Goal: Task Accomplishment & Management: Manage account settings

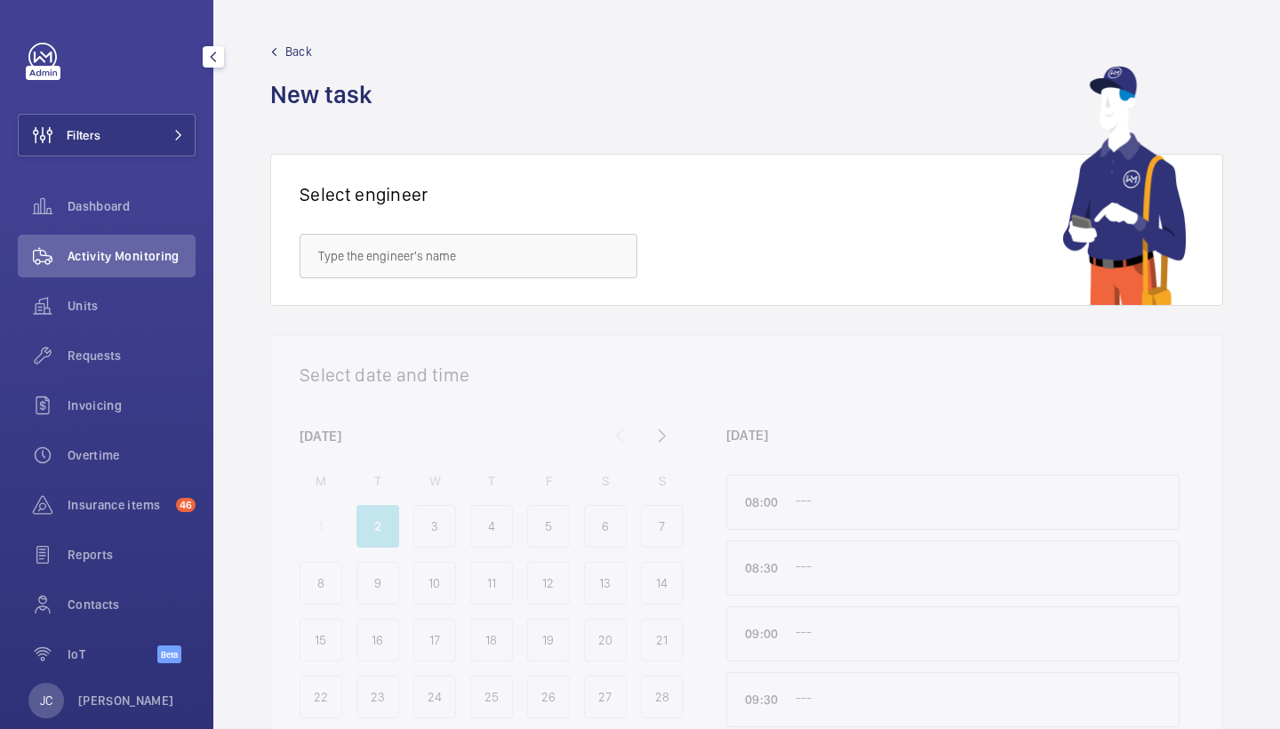
click at [83, 350] on span "Requests" at bounding box center [132, 356] width 128 height 18
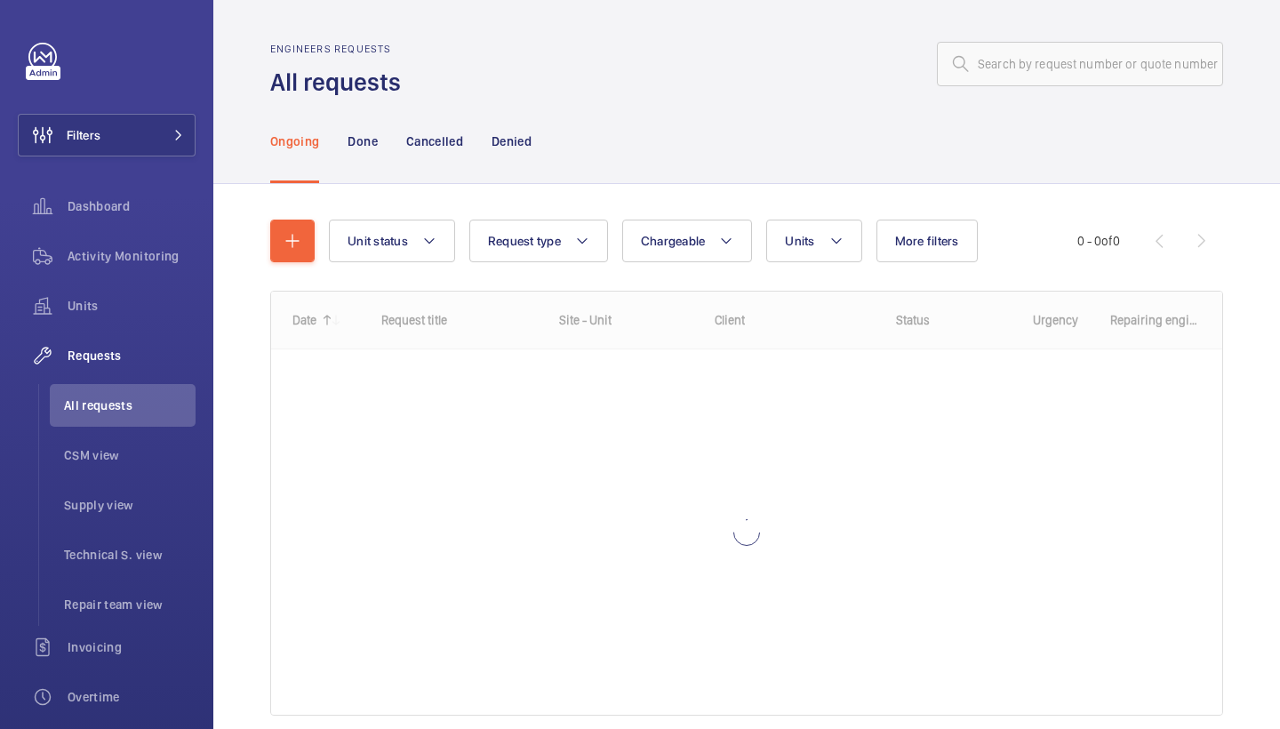
click at [1082, 37] on wm-front-admin-header "Engineers requests All requests" at bounding box center [746, 49] width 1067 height 99
click at [1079, 58] on input "text" at bounding box center [1080, 64] width 286 height 44
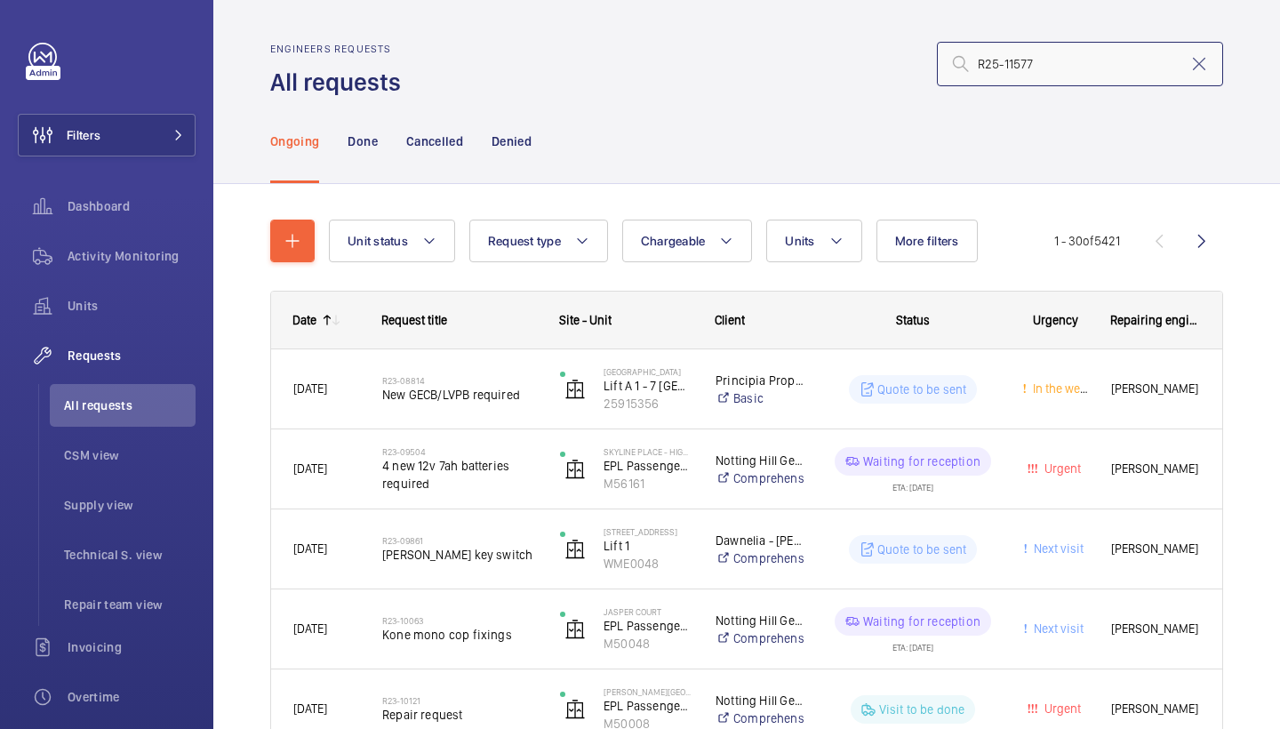
type input "R25-11577"
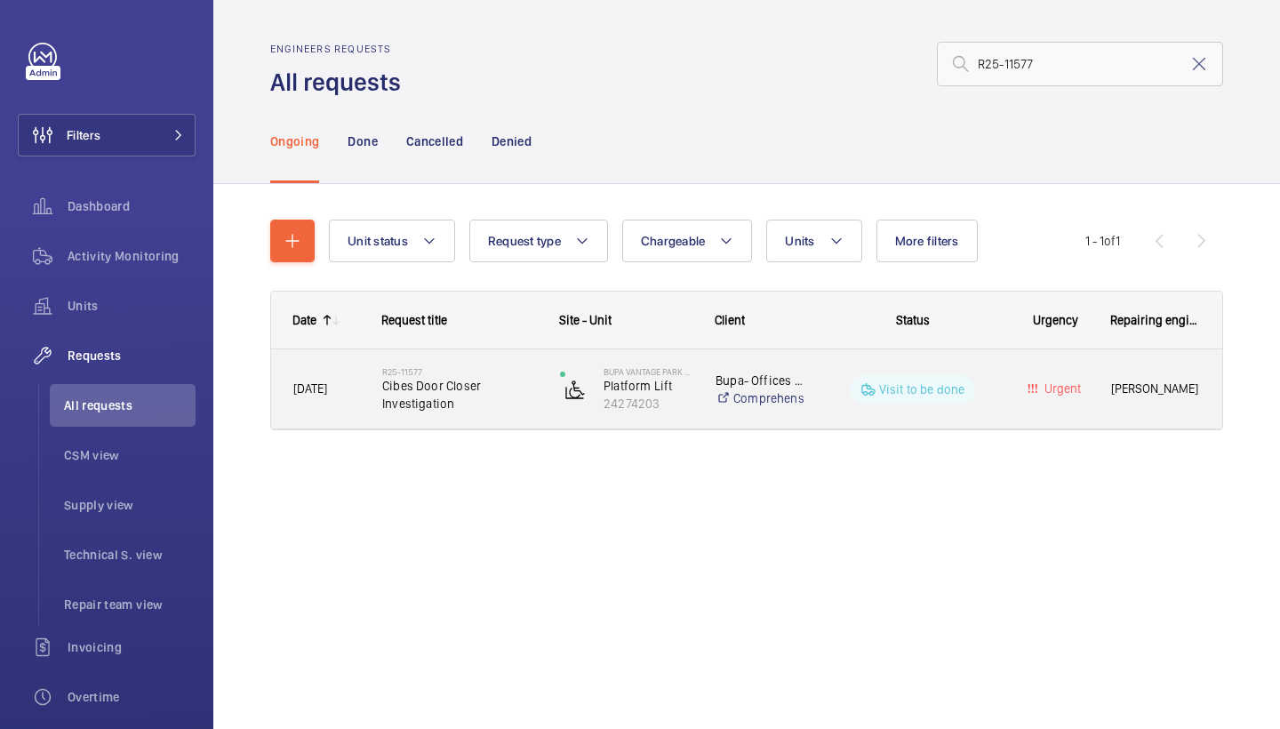
click at [388, 420] on div "R25-11577 Cibes Door Closer Investigation" at bounding box center [449, 389] width 176 height 80
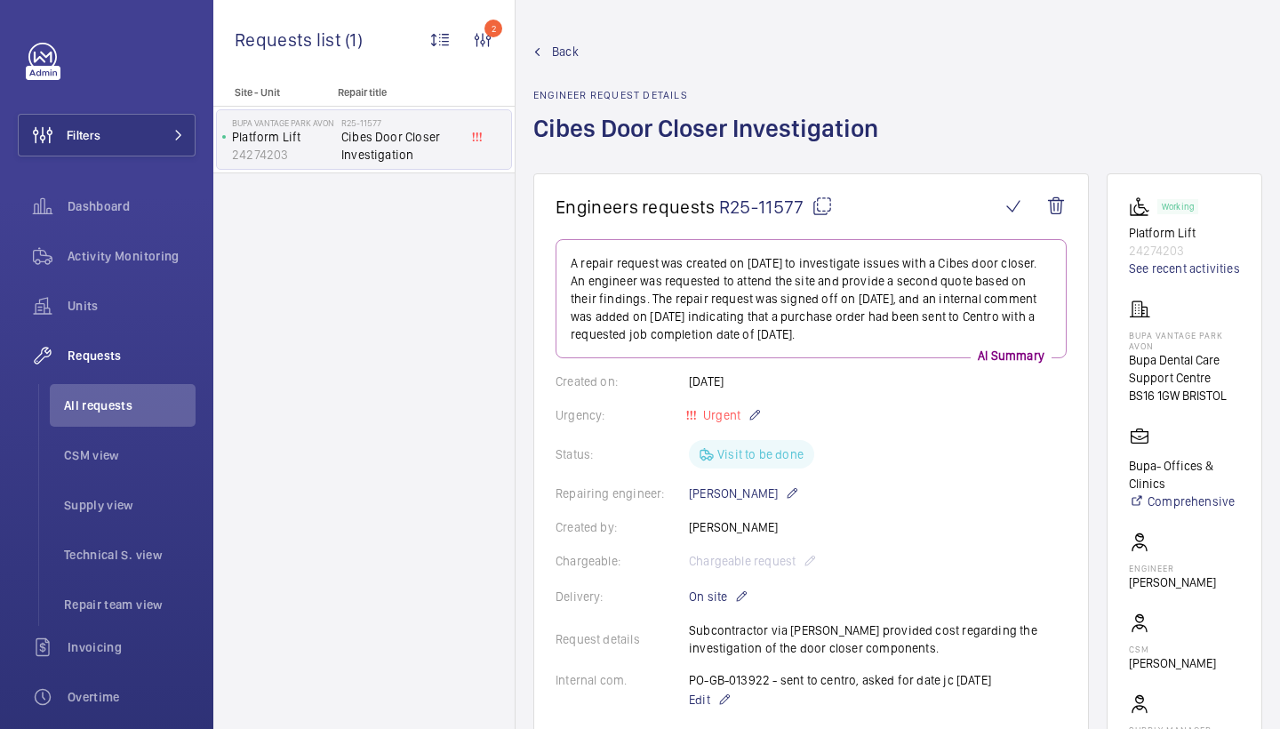
click at [1034, 158] on div "Back Engineer request details Cibes Door Closer Investigation" at bounding box center [897, 108] width 729 height 131
drag, startPoint x: 1034, startPoint y: 185, endPoint x: 1034, endPoint y: 202, distance: 16.9
click at [1034, 202] on wm-front-card "Engineers requests R25-11577 A repair request was created on 2025-09-01 to inve…" at bounding box center [811, 628] width 556 height 910
click at [1128, 333] on wm-front-card "Working Platform Lift 24274203 See recent activities BUPA Vantage Park Avon Bup…" at bounding box center [1185, 492] width 156 height 638
drag, startPoint x: 1129, startPoint y: 337, endPoint x: 1238, endPoint y: 409, distance: 130.2
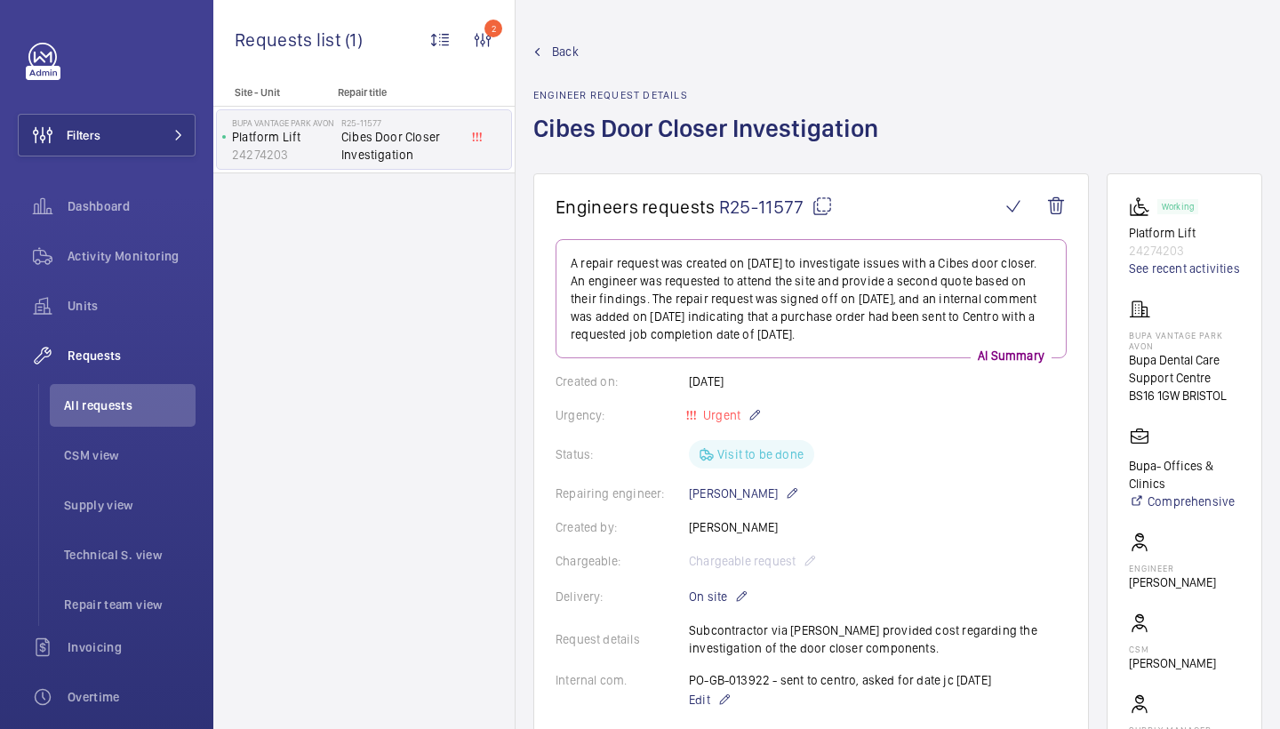
click at [1238, 409] on wm-front-card-body "Working Platform Lift 24274203 See recent activities BUPA Vantage Park Avon Bup…" at bounding box center [1184, 492] width 111 height 593
copy div "BUPA Vantage Park Avon Bupa Dental Care Support Centre BS16 1GW BRISTOL"
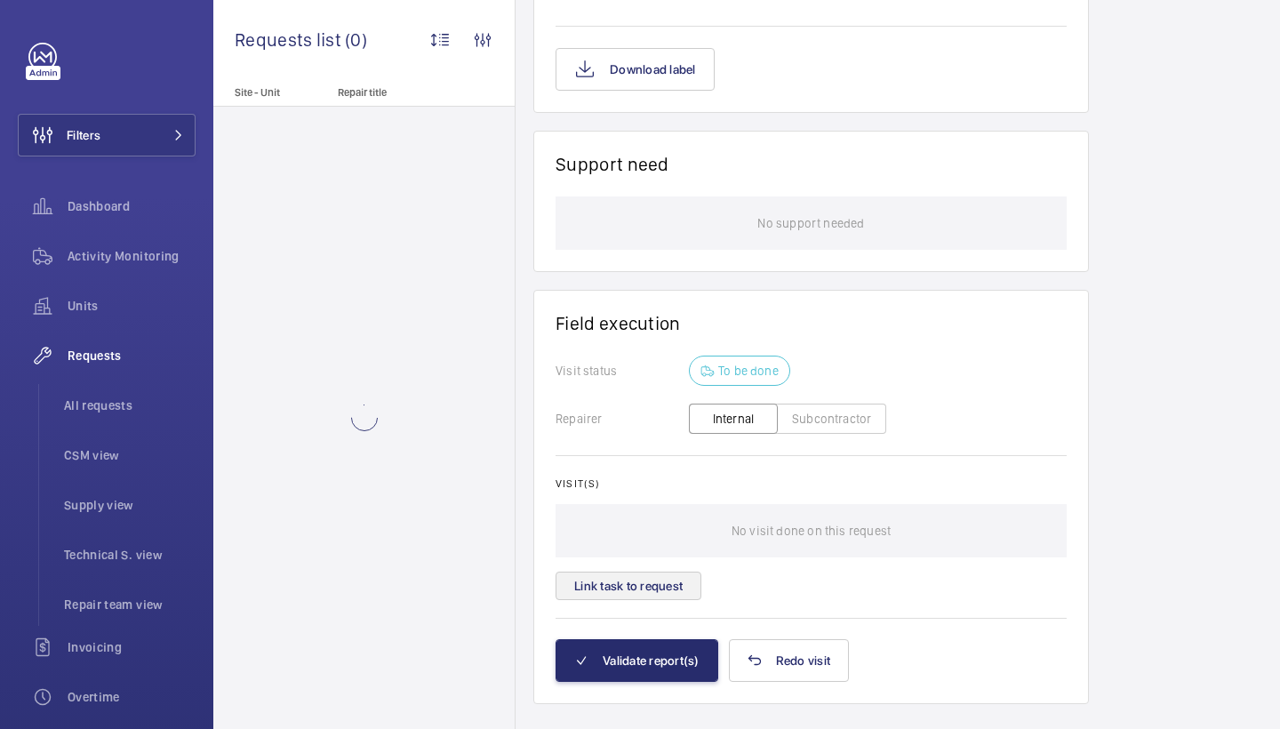
click at [641, 572] on button "Link task to request" at bounding box center [629, 586] width 146 height 28
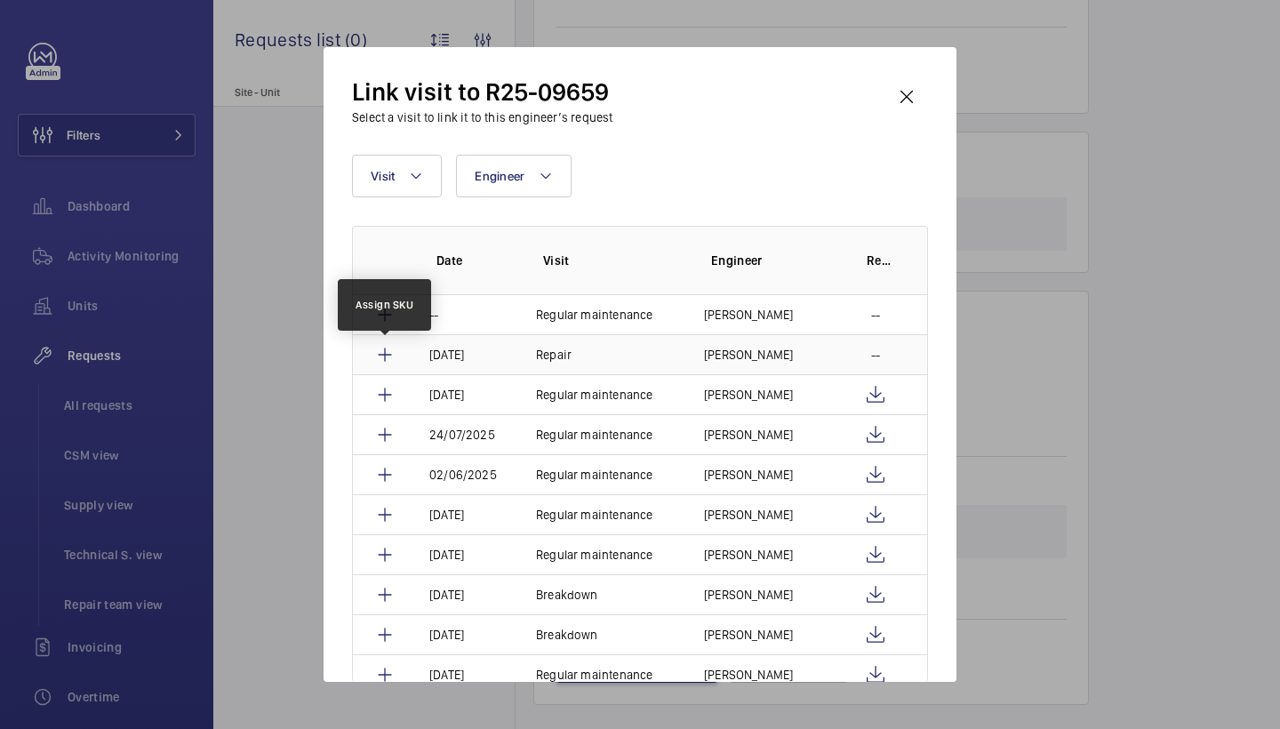
click at [383, 356] on mat-icon at bounding box center [384, 354] width 21 height 21
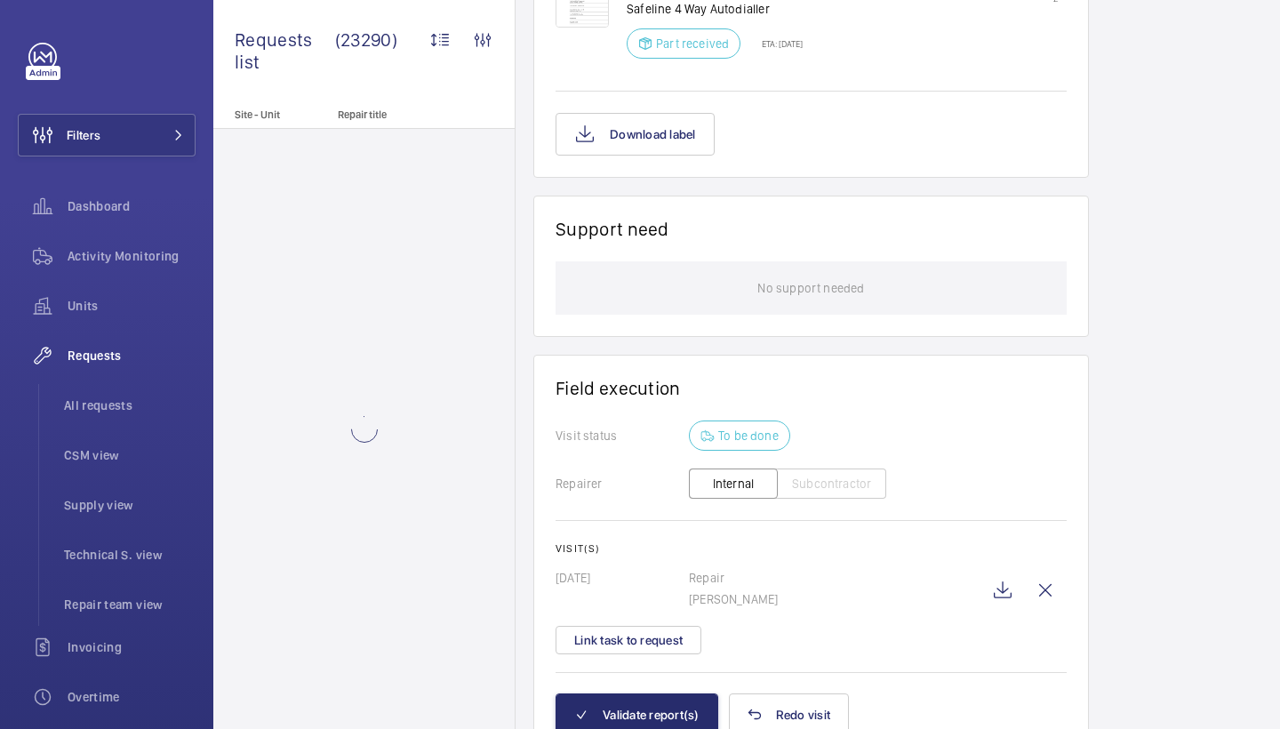
click at [668, 694] on mat-snack-bar-container "The modification was a success" at bounding box center [639, 658] width 305 height 128
click at [663, 694] on button "Validate report(s)" at bounding box center [637, 715] width 163 height 43
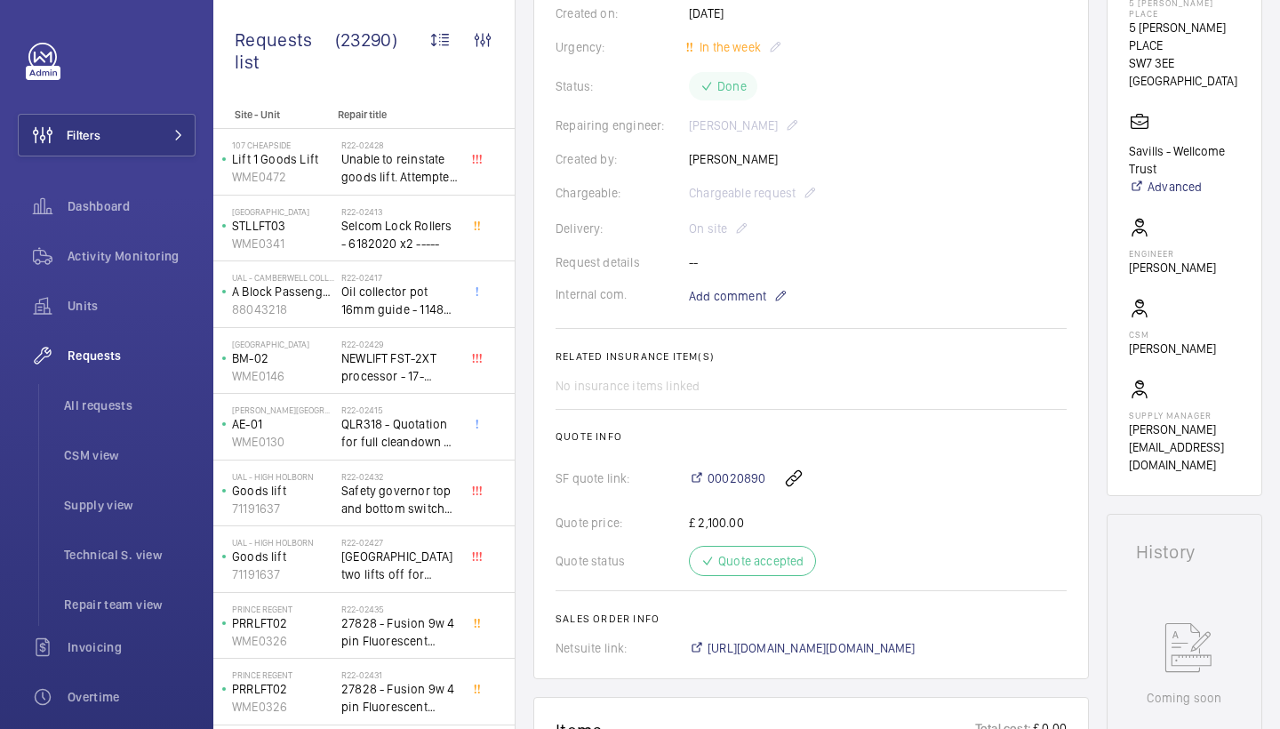
scroll to position [618, 0]
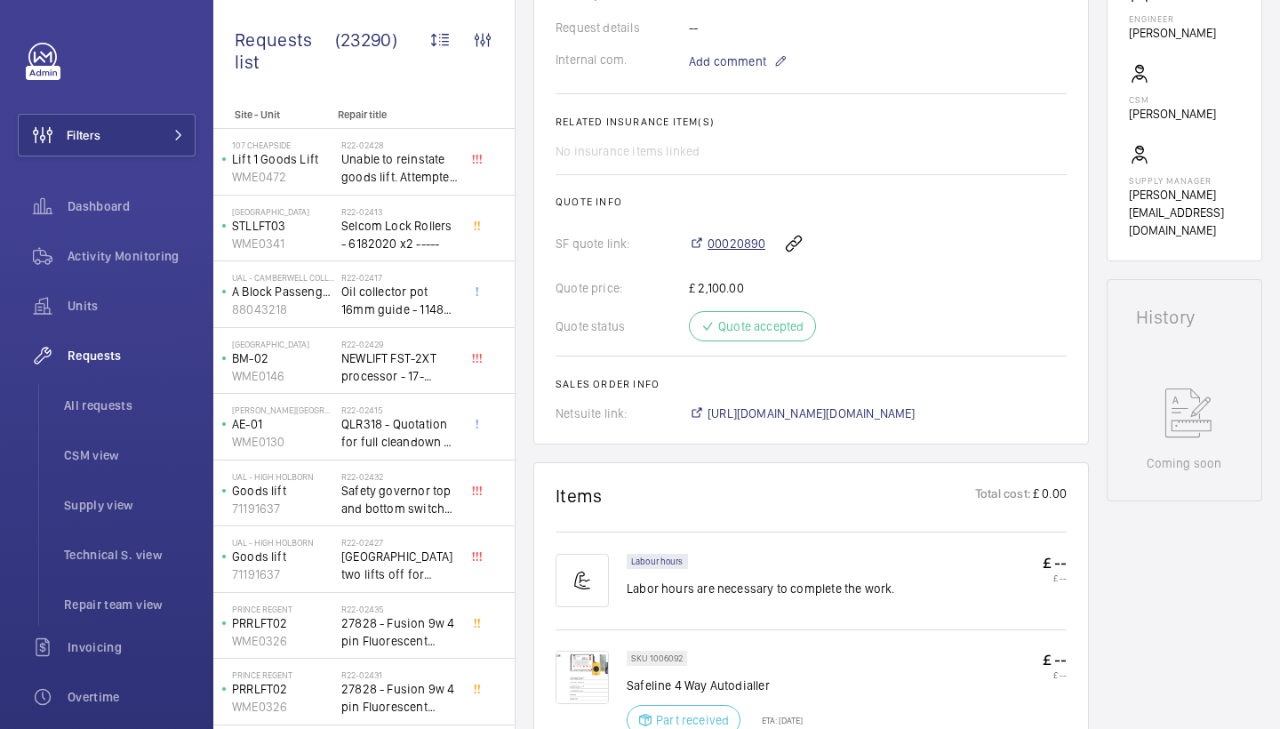
click at [731, 235] on span "00020890" at bounding box center [737, 244] width 58 height 18
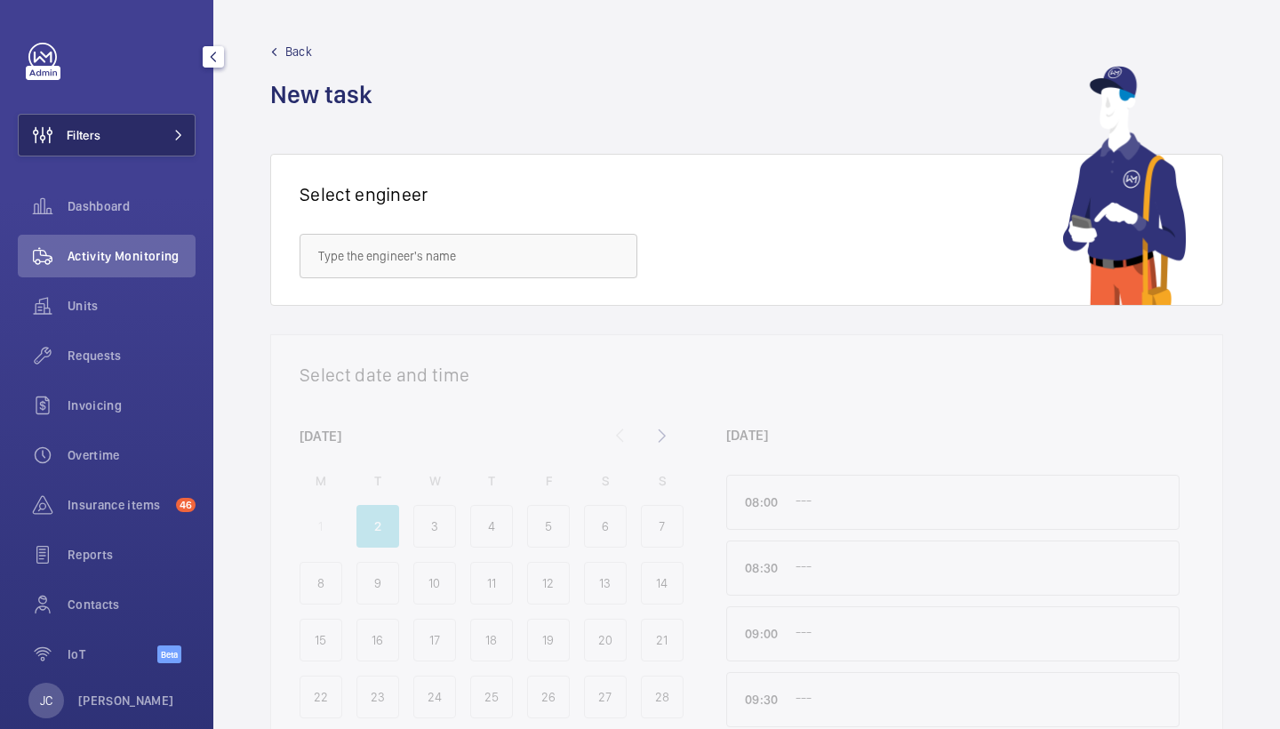
click at [144, 132] on button "Filters" at bounding box center [107, 135] width 178 height 43
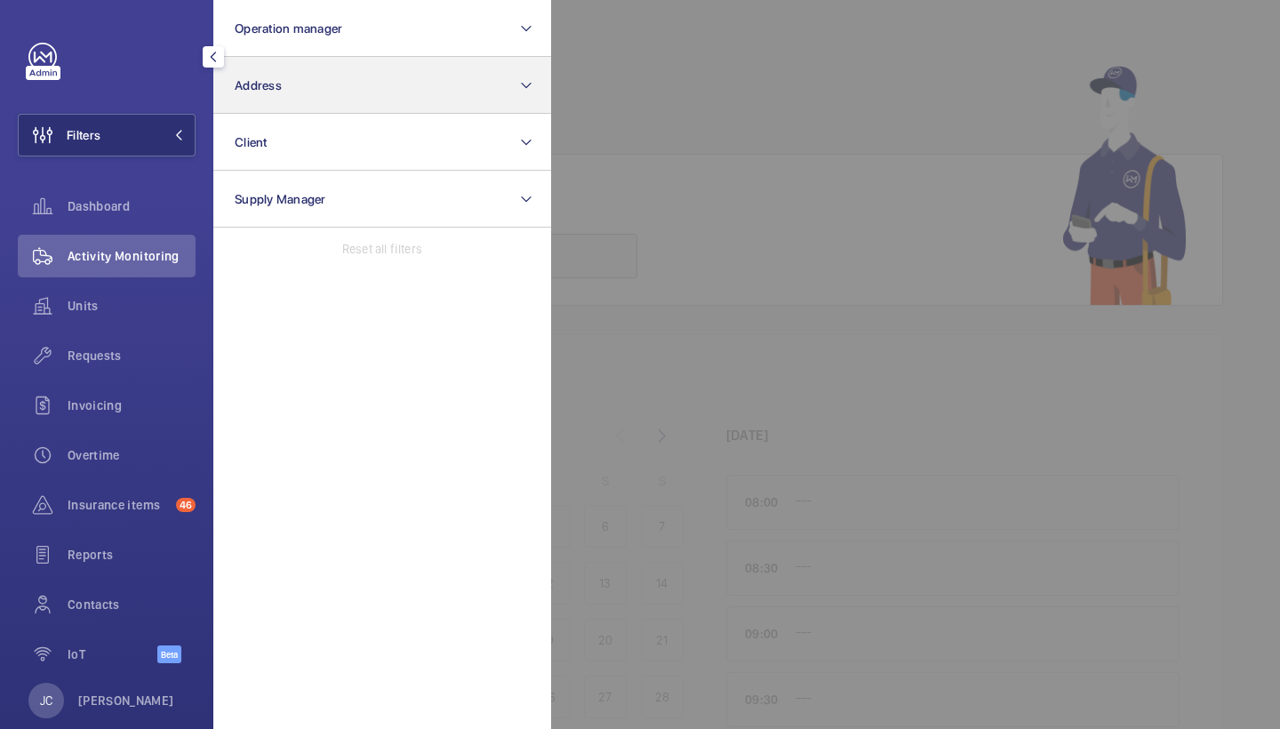
click at [253, 98] on button "Address" at bounding box center [382, 85] width 338 height 57
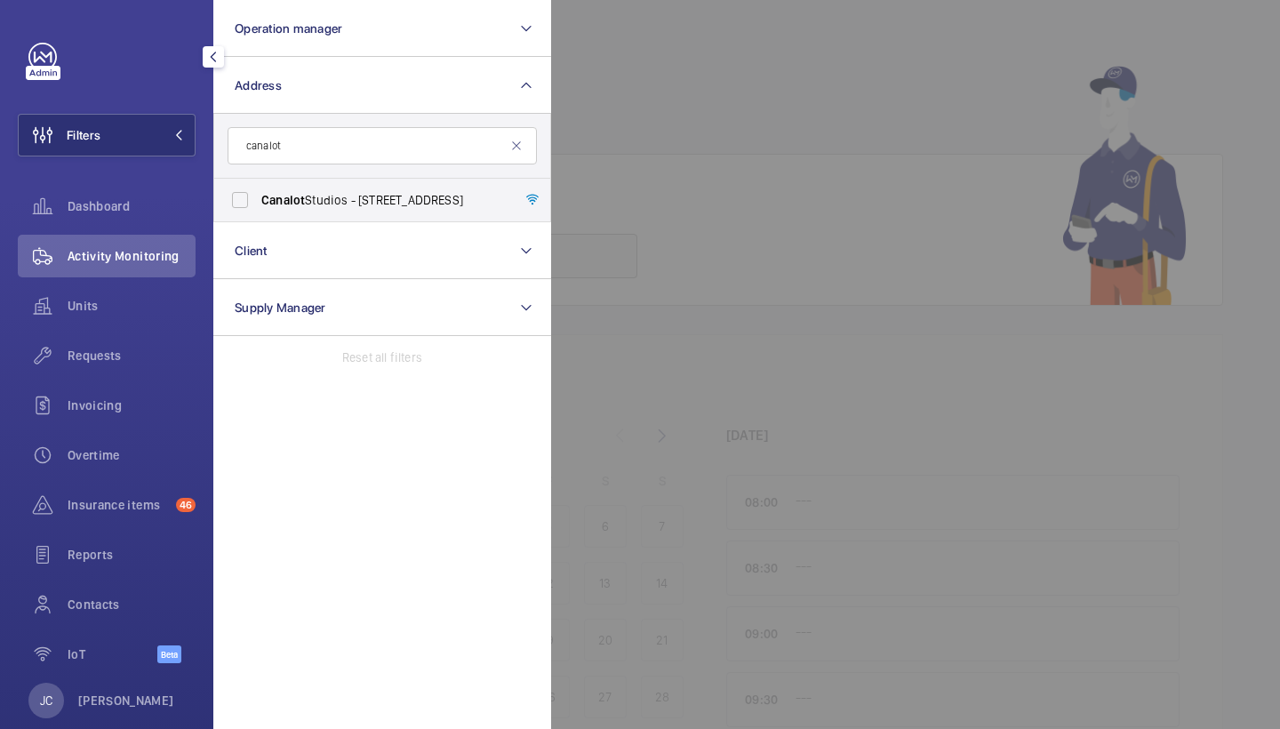
type input "cannot"
drag, startPoint x: 289, startPoint y: 174, endPoint x: 287, endPoint y: 208, distance: 33.8
click at [287, 208] on label "[GEOGRAPHIC_DATA] - [STREET_ADDRESS]" at bounding box center [368, 200] width 309 height 43
click at [258, 208] on input "[GEOGRAPHIC_DATA] - [STREET_ADDRESS]" at bounding box center [240, 200] width 36 height 36
checkbox input "true"
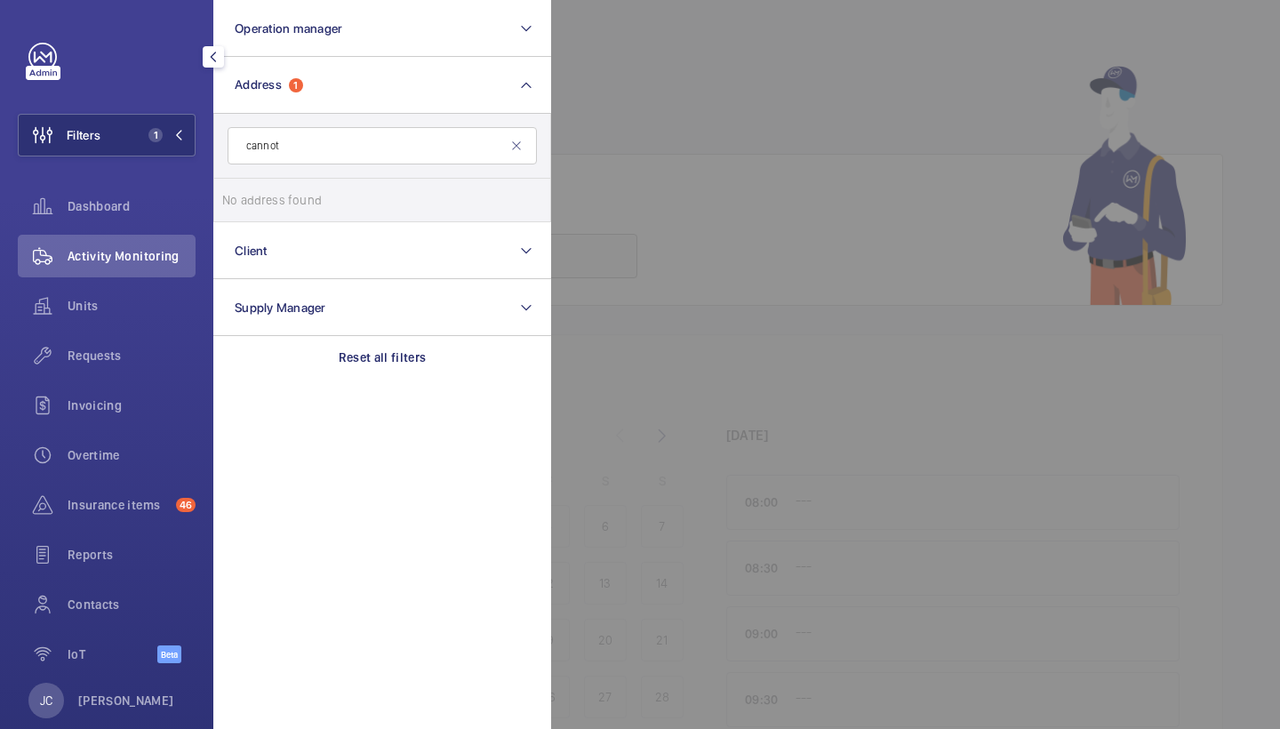
click at [153, 259] on span "Activity Monitoring" at bounding box center [132, 256] width 128 height 18
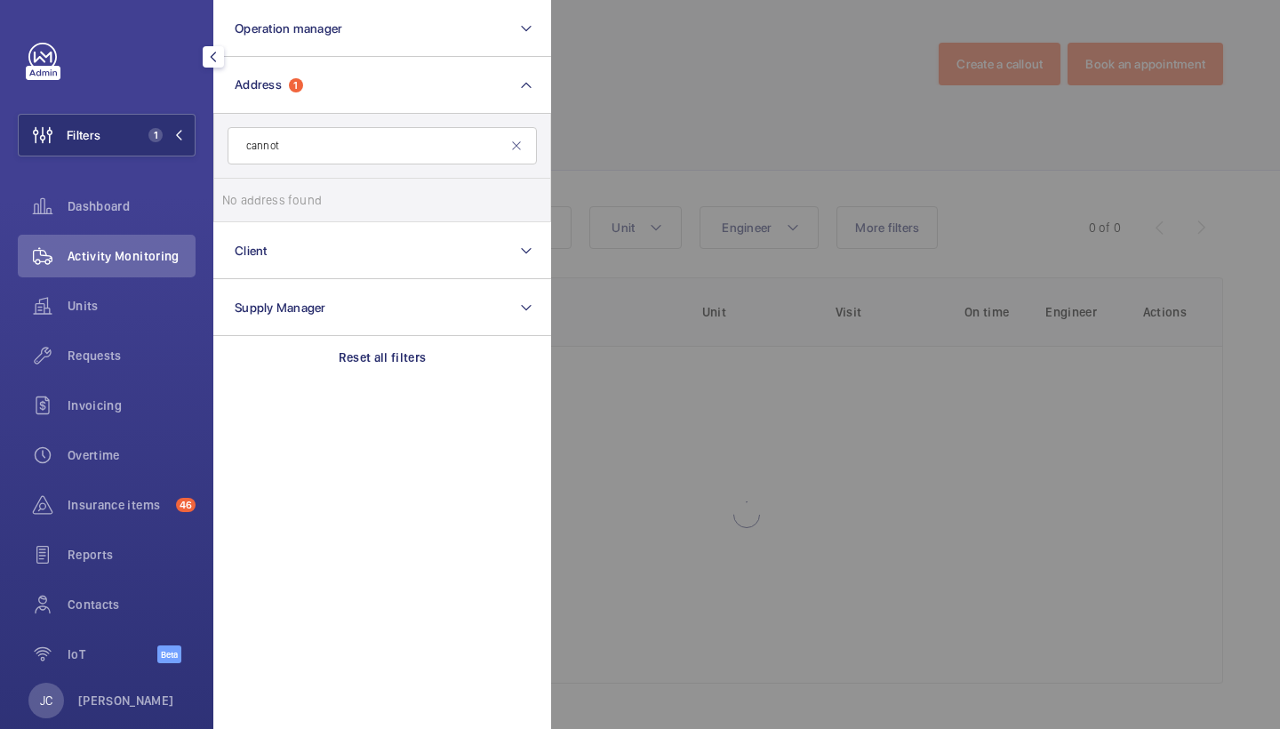
click at [697, 42] on div at bounding box center [1191, 364] width 1280 height 729
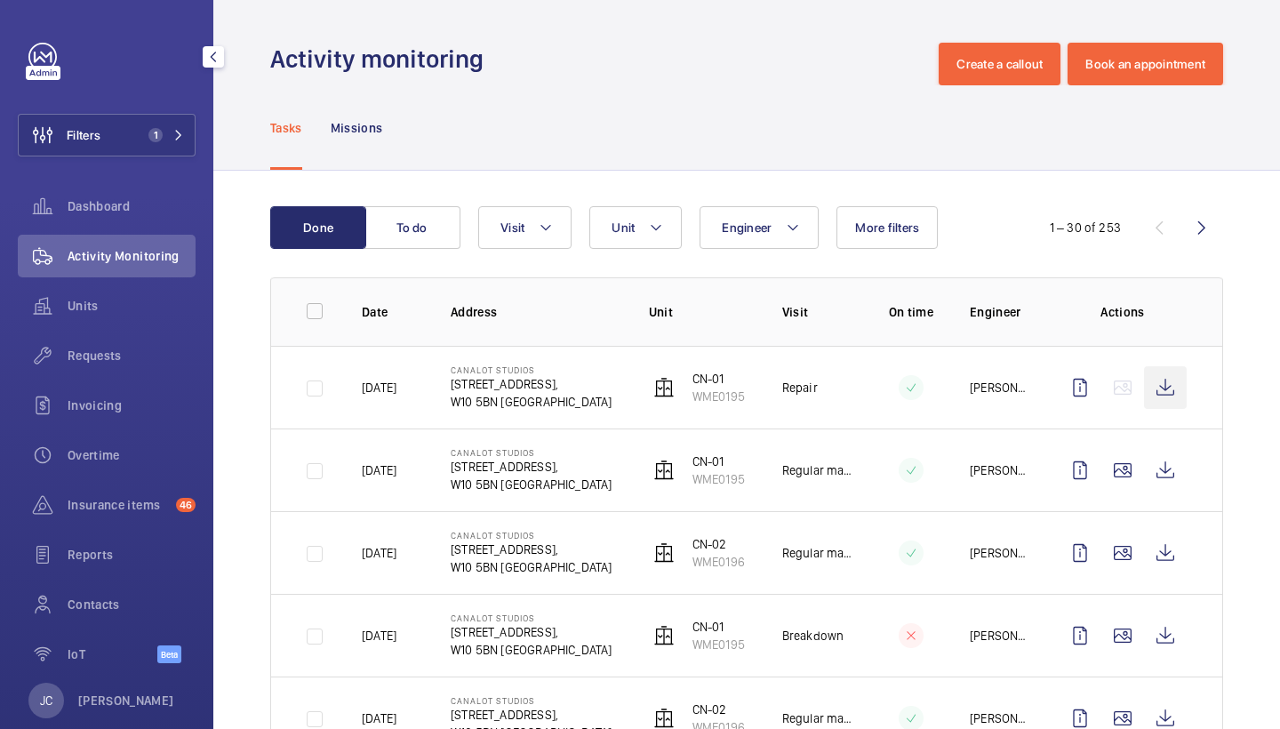
click at [1169, 367] on wm-front-icon-button at bounding box center [1165, 387] width 43 height 43
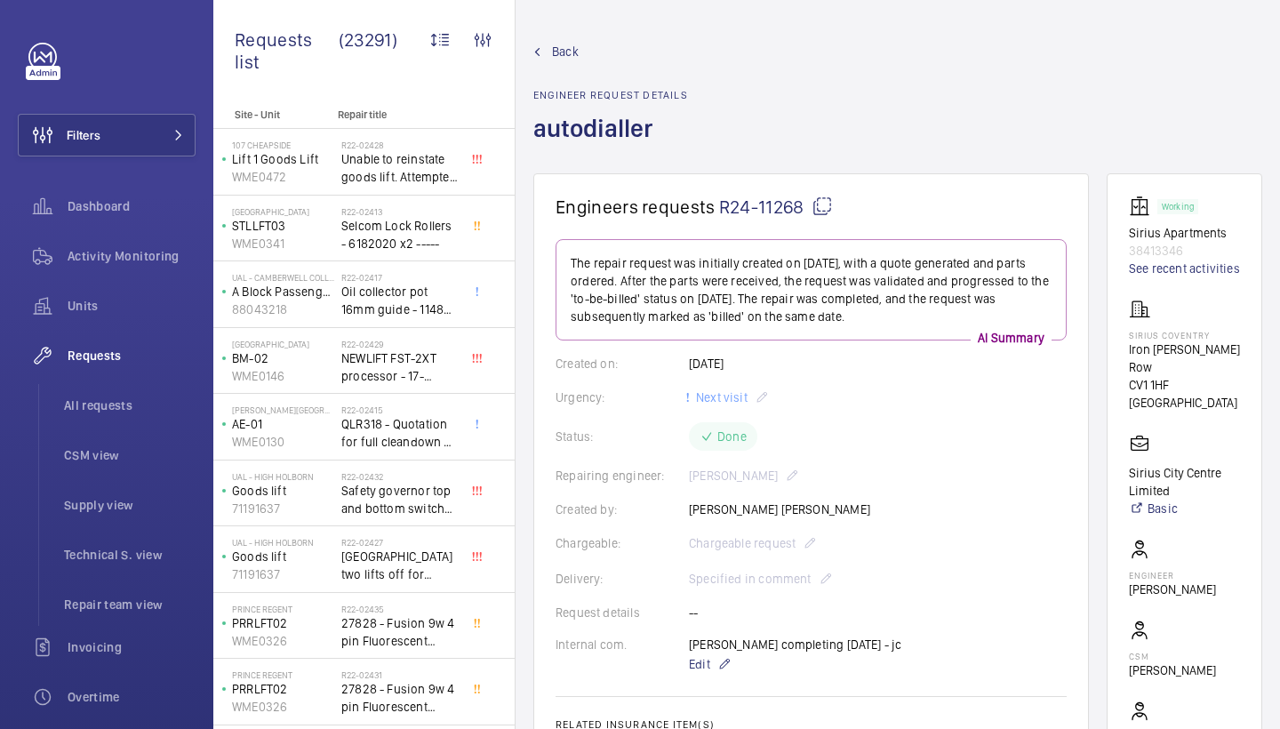
scroll to position [487, 0]
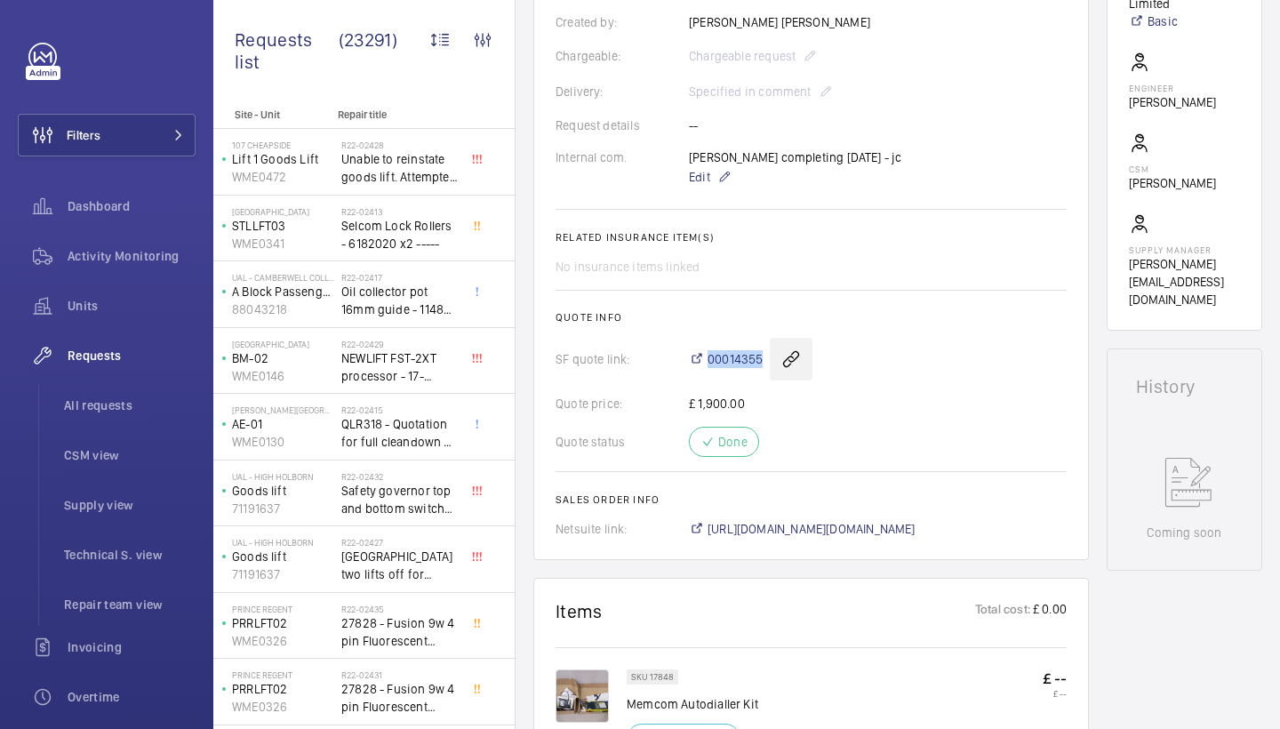
drag, startPoint x: 681, startPoint y: 361, endPoint x: 769, endPoint y: 365, distance: 88.1
click at [769, 365] on div "SF quote link: 00014355" at bounding box center [811, 359] width 511 height 43
copy div "00014355"
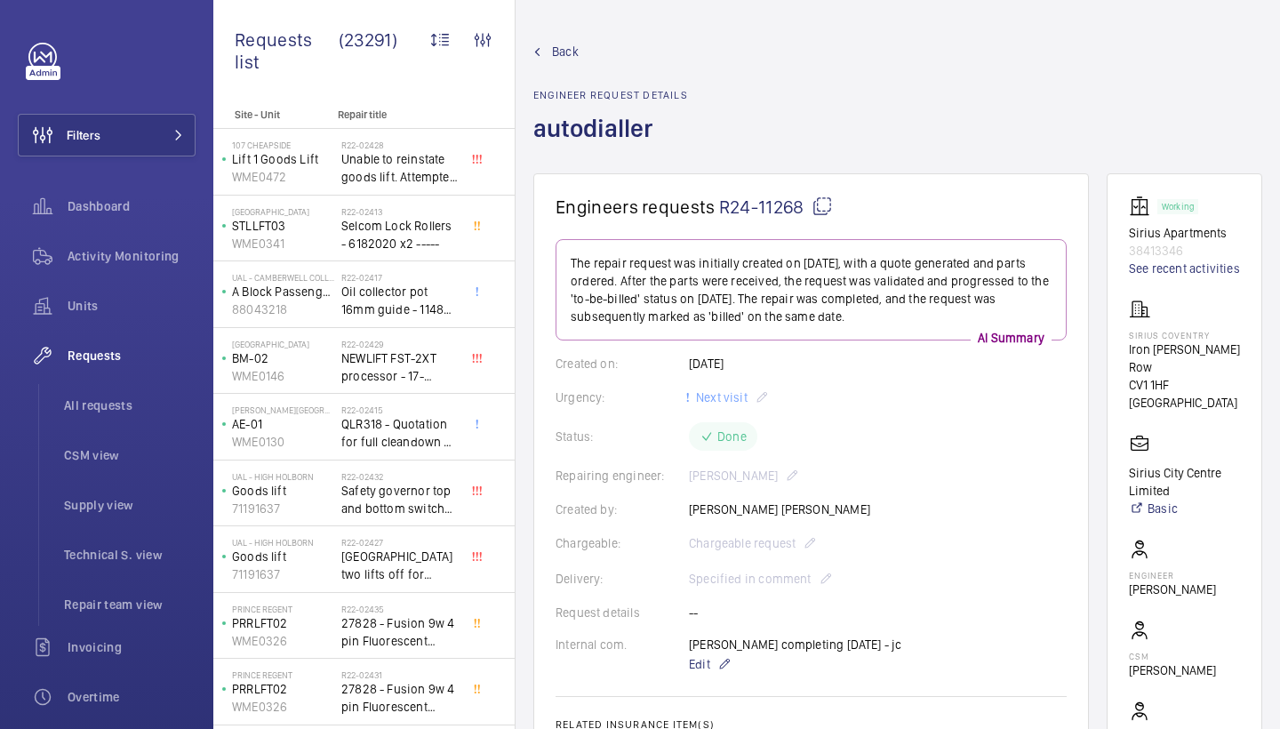
scroll to position [0, 0]
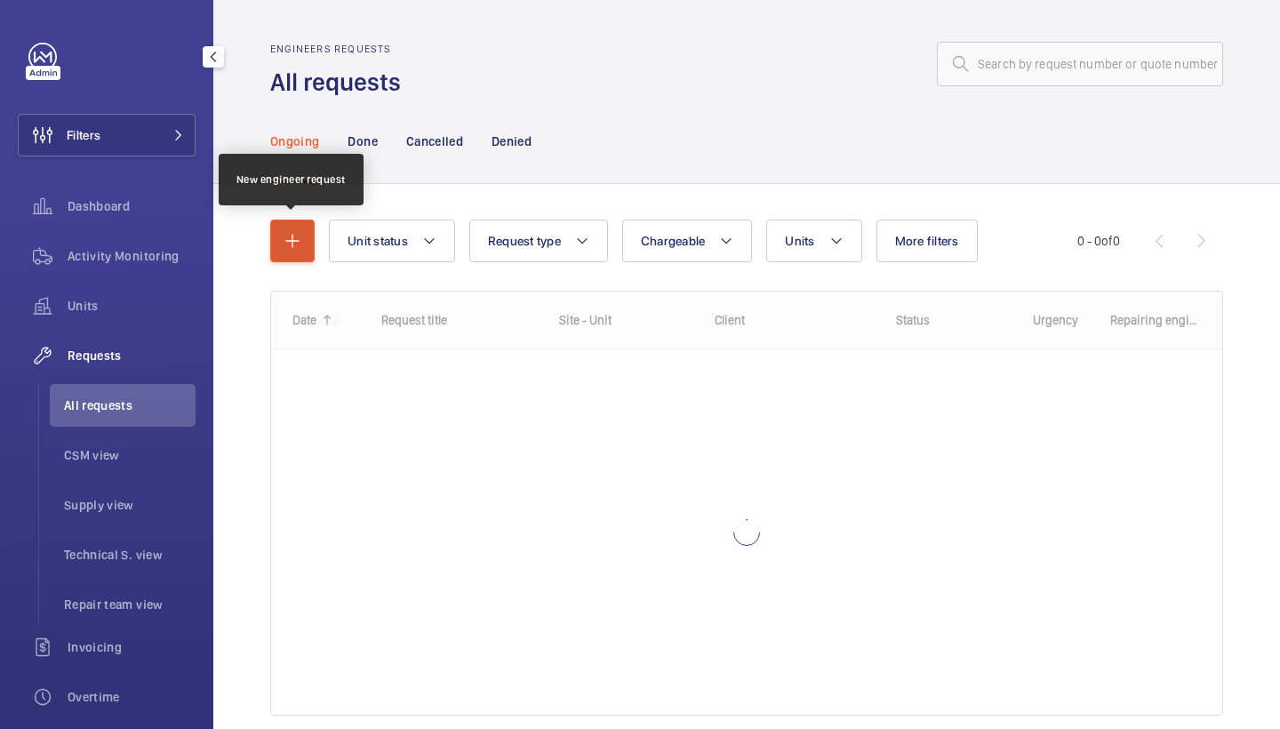
click at [299, 251] on mat-icon "button" at bounding box center [292, 240] width 21 height 21
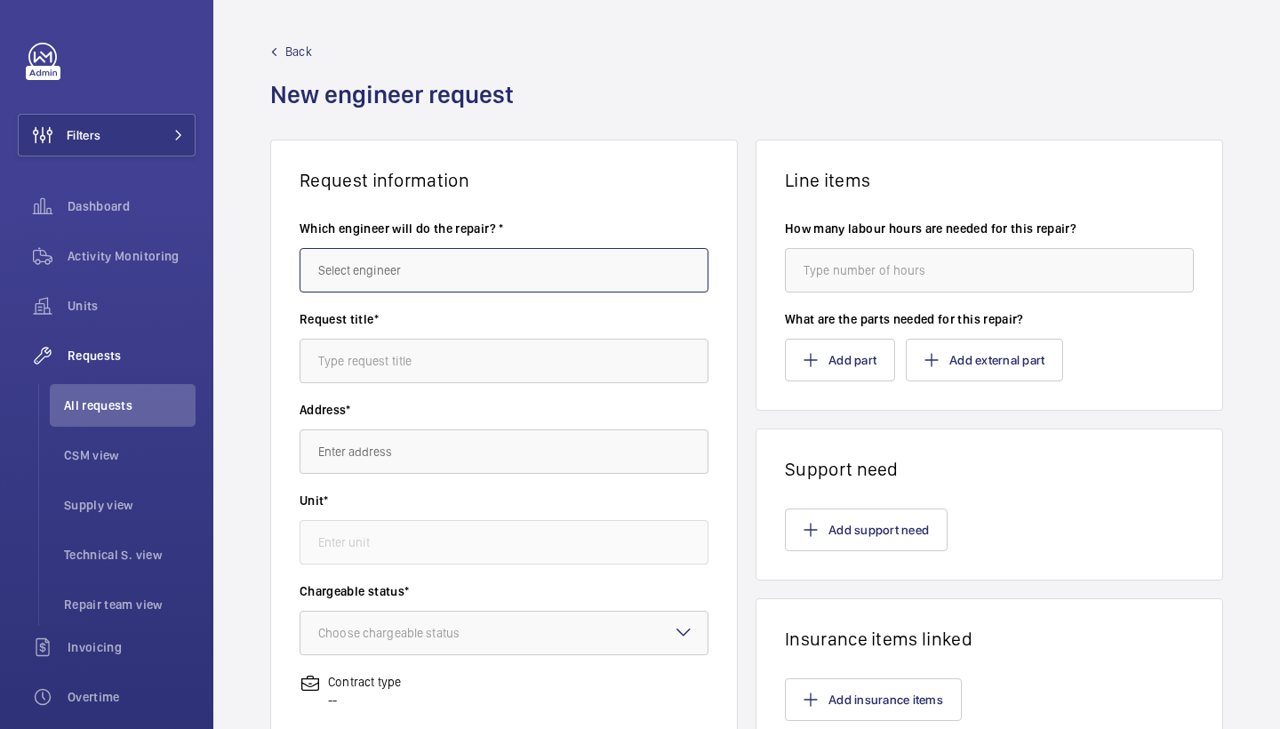
click at [413, 269] on input "text" at bounding box center [504, 270] width 409 height 44
click at [402, 267] on input "text" at bounding box center [504, 270] width 409 height 44
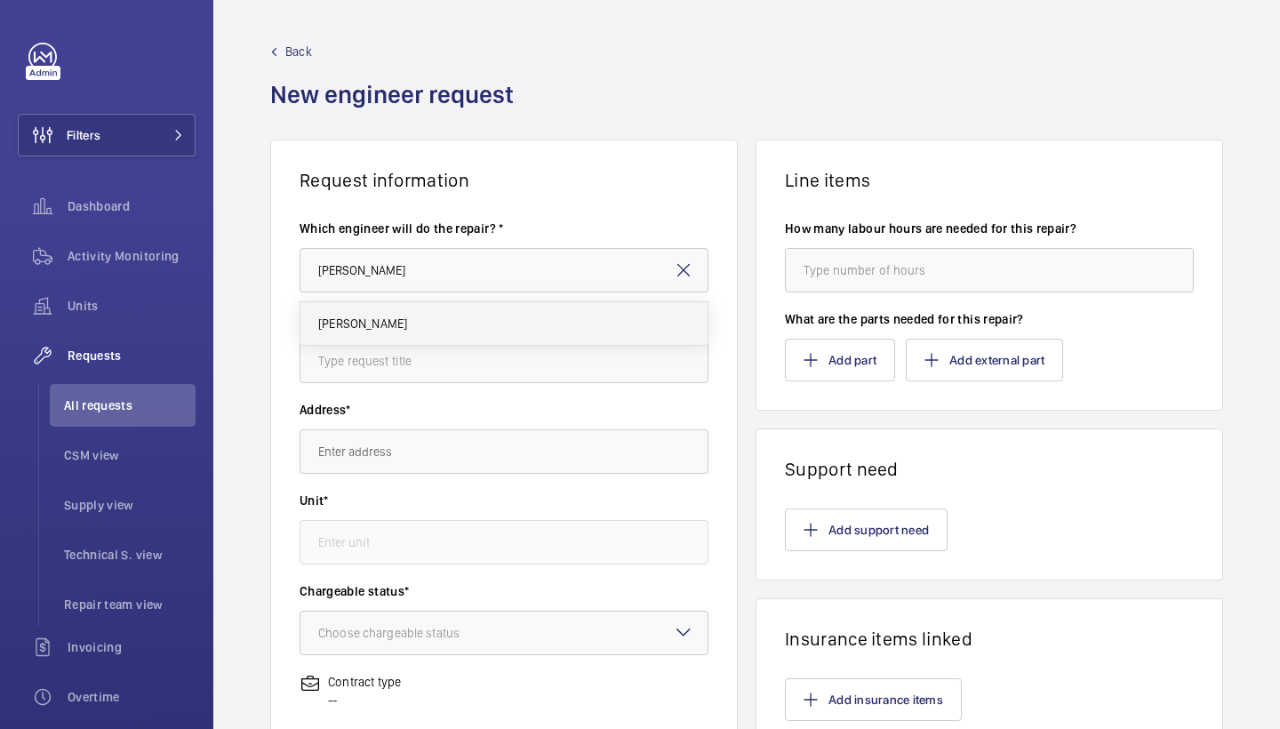
click at [365, 327] on span "[PERSON_NAME]" at bounding box center [362, 324] width 89 height 18
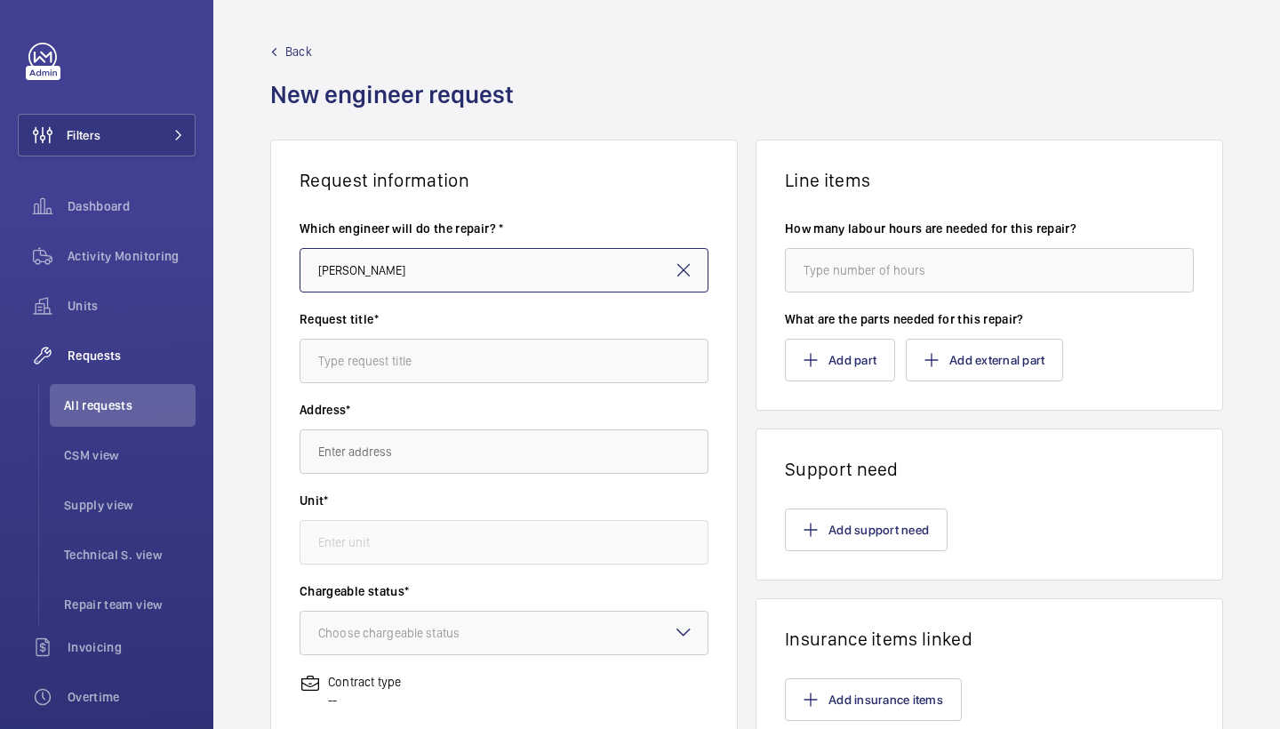
type input "[PERSON_NAME]"
click at [461, 340] on input "text" at bounding box center [504, 361] width 409 height 44
type input "sim"
click at [405, 459] on input "text" at bounding box center [504, 451] width 409 height 44
type input "i"
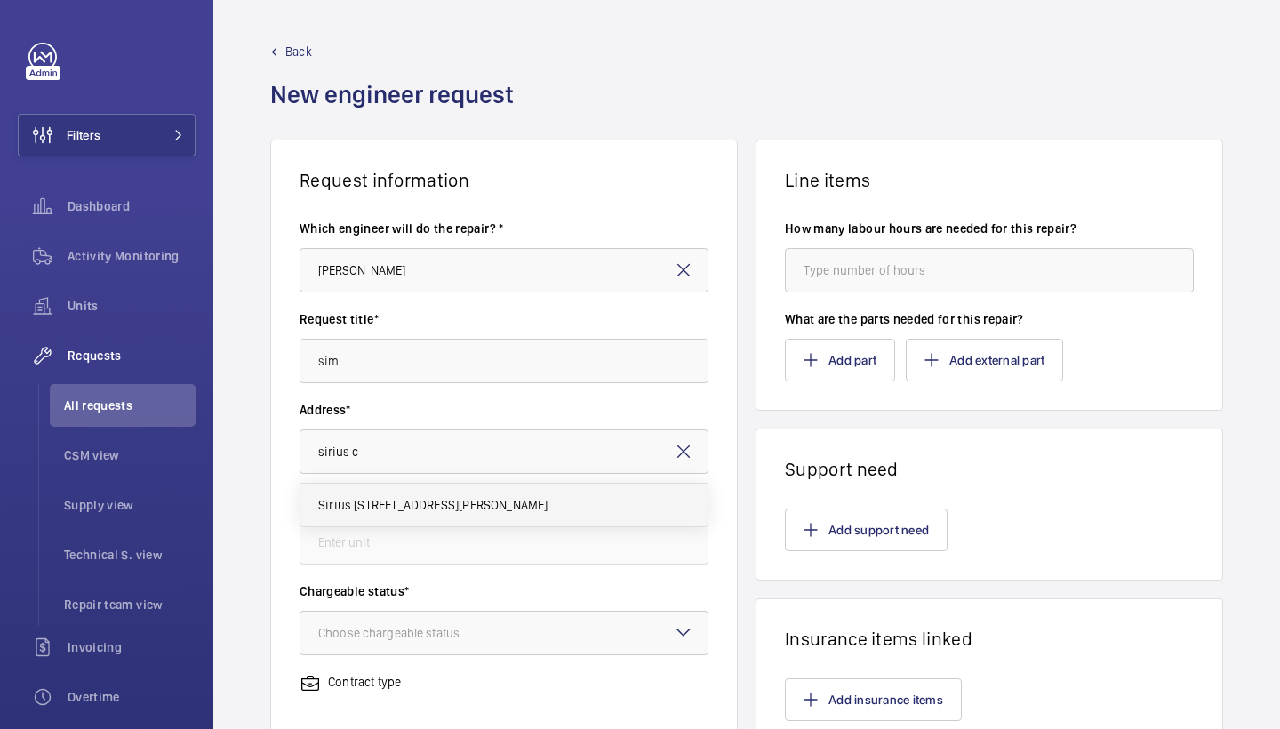
click at [427, 522] on mat-option "Sirius Coventry Iron Monger Row, CV1 1HF COVENTRY" at bounding box center [504, 505] width 407 height 43
type input "Sirius Coventry Iron Monger Row, CV1 1HF COVENTRY"
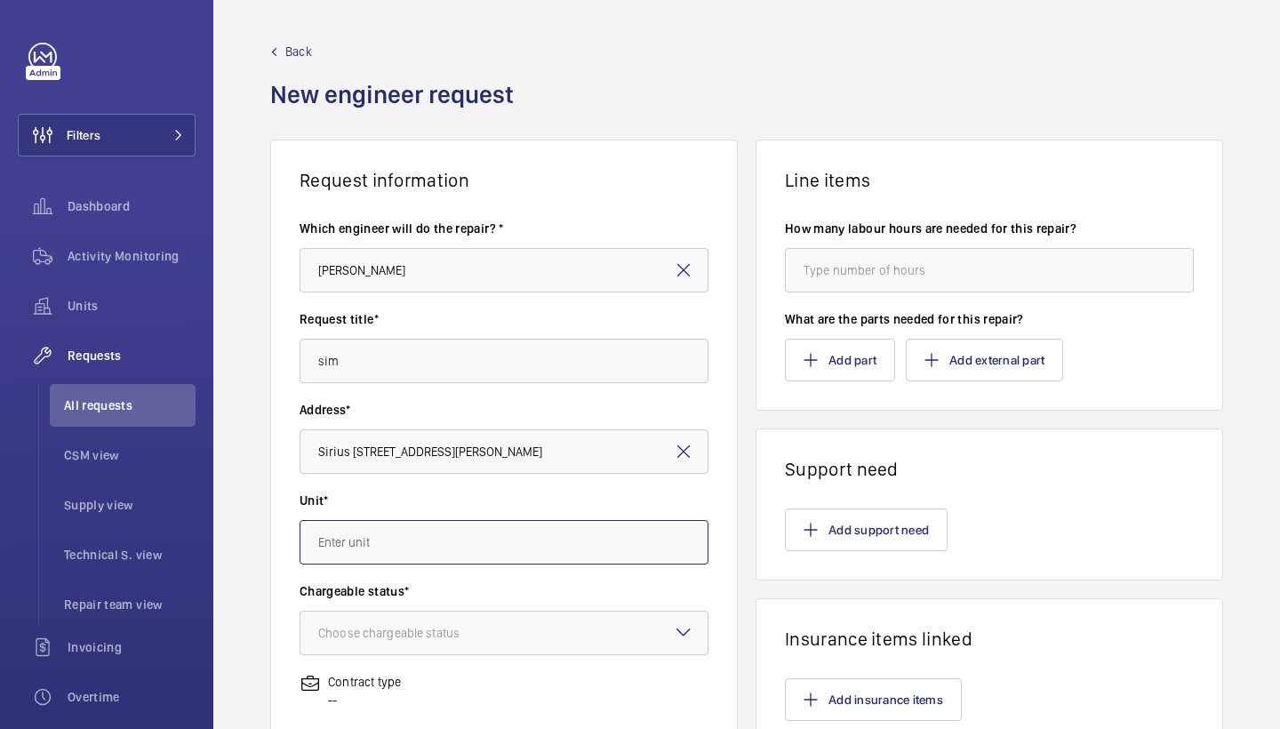
click at [435, 533] on input "text" at bounding box center [504, 542] width 409 height 44
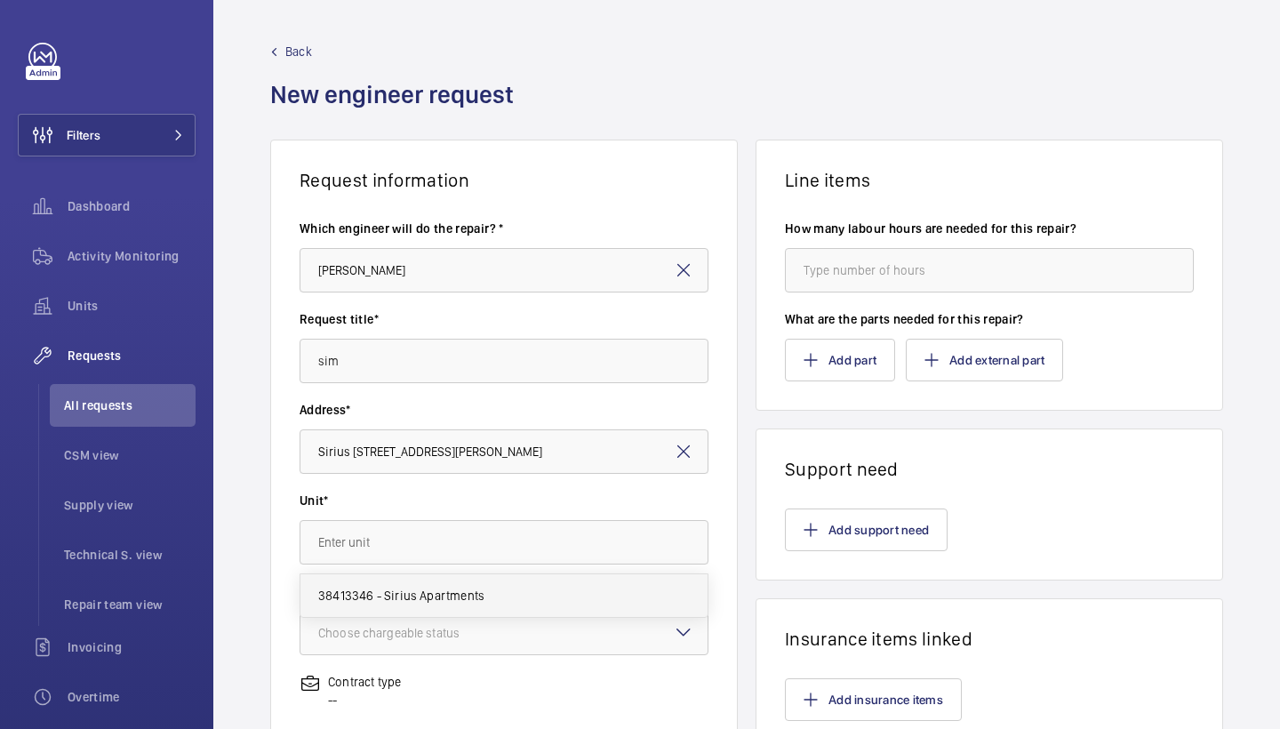
click at [466, 598] on span "38413346 - Sirius Apartments" at bounding box center [401, 596] width 166 height 18
type input "38413346 - Sirius Apartments"
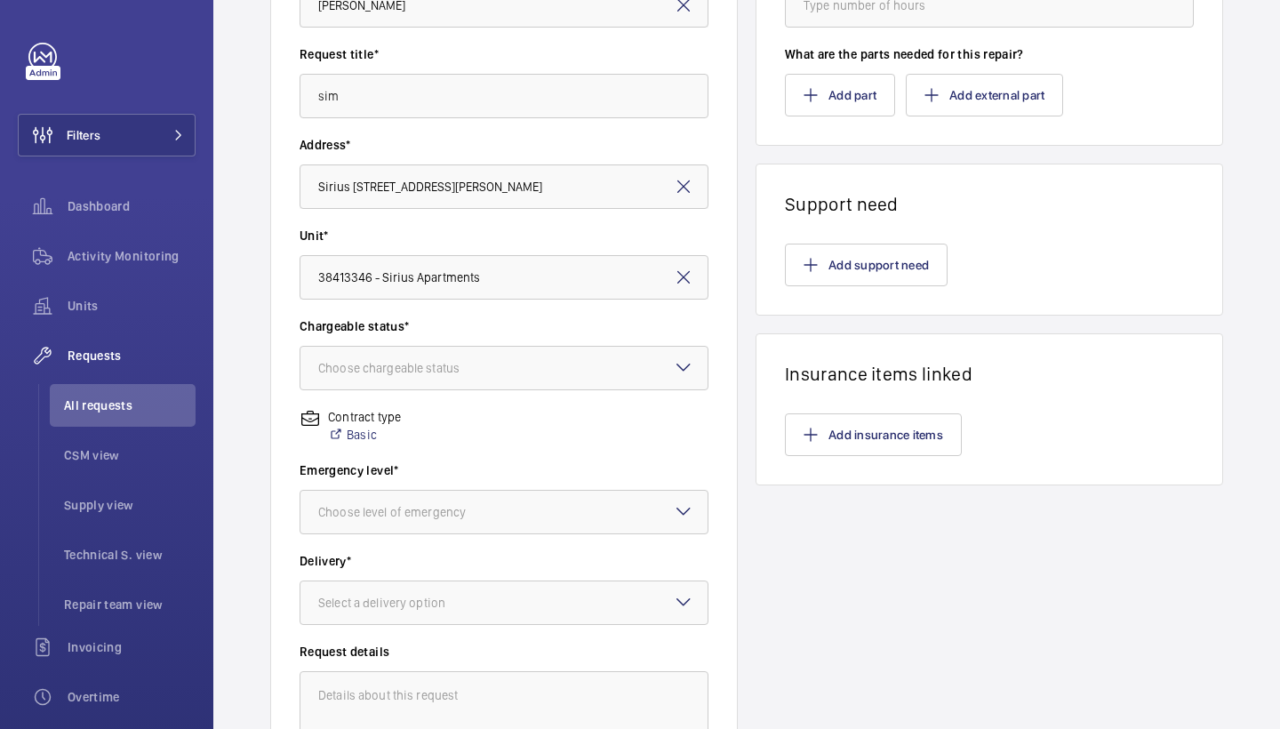
scroll to position [272, 0]
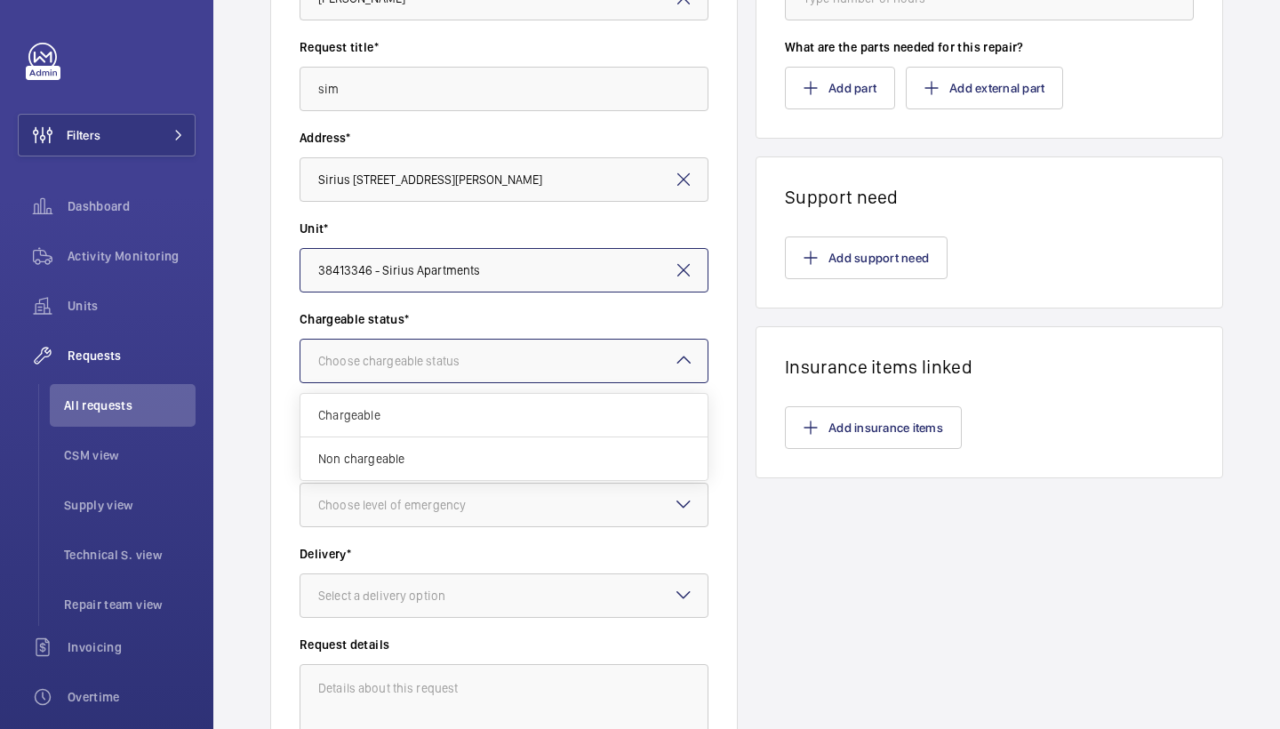
click at [626, 352] on div at bounding box center [504, 361] width 407 height 43
click at [553, 424] on div "Chargeable" at bounding box center [504, 416] width 407 height 44
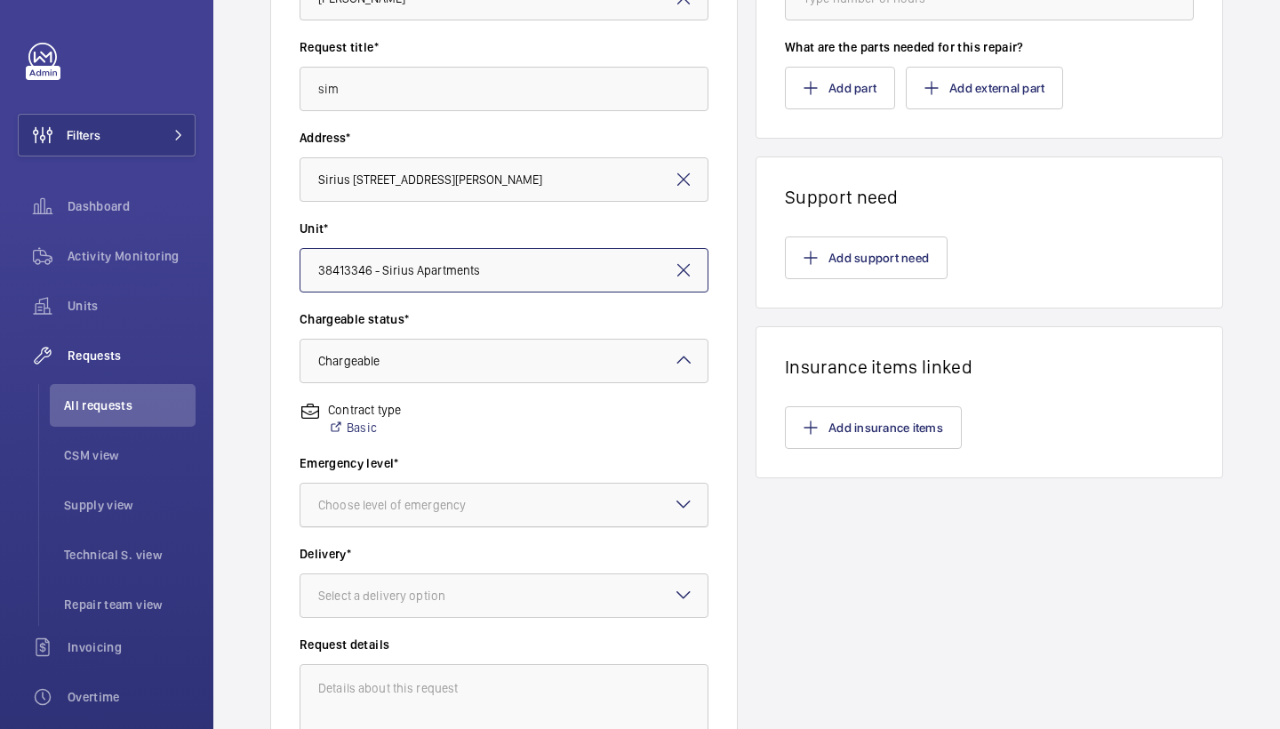
click at [539, 487] on div at bounding box center [504, 505] width 407 height 43
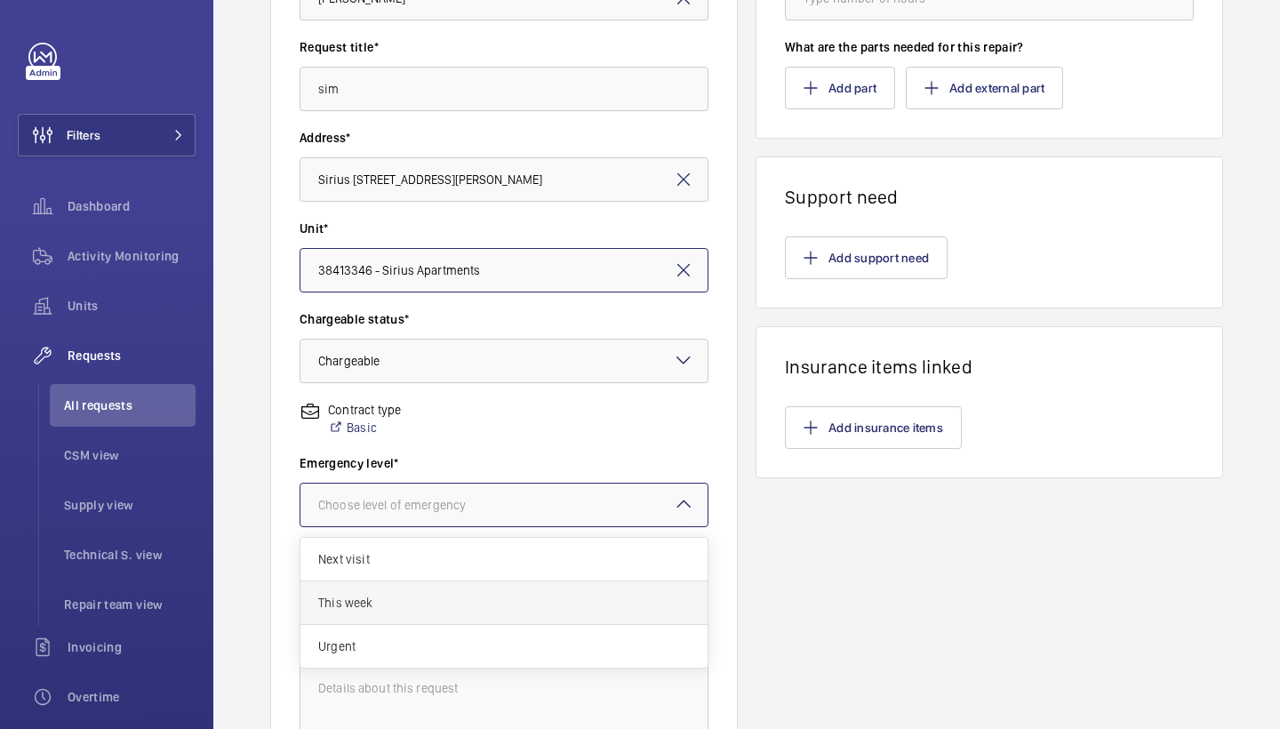
click at [451, 604] on span "This week" at bounding box center [504, 603] width 372 height 18
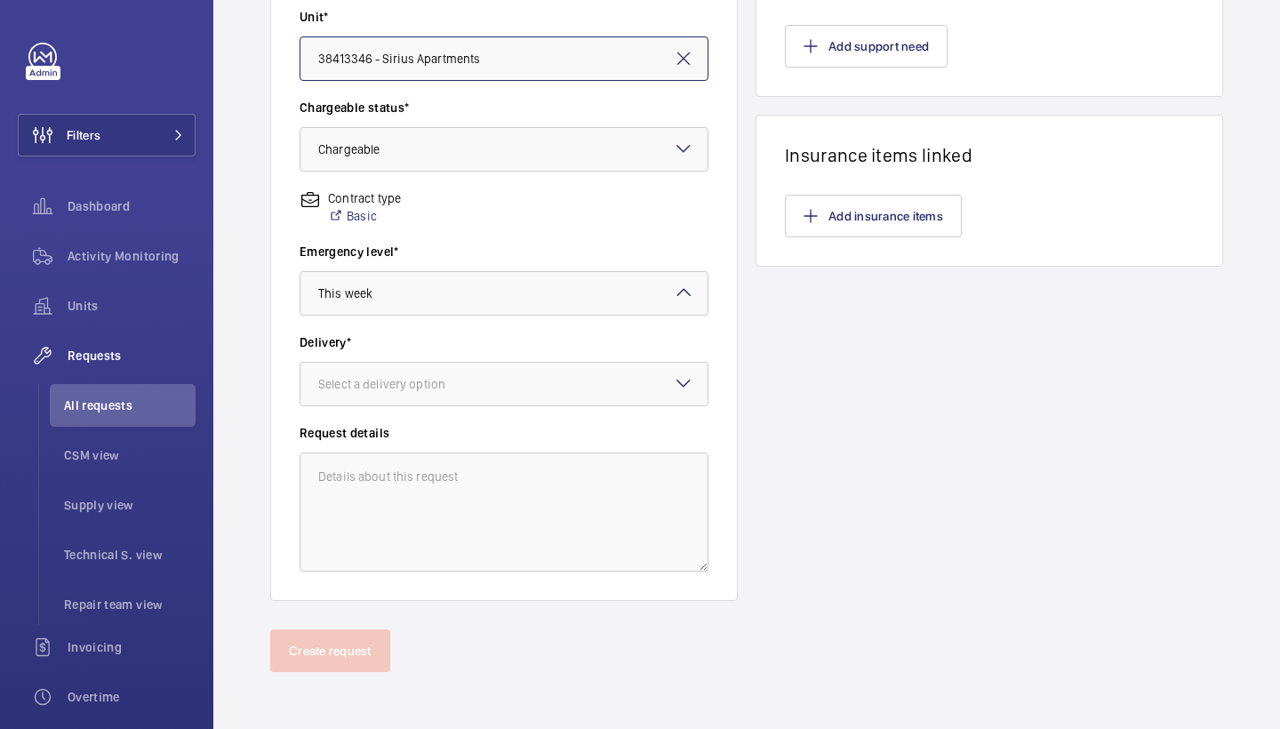
scroll to position [484, 0]
click at [501, 409] on div "Delivery* Select a delivery option" at bounding box center [504, 378] width 409 height 91
click at [507, 395] on div at bounding box center [504, 384] width 407 height 43
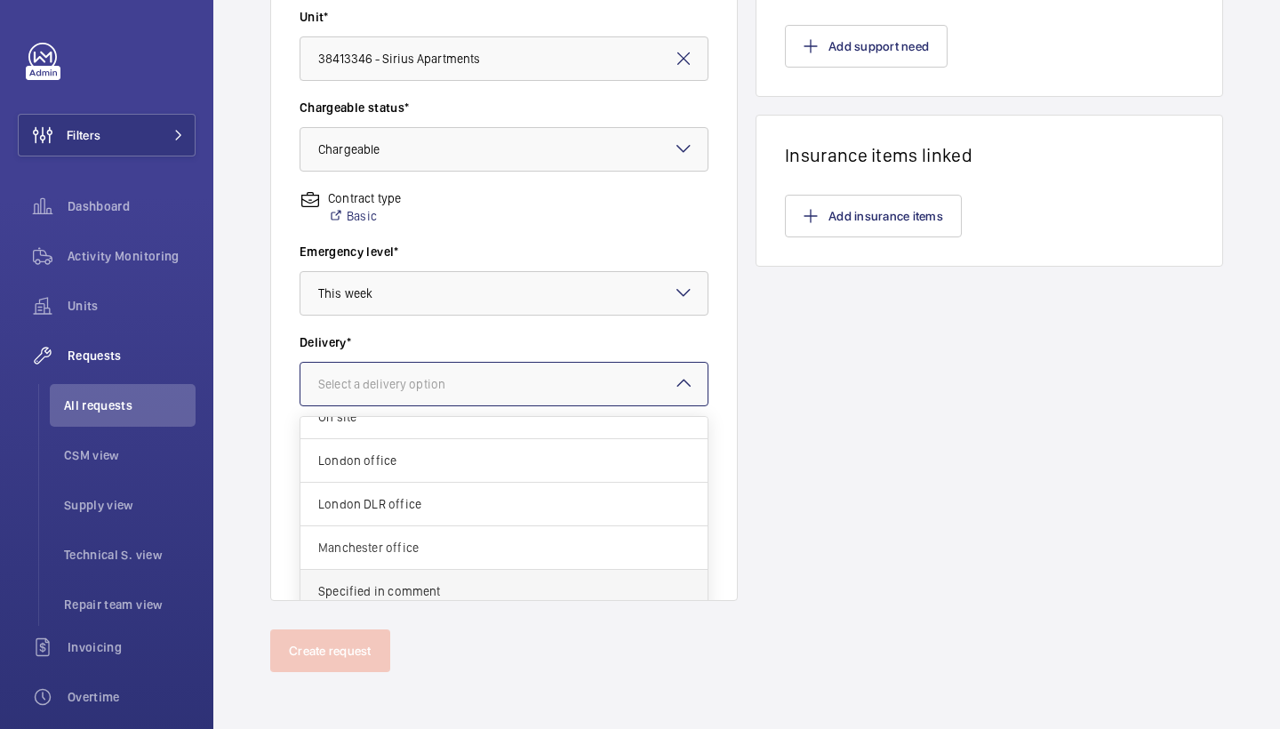
scroll to position [65, 0]
click at [468, 590] on span "Specified in comment" at bounding box center [504, 591] width 372 height 18
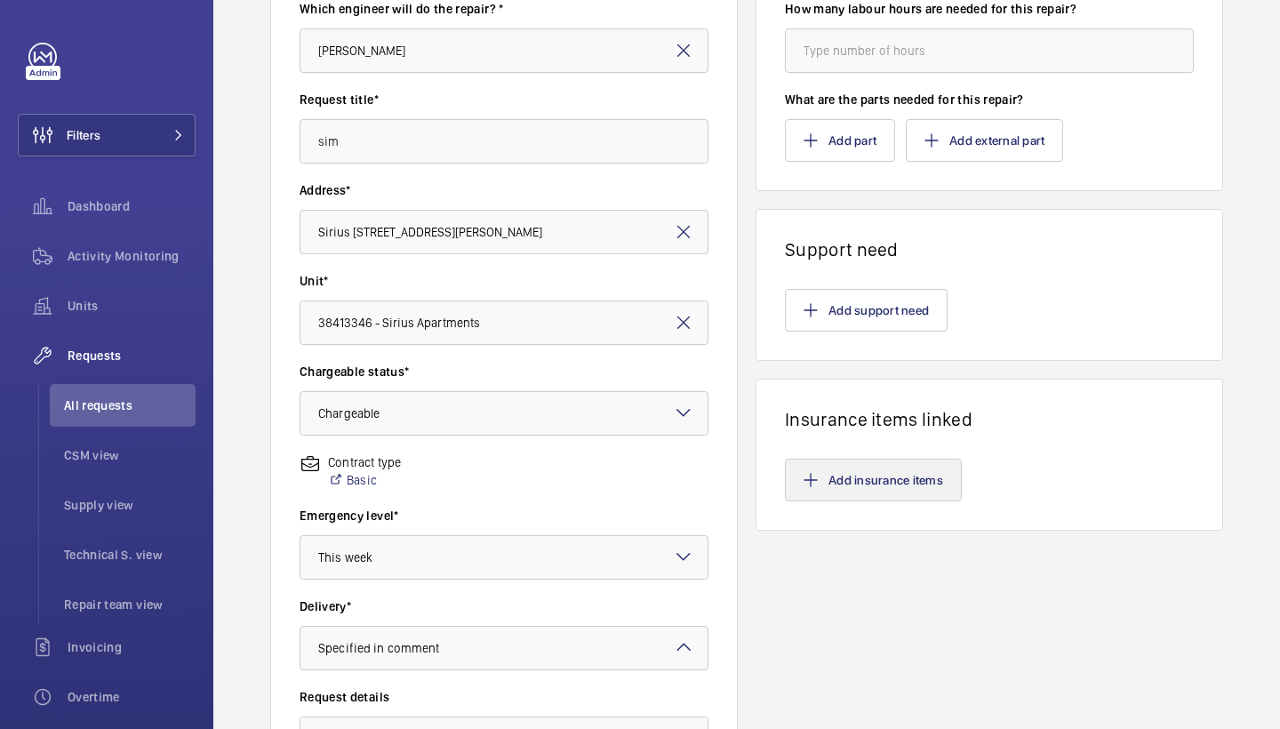
scroll to position [204, 0]
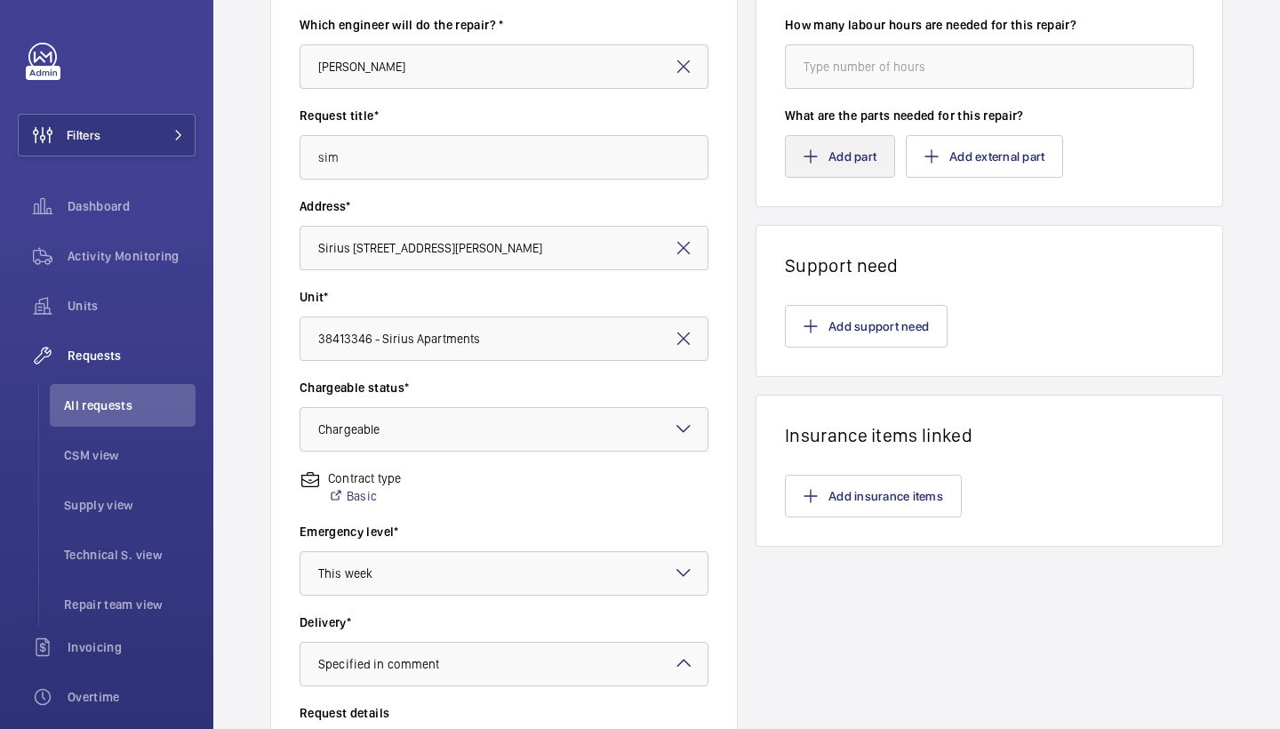
click at [827, 177] on button "Add part" at bounding box center [840, 156] width 110 height 43
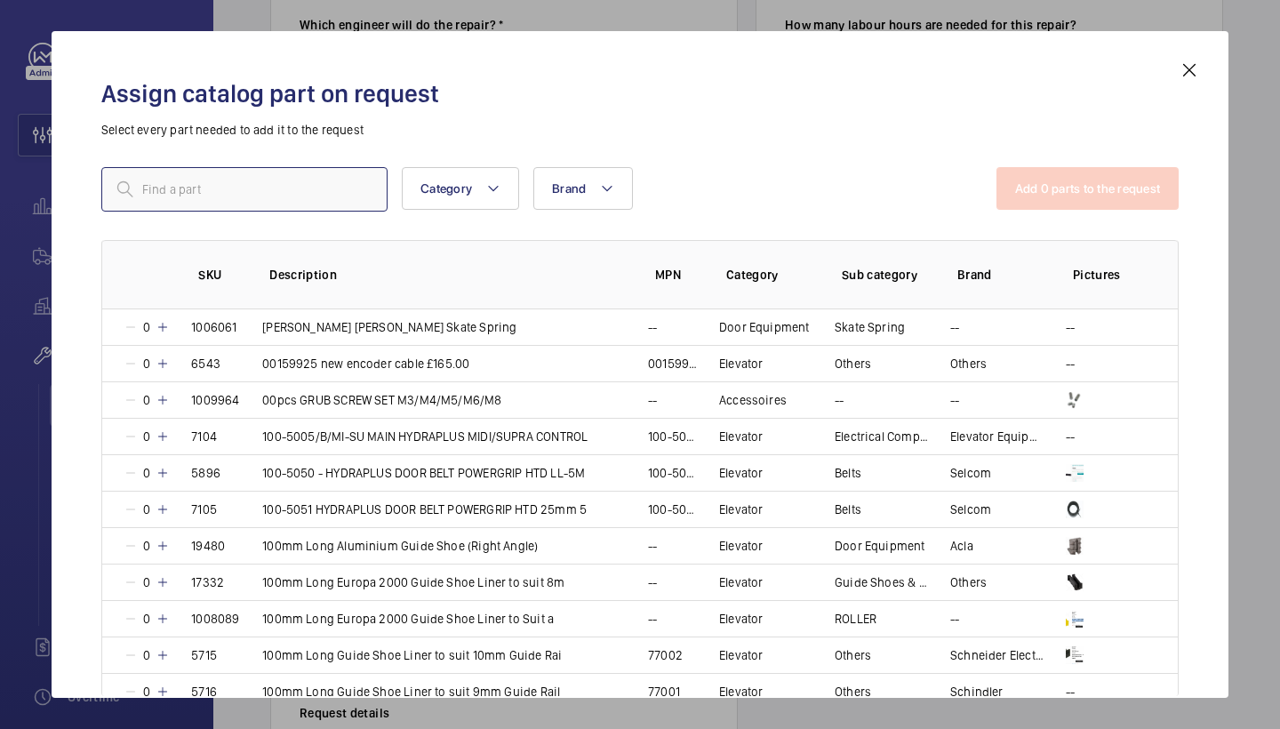
click at [301, 195] on input "text" at bounding box center [244, 189] width 286 height 44
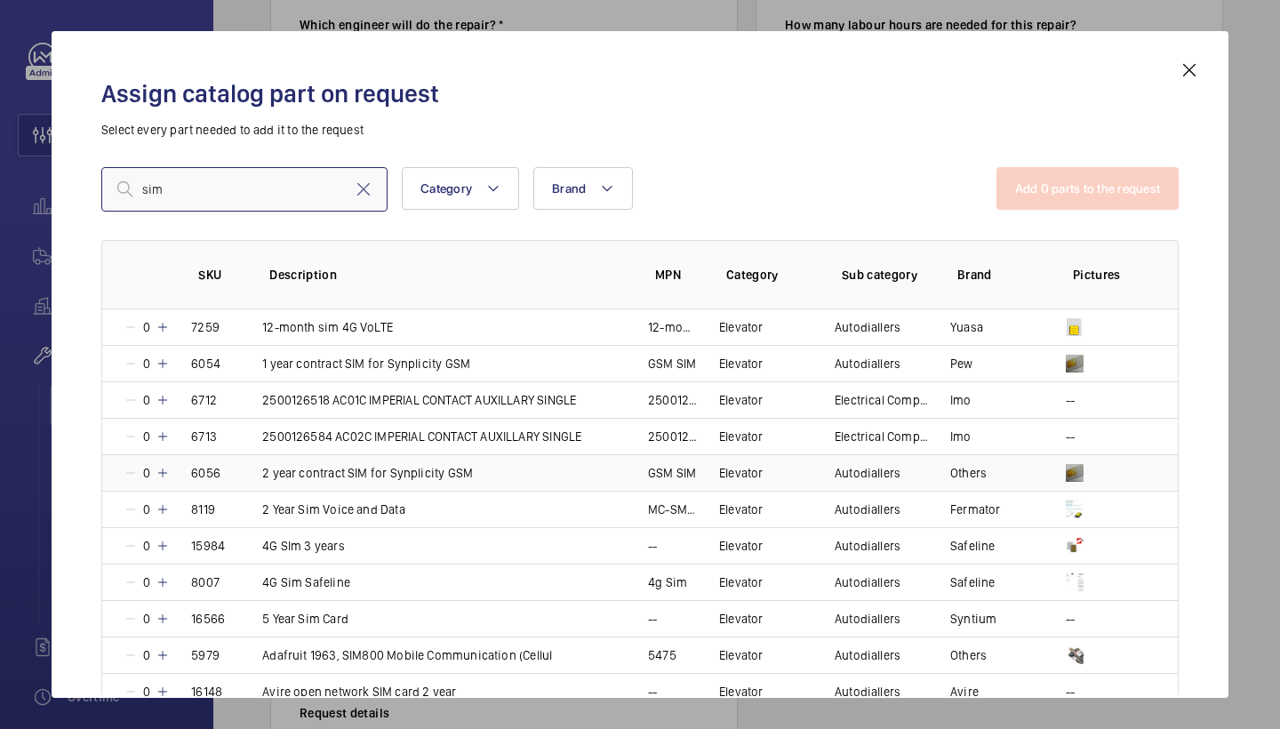
type input "sim"
click at [164, 470] on mat-icon at bounding box center [163, 473] width 14 height 14
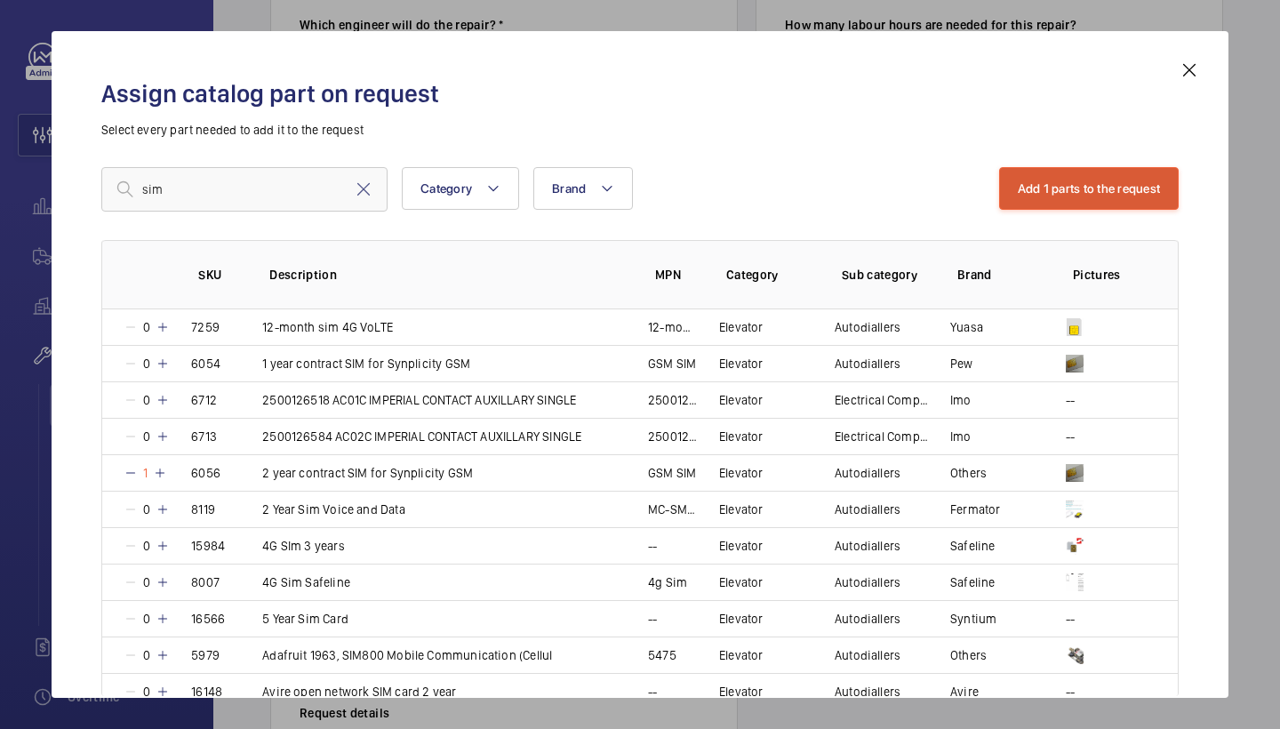
click at [1082, 193] on button "Add 1 parts to the request" at bounding box center [1089, 188] width 180 height 43
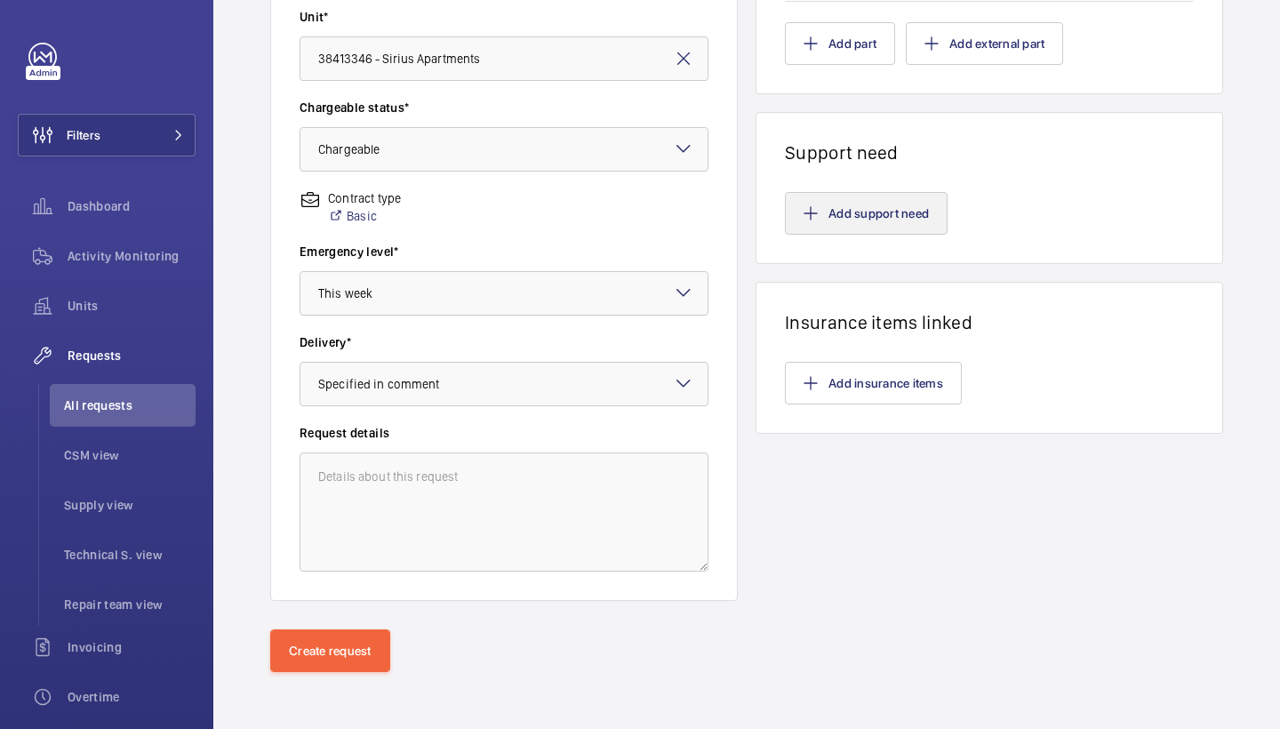
scroll to position [484, 0]
click at [797, 217] on button "Add support need" at bounding box center [866, 213] width 163 height 43
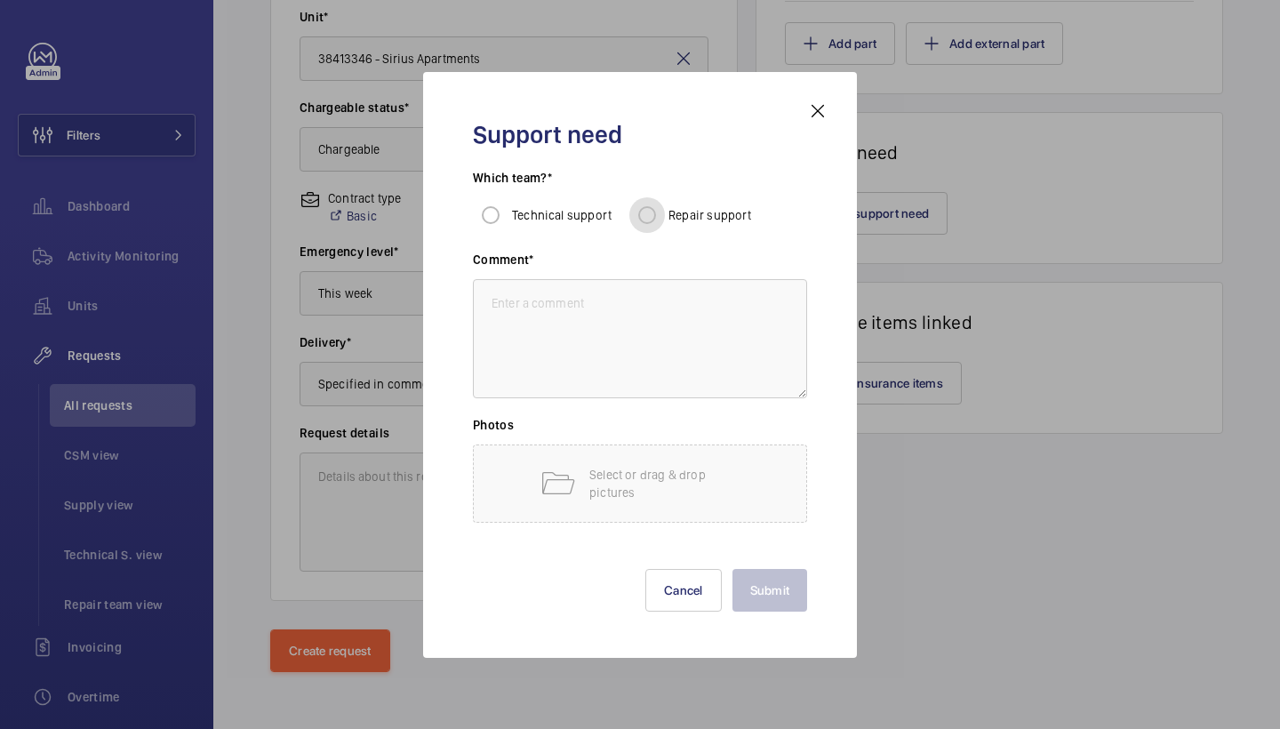
click at [647, 214] on input "Repair support" at bounding box center [648, 215] width 36 height 36
radio input "true"
click at [629, 353] on textarea at bounding box center [640, 338] width 334 height 119
type textarea "fit sim"
click at [755, 587] on button "Submit" at bounding box center [771, 590] width 76 height 43
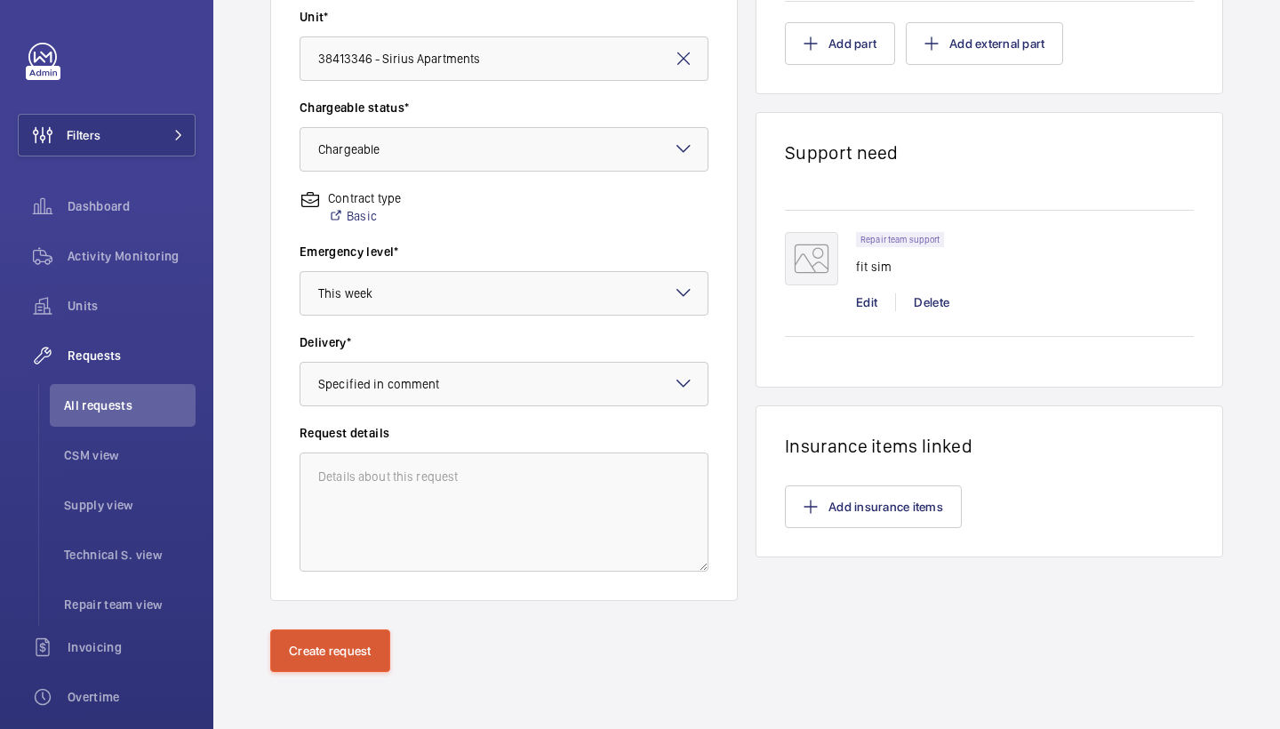
click at [328, 637] on button "Create request" at bounding box center [330, 651] width 120 height 43
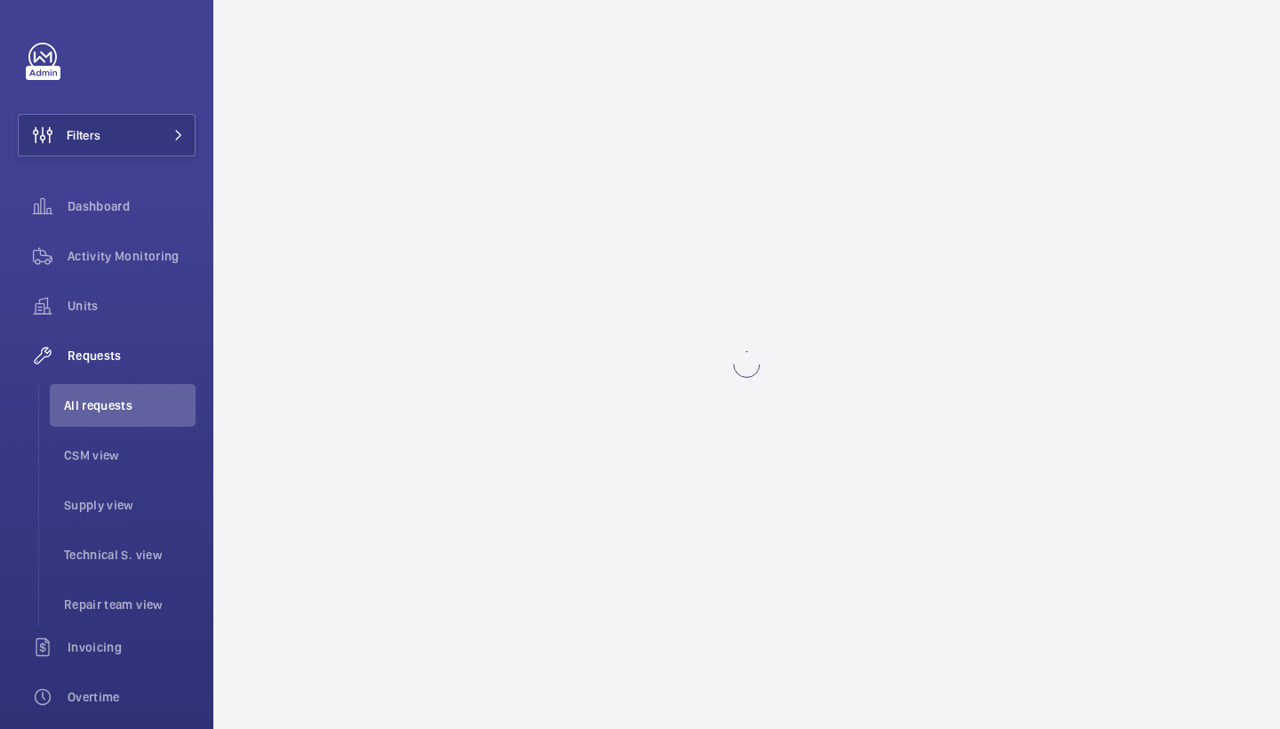
scroll to position [0, 0]
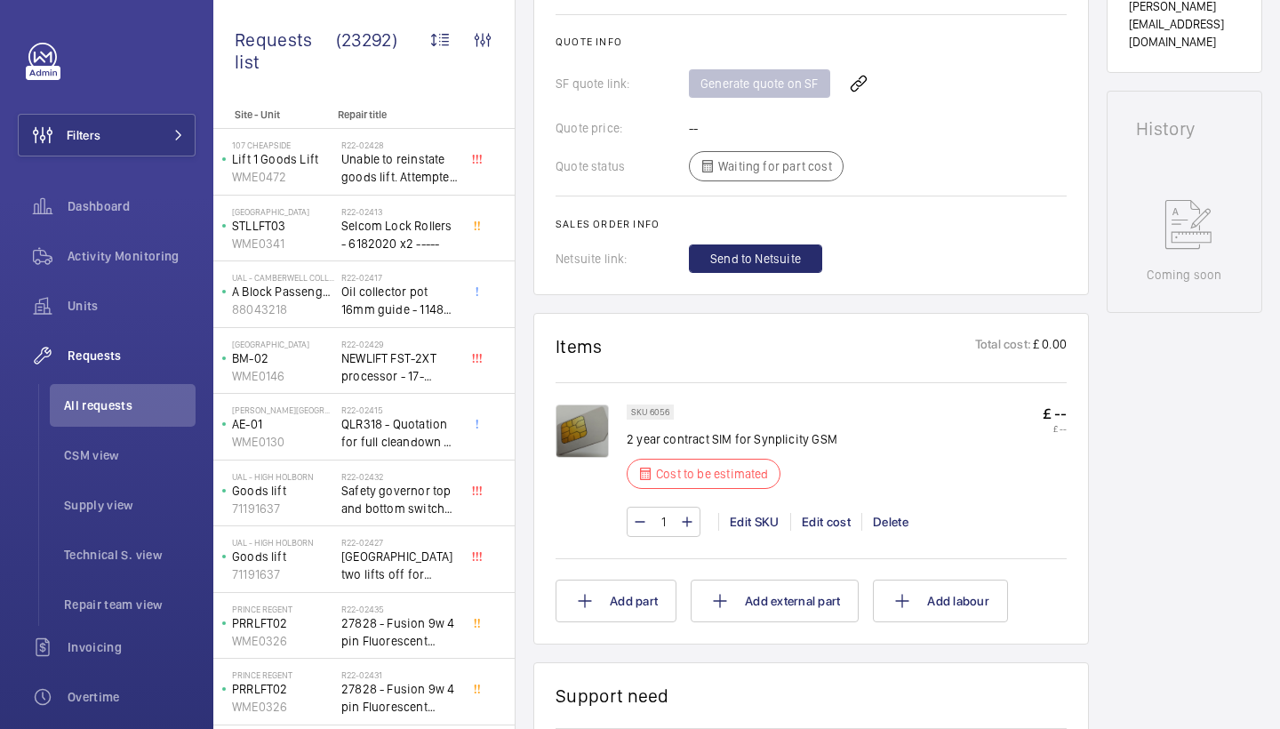
scroll to position [748, 0]
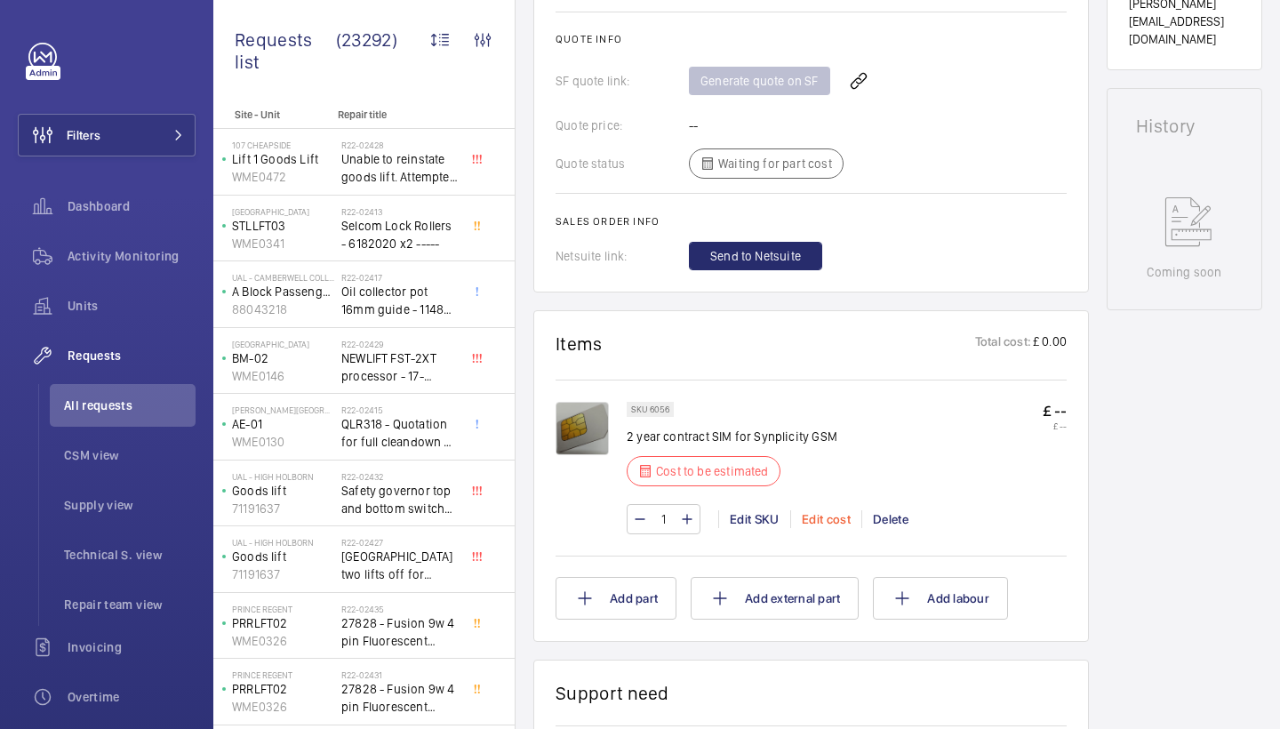
click at [826, 510] on div "Edit cost" at bounding box center [825, 519] width 71 height 18
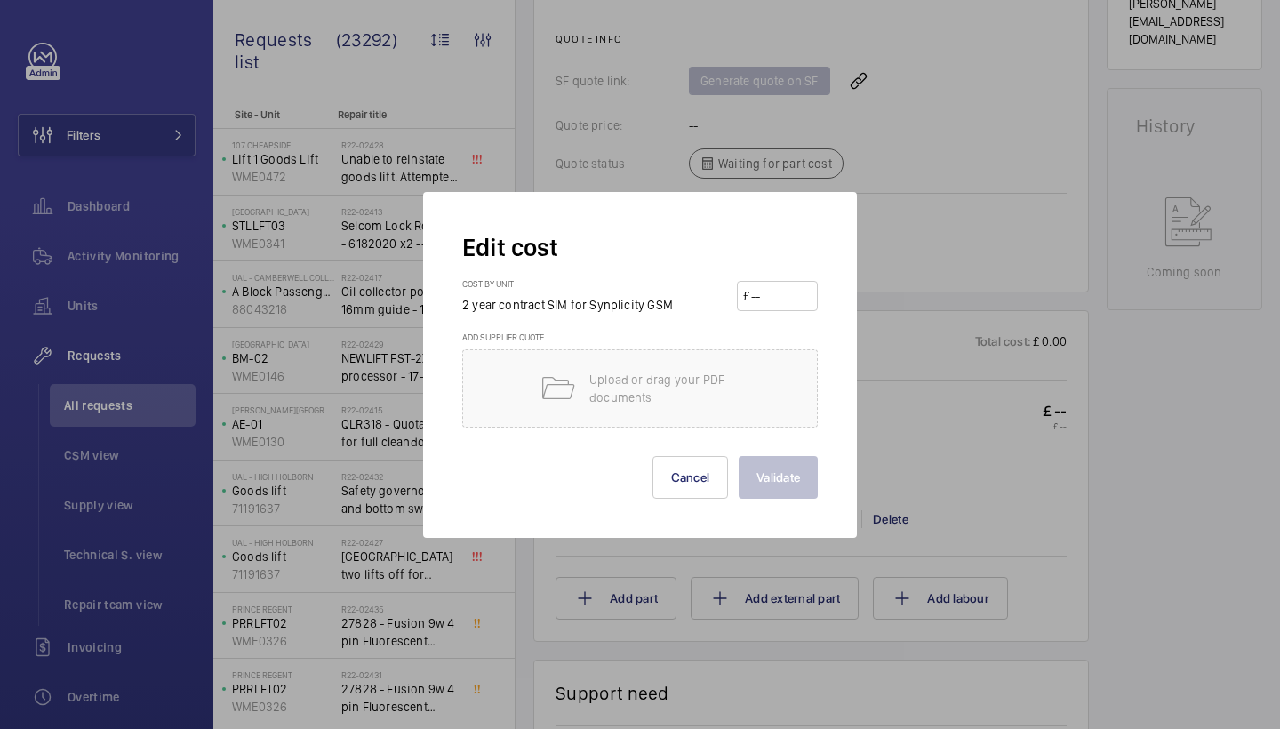
click at [794, 296] on input "number" at bounding box center [781, 296] width 62 height 28
type input "167.66"
click at [758, 469] on button "Validate" at bounding box center [778, 477] width 79 height 43
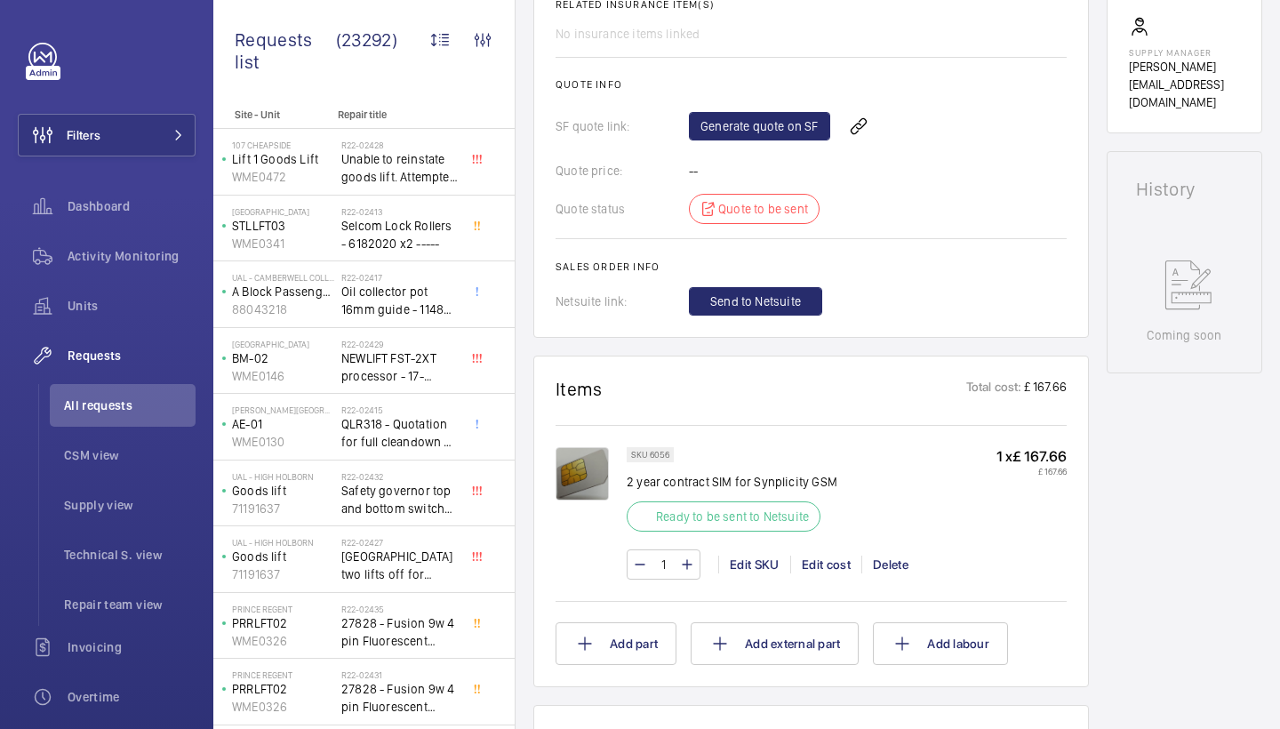
scroll to position [668, 0]
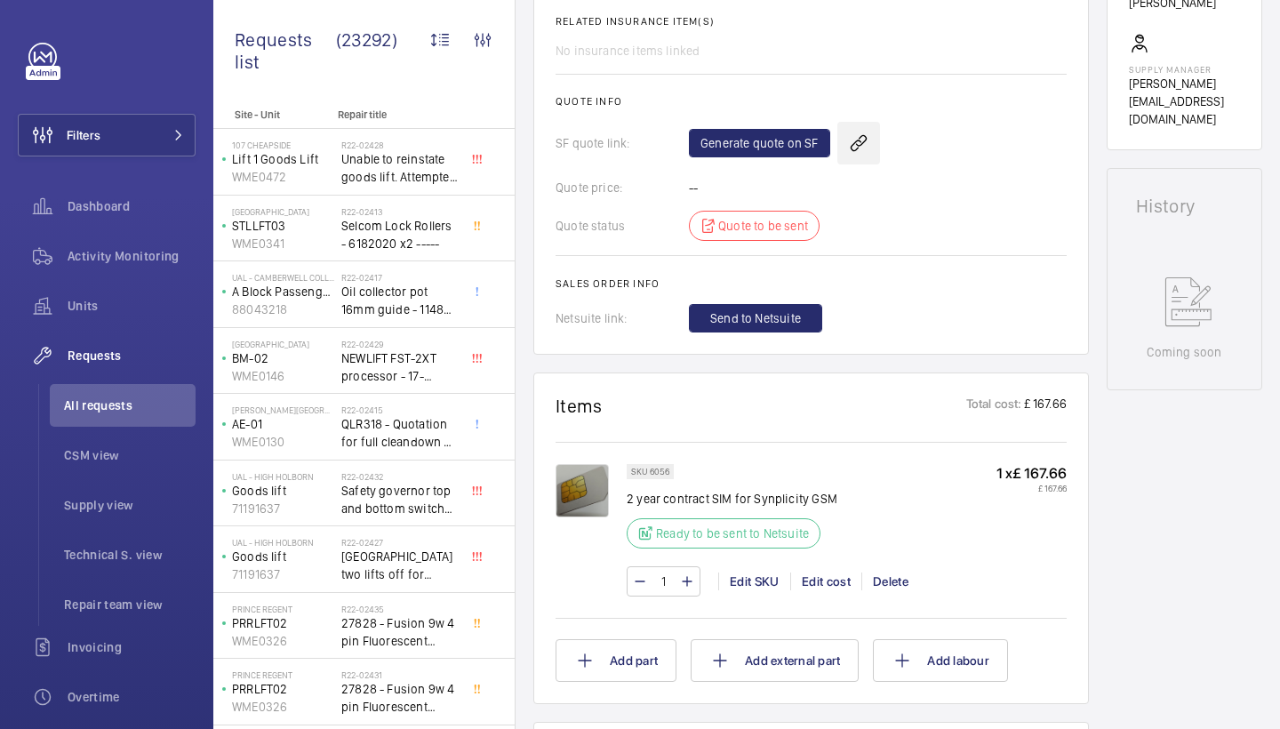
click at [854, 145] on wm-front-icon-button at bounding box center [859, 143] width 43 height 43
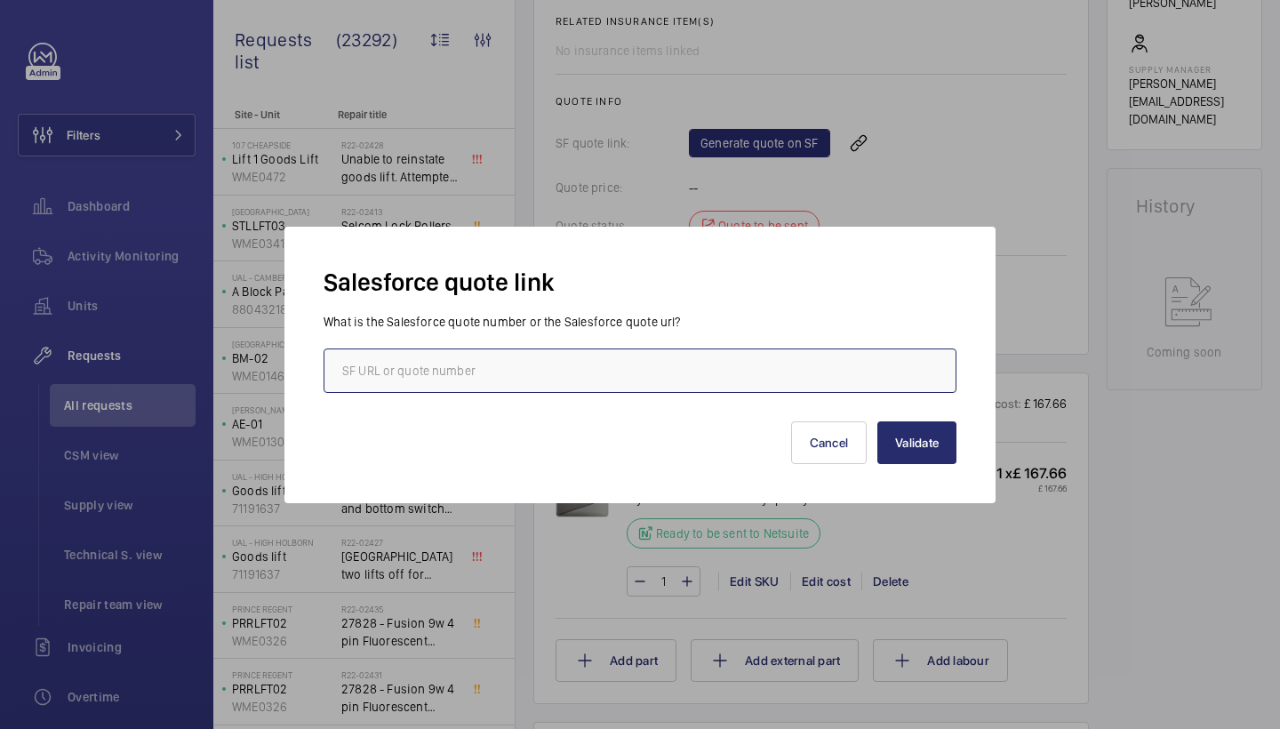
click at [458, 357] on input "text" at bounding box center [640, 371] width 633 height 44
paste input "00014355"
click at [345, 368] on input "00014355" at bounding box center [640, 371] width 633 height 44
type input "00014355"
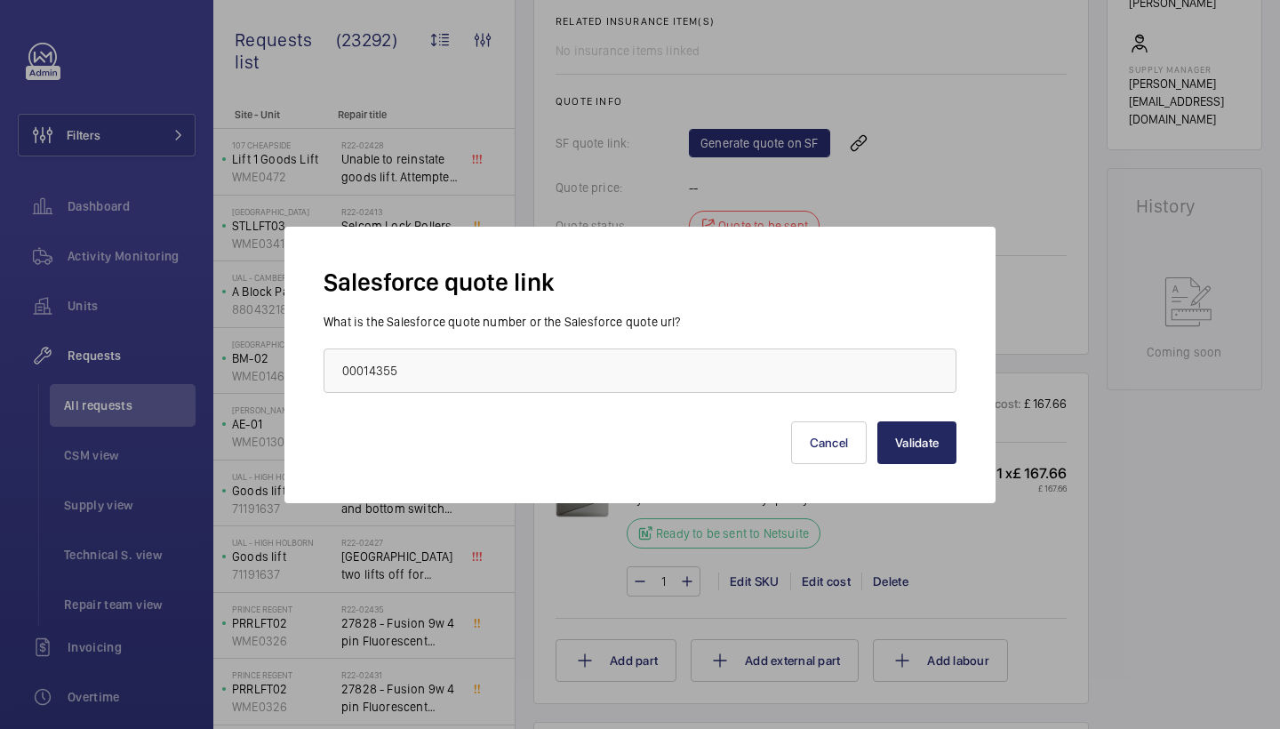
click at [924, 459] on button "Validate" at bounding box center [917, 442] width 79 height 43
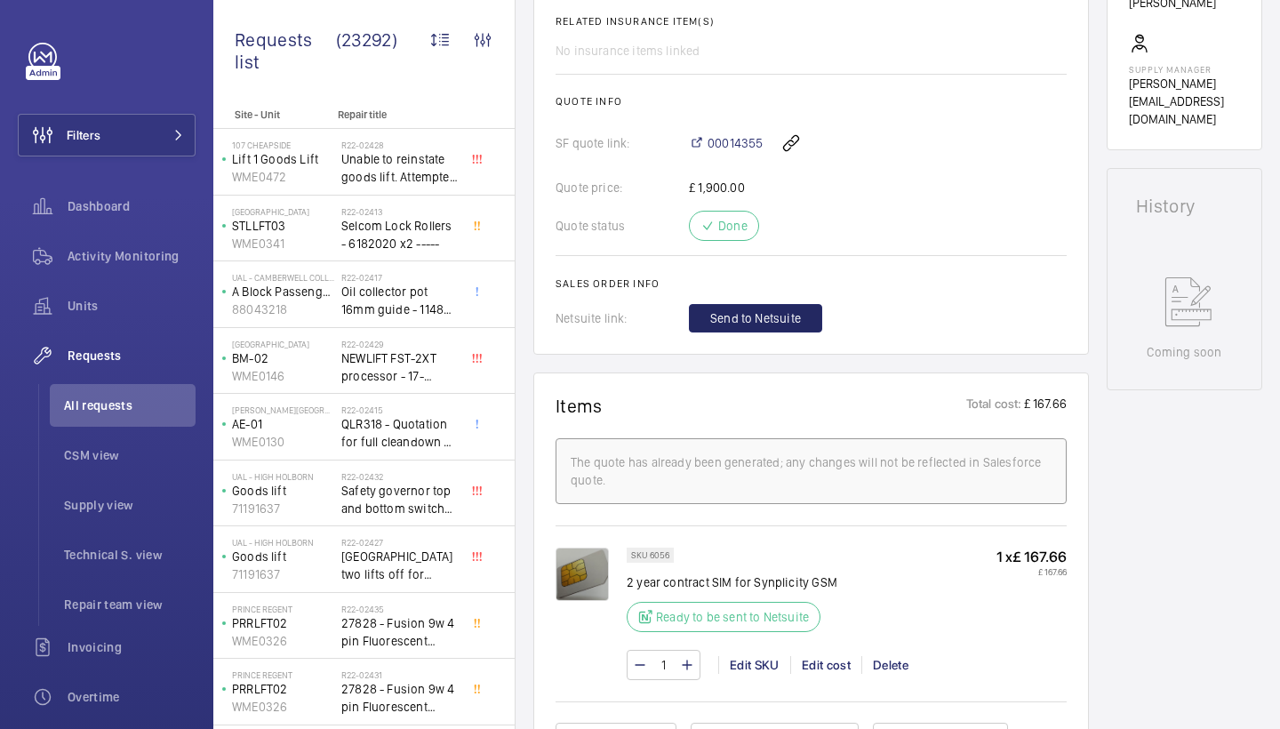
click at [774, 328] on button "Send to Netsuite" at bounding box center [755, 318] width 133 height 28
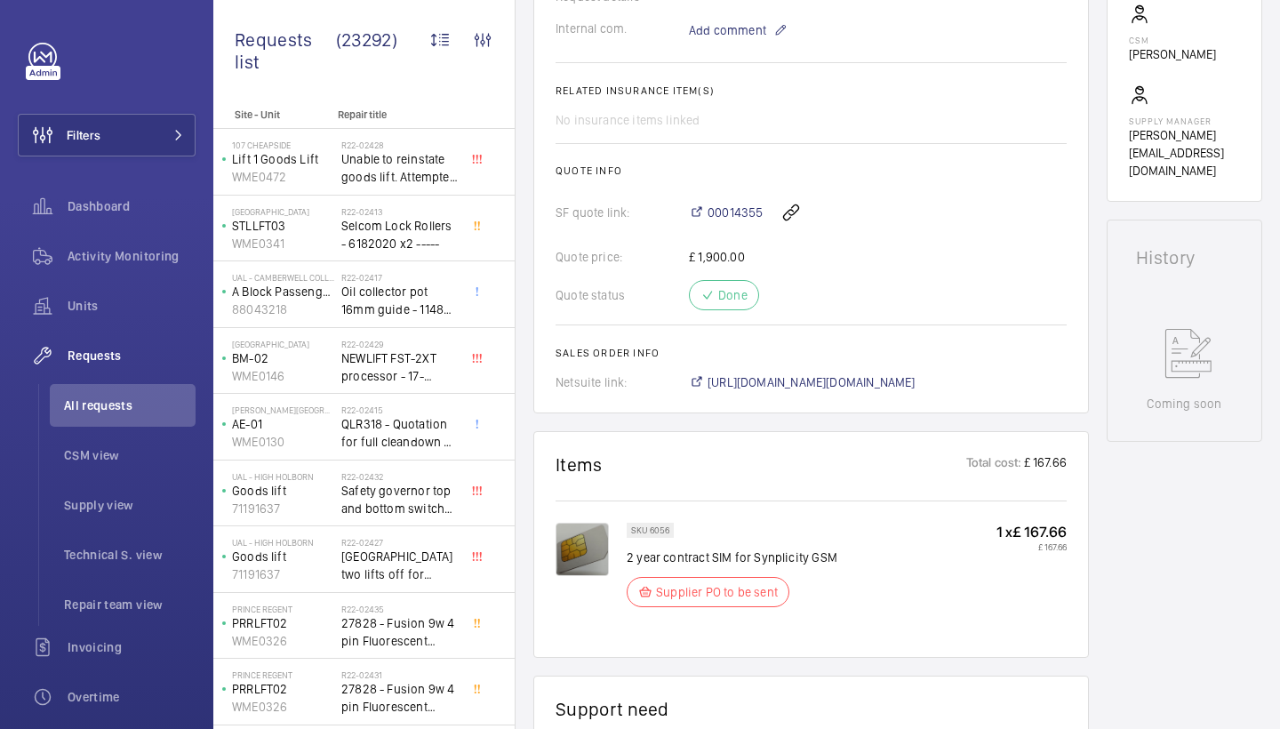
scroll to position [614, 0]
click at [841, 383] on span "https://6461500.app.netsuite.com/app/accounting/transactions/salesord.nl?id=297…" at bounding box center [812, 385] width 208 height 18
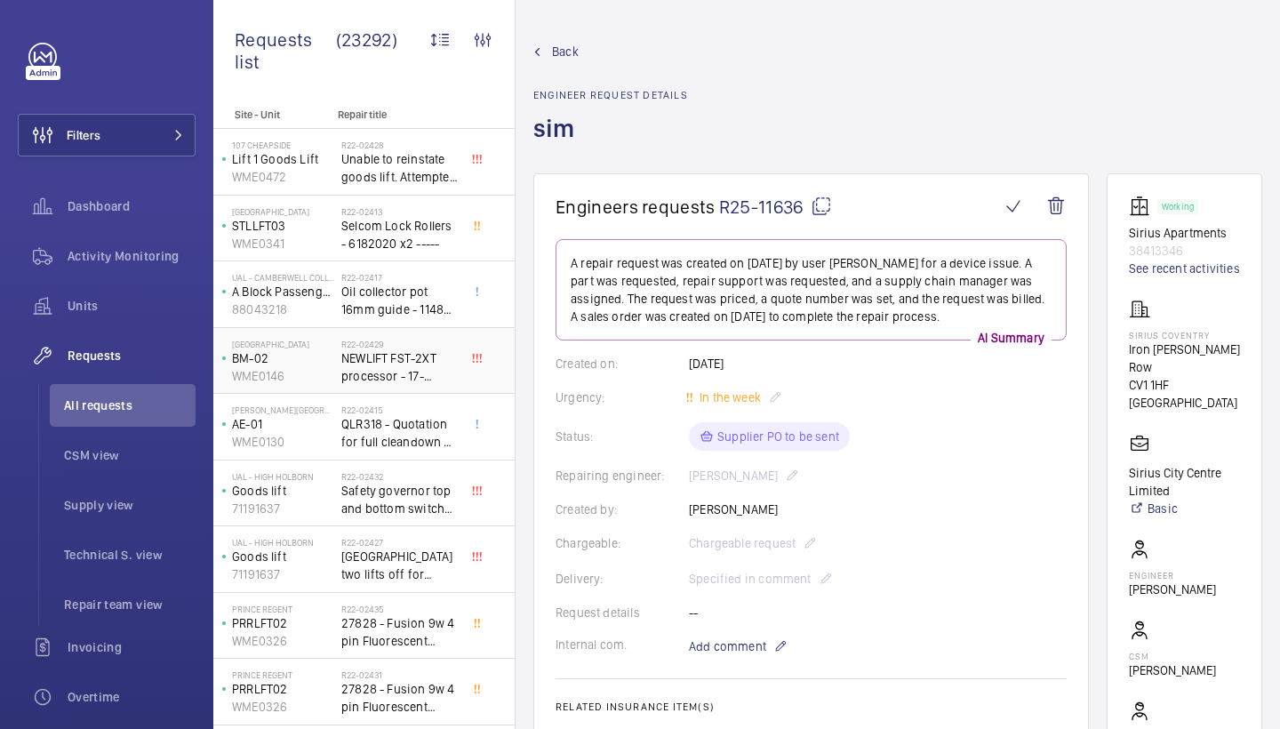
scroll to position [0, 0]
click at [116, 270] on div "Activity Monitoring" at bounding box center [107, 256] width 178 height 43
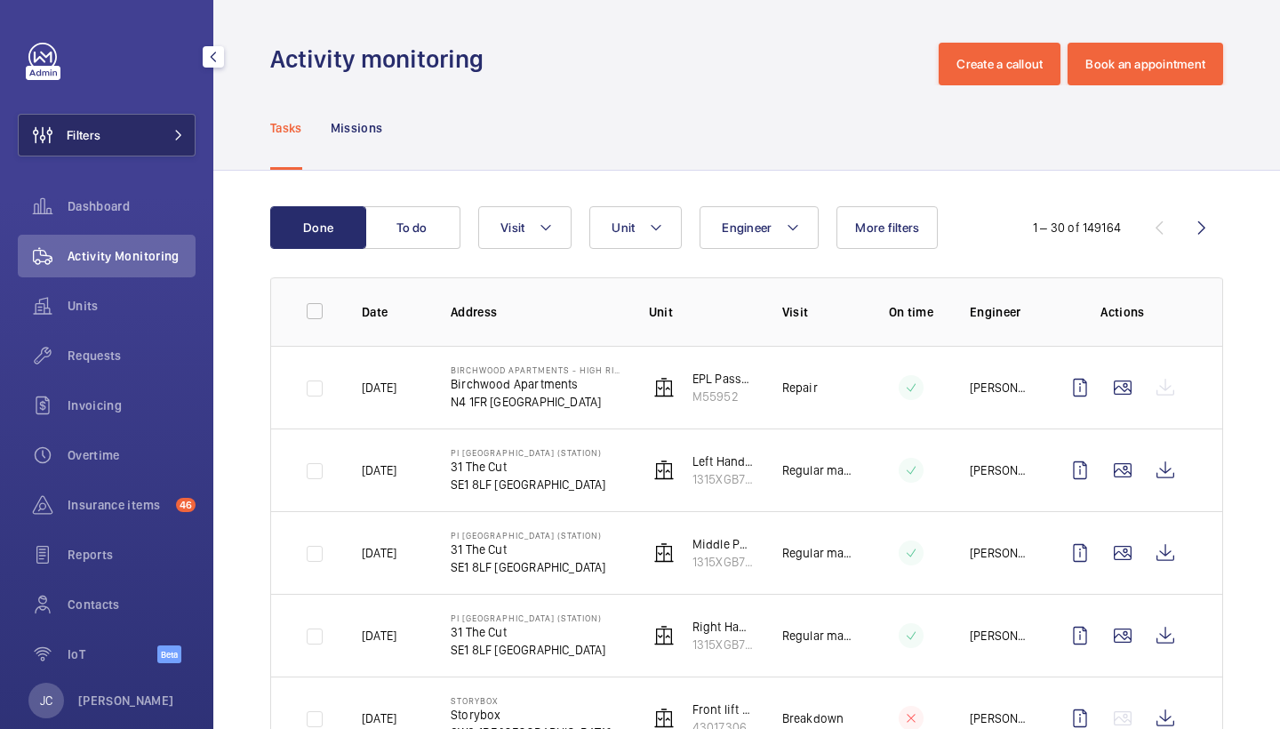
click at [148, 118] on button "Filters" at bounding box center [107, 135] width 178 height 43
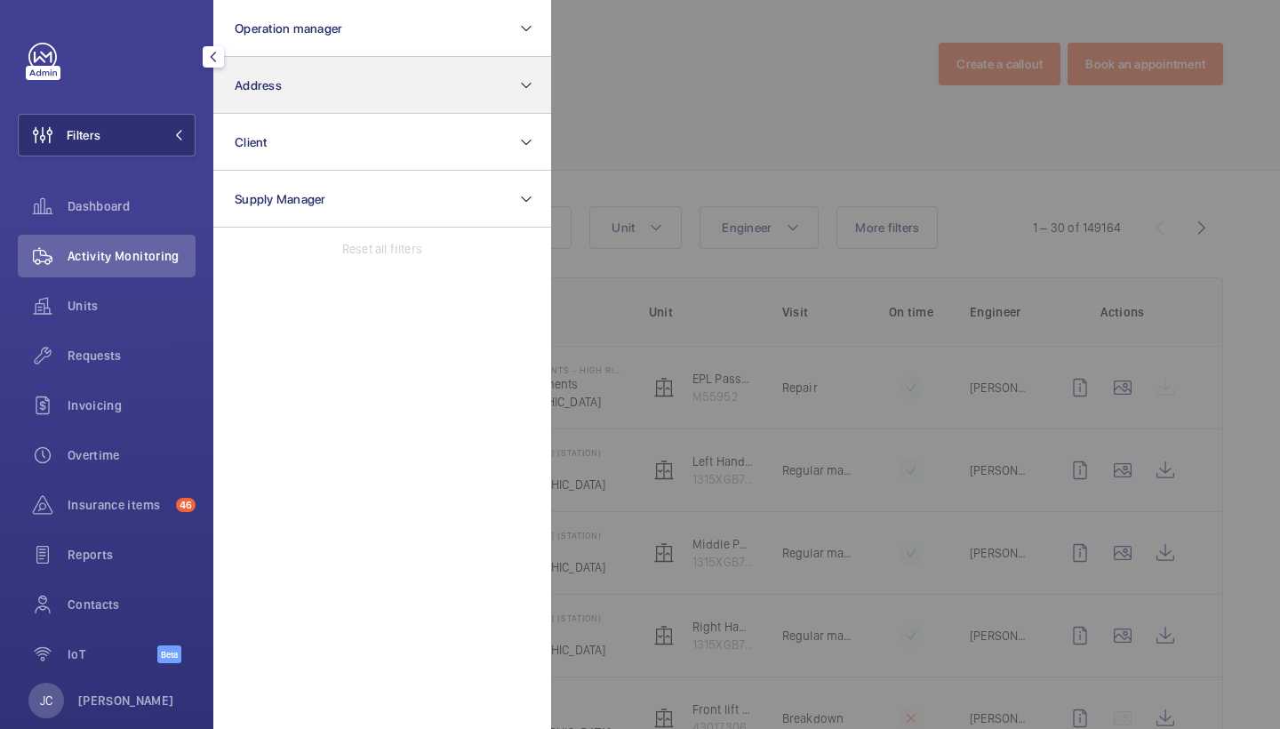
click at [298, 104] on button "Address" at bounding box center [382, 85] width 338 height 57
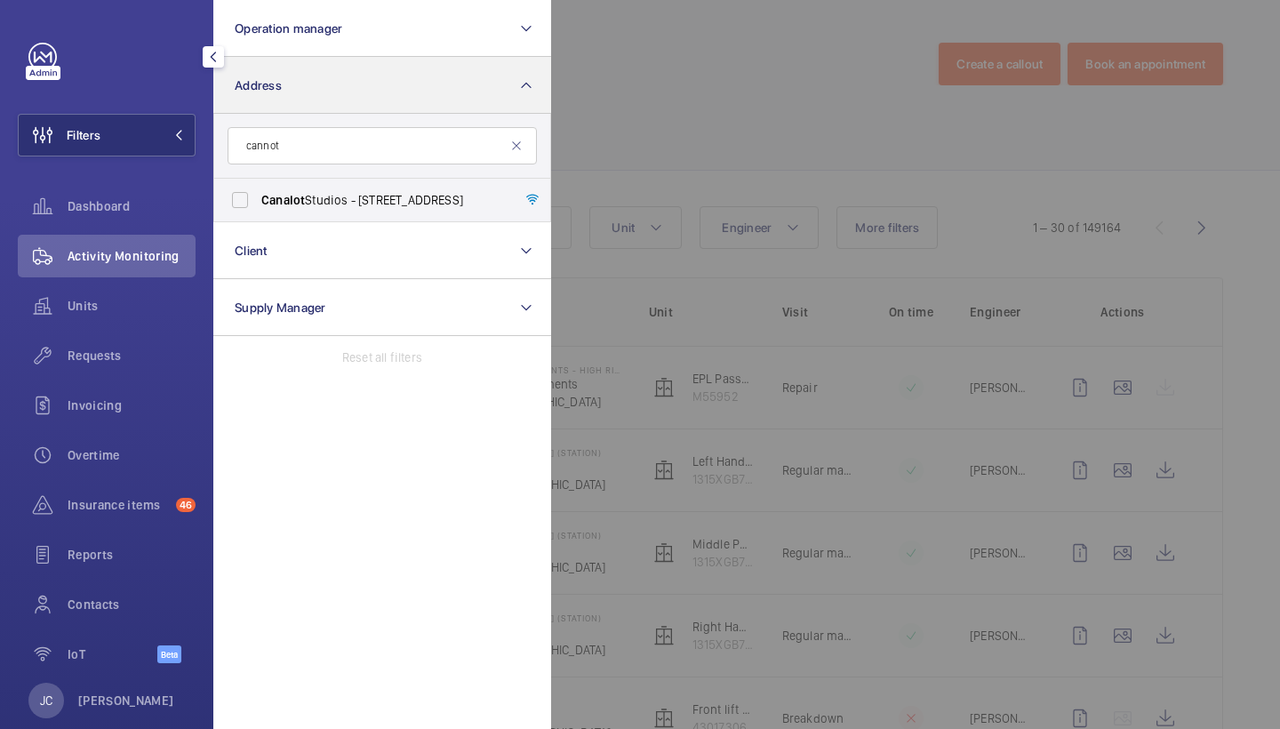
type input "cannot"
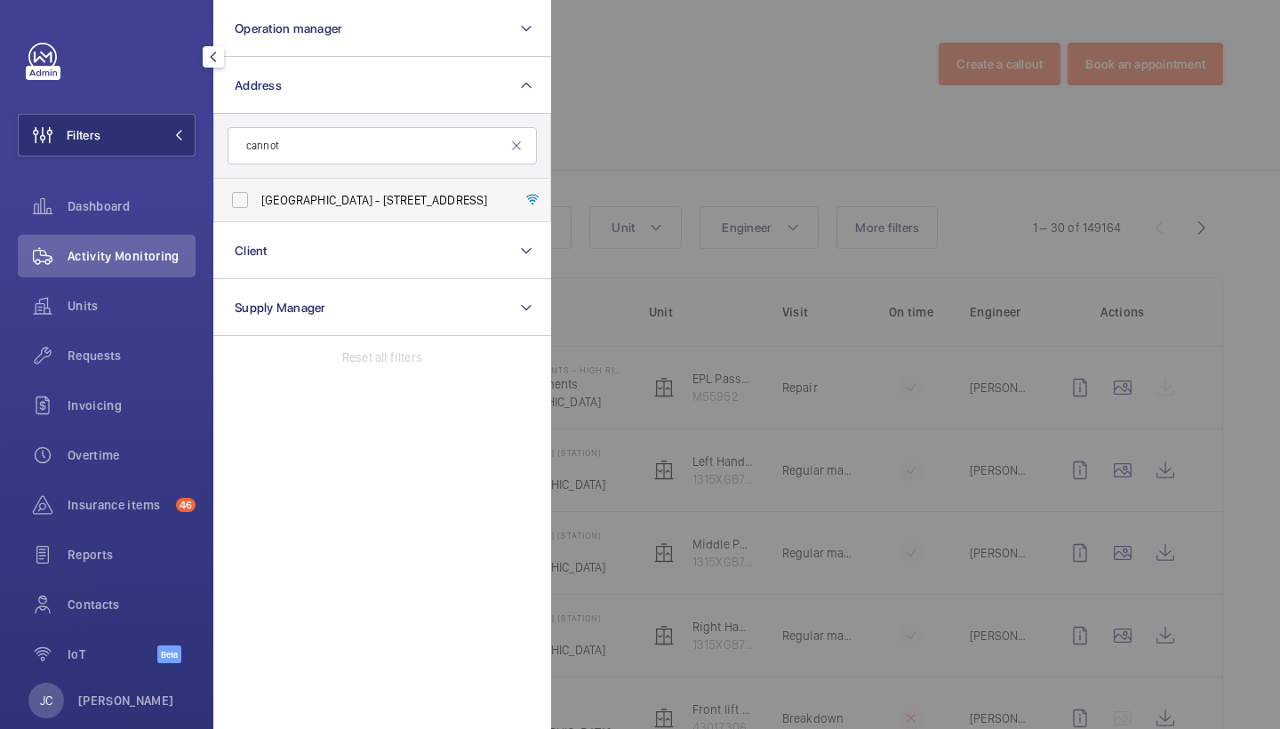
drag, startPoint x: 320, startPoint y: 90, endPoint x: 389, endPoint y: 203, distance: 132.1
click at [389, 203] on span "Canalot Studios - 222 Kensal Road,, LONDON W10 5BN" at bounding box center [383, 200] width 245 height 18
click at [258, 203] on input "Canalot Studios - 222 Kensal Road,, LONDON W10 5BN" at bounding box center [240, 200] width 36 height 36
checkbox input "true"
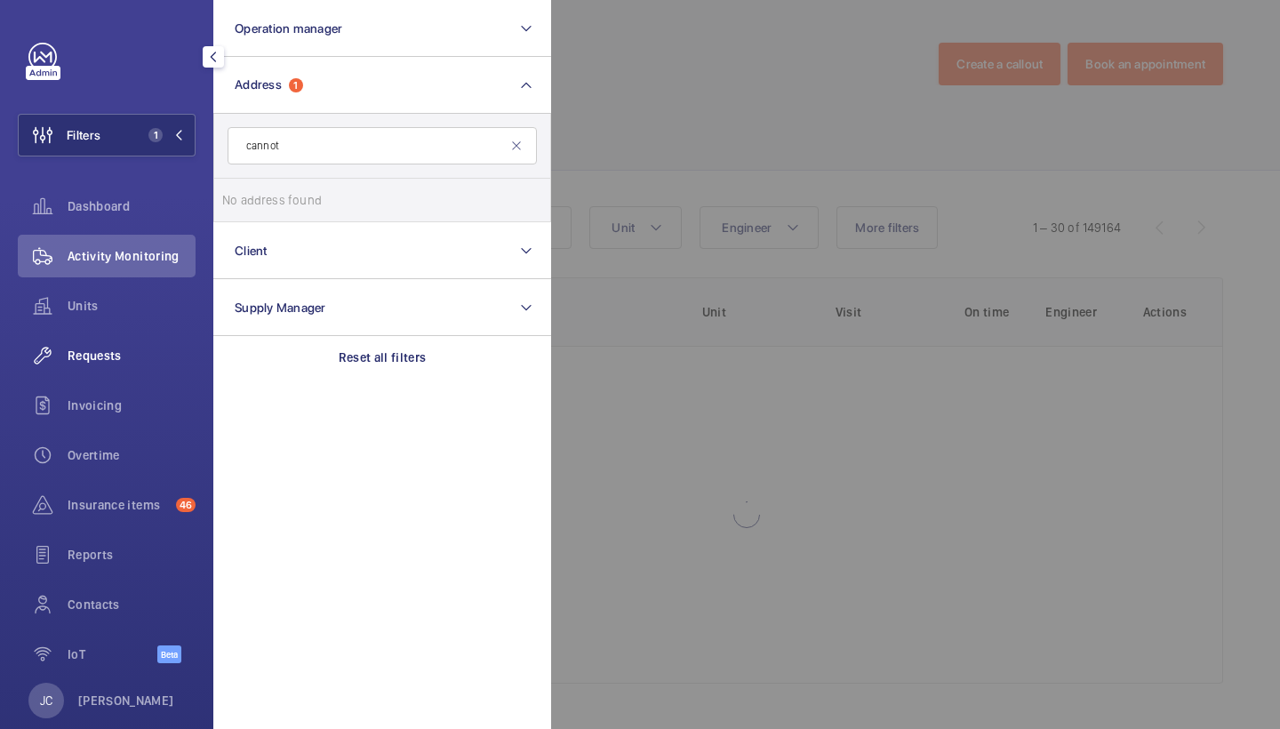
click at [101, 334] on div "Requests" at bounding box center [107, 355] width 178 height 43
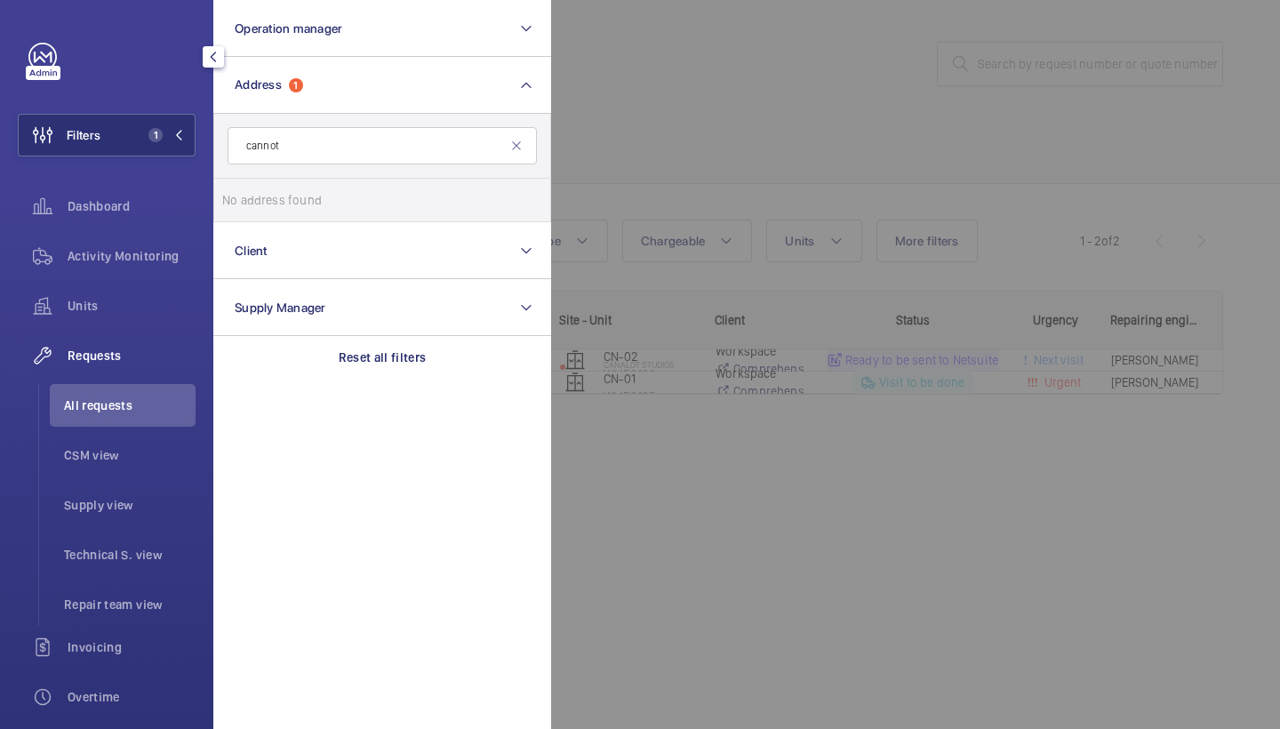
click at [703, 136] on div at bounding box center [1191, 364] width 1280 height 729
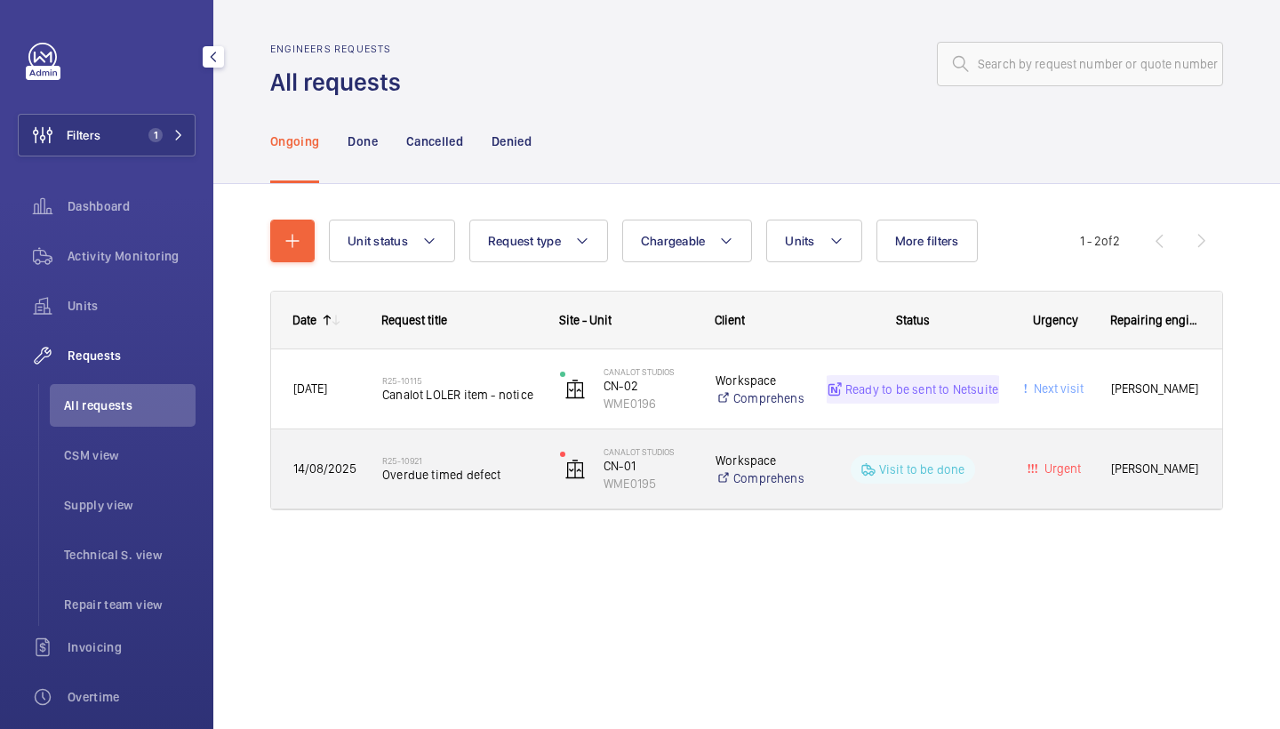
click at [420, 478] on span "Overdue timed defect" at bounding box center [459, 475] width 155 height 18
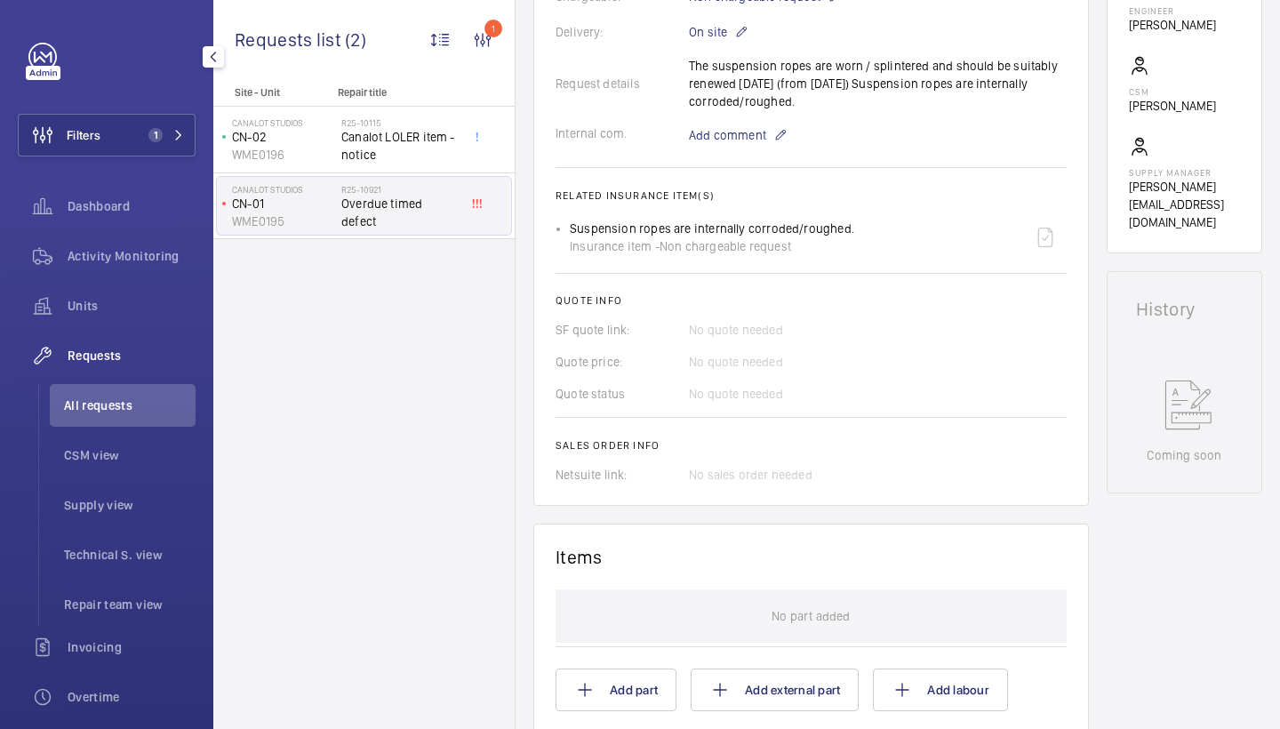
scroll to position [518, 0]
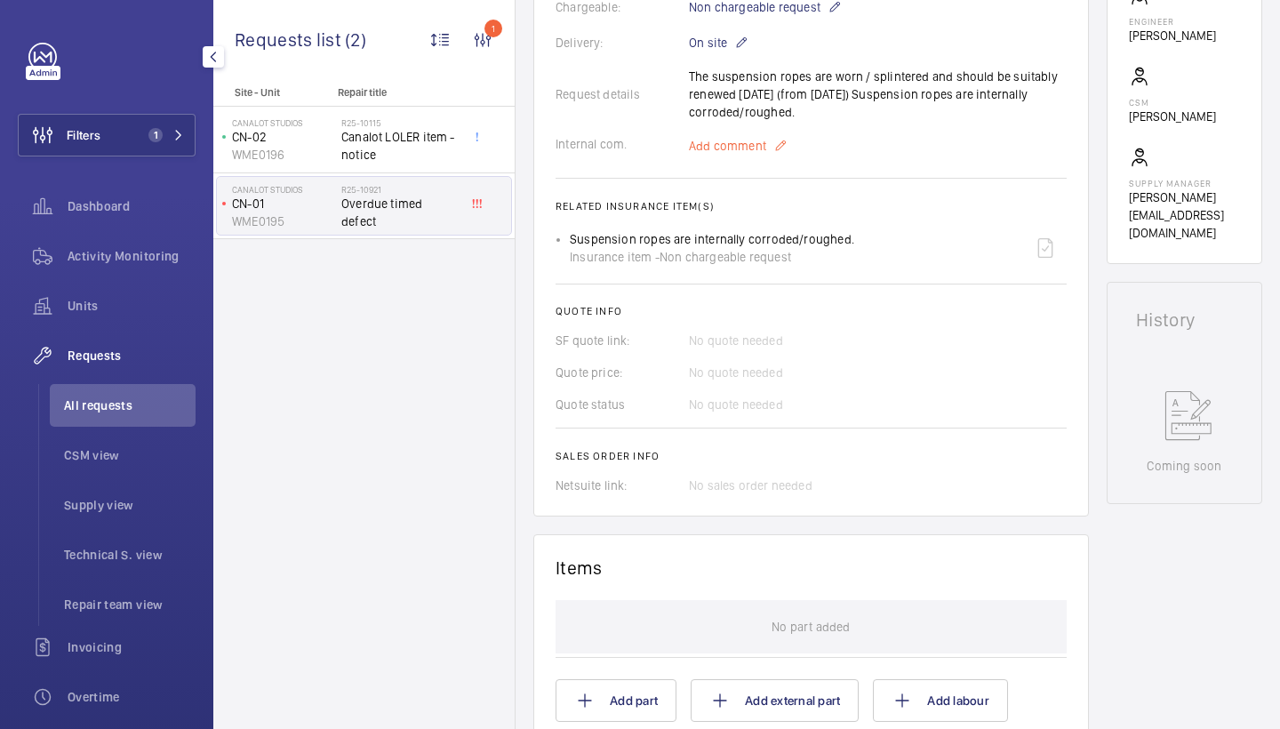
click at [737, 138] on span "Add comment" at bounding box center [727, 146] width 77 height 18
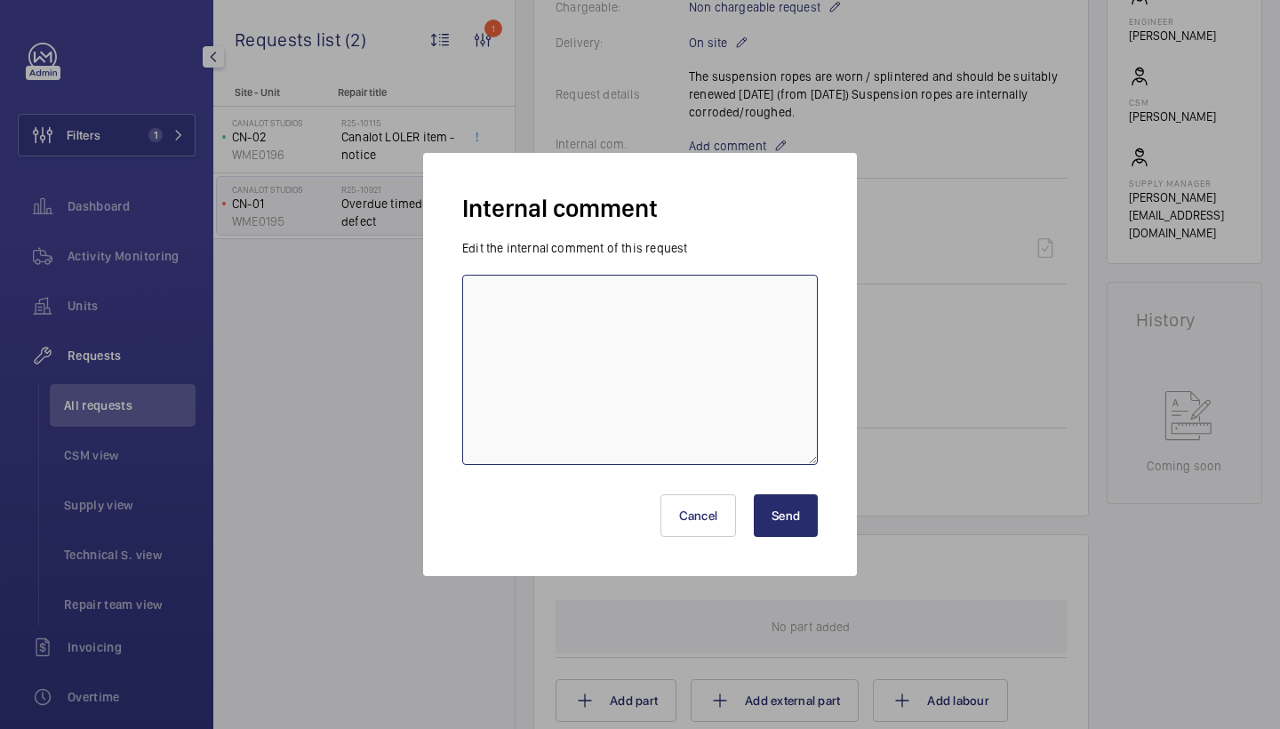
click at [716, 323] on textarea at bounding box center [640, 370] width 356 height 190
click at [529, 310] on textarea "scaffolding chargeable, requested price for ropes to complete in house" at bounding box center [640, 370] width 356 height 190
click at [635, 319] on textarea "scaffolding chargeable, requested price for ropes to completing in house" at bounding box center [640, 370] width 356 height 190
click at [673, 344] on textarea "scaffolding chargeable, requested price for ropes to completing in house -" at bounding box center [640, 370] width 356 height 190
type textarea "scaffolding chargeable, requested price for ropes to completing in house - jc 2…"
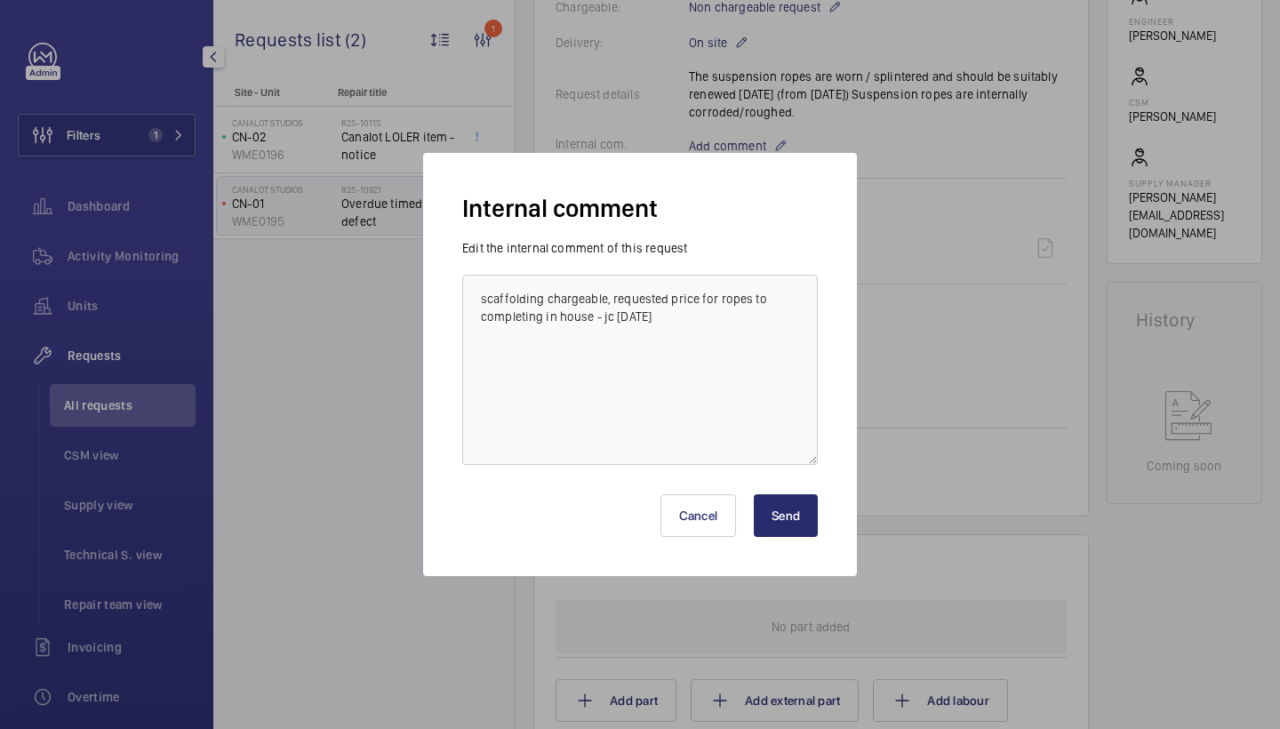
click at [774, 532] on button "Send" at bounding box center [786, 515] width 64 height 43
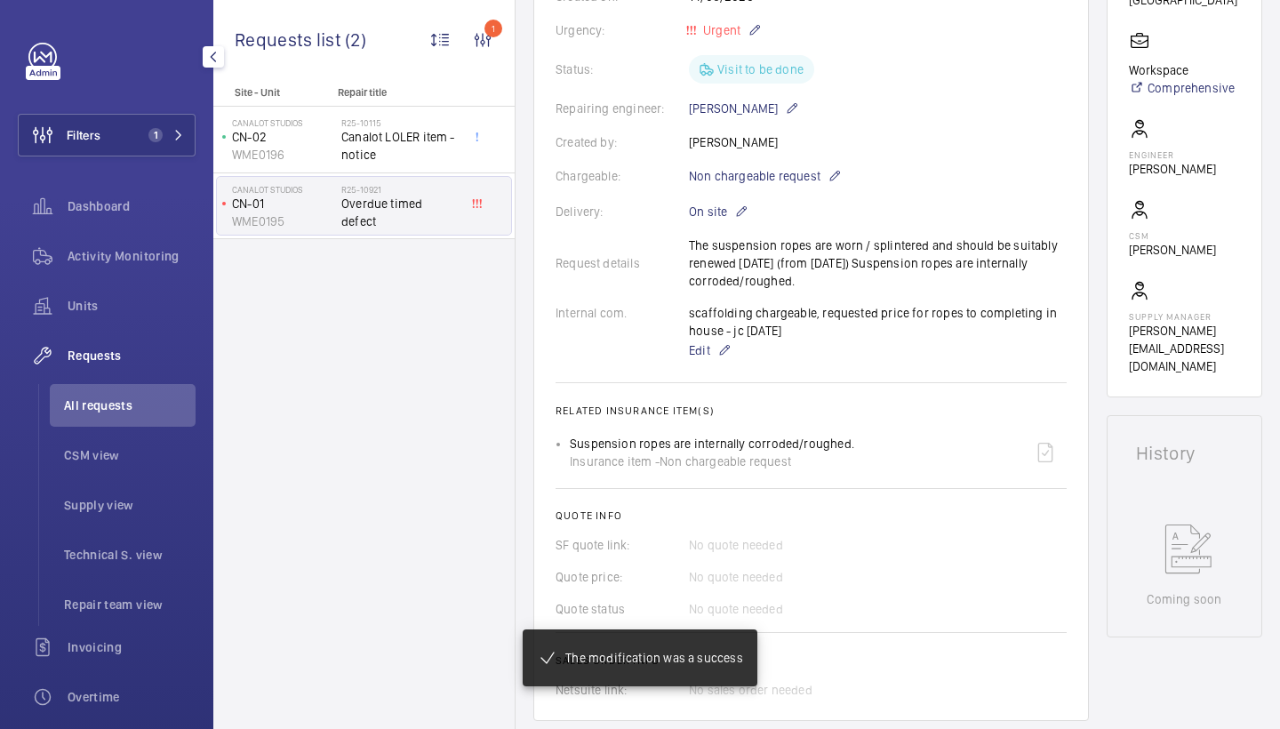
scroll to position [380, 0]
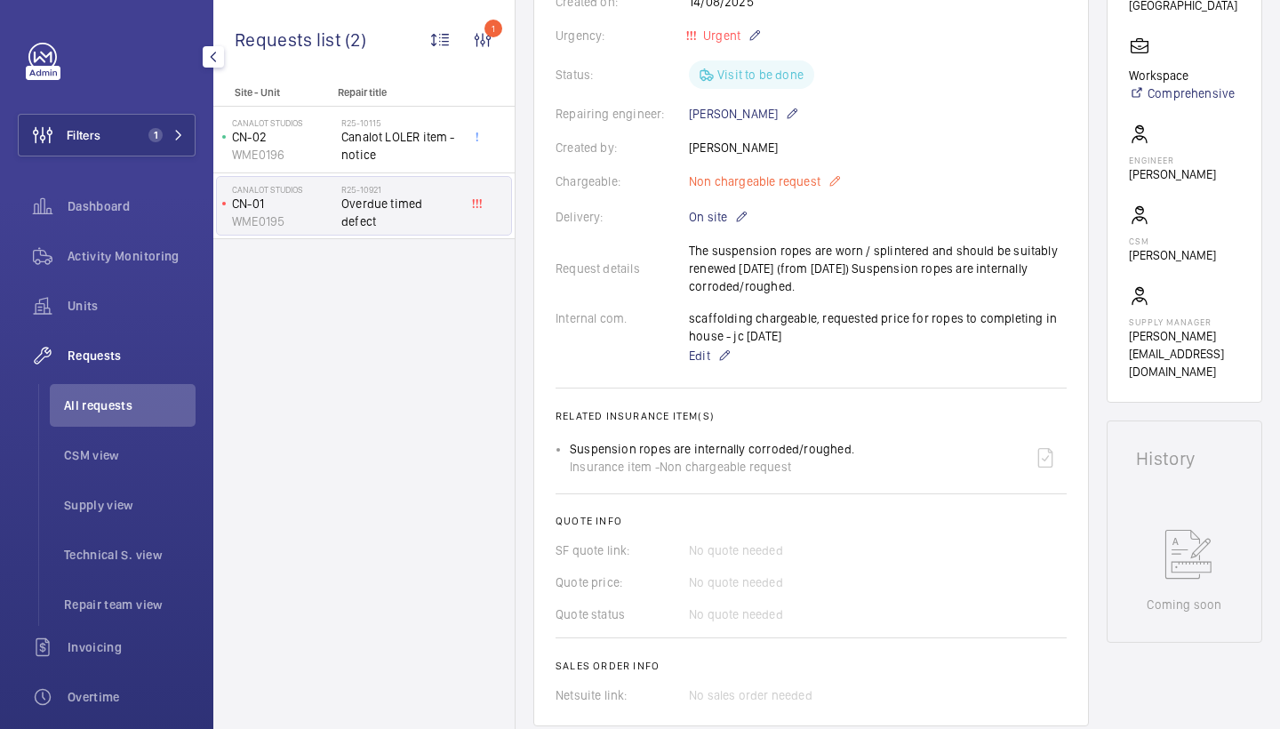
click at [804, 174] on span "Non chargeable request" at bounding box center [755, 181] width 132 height 18
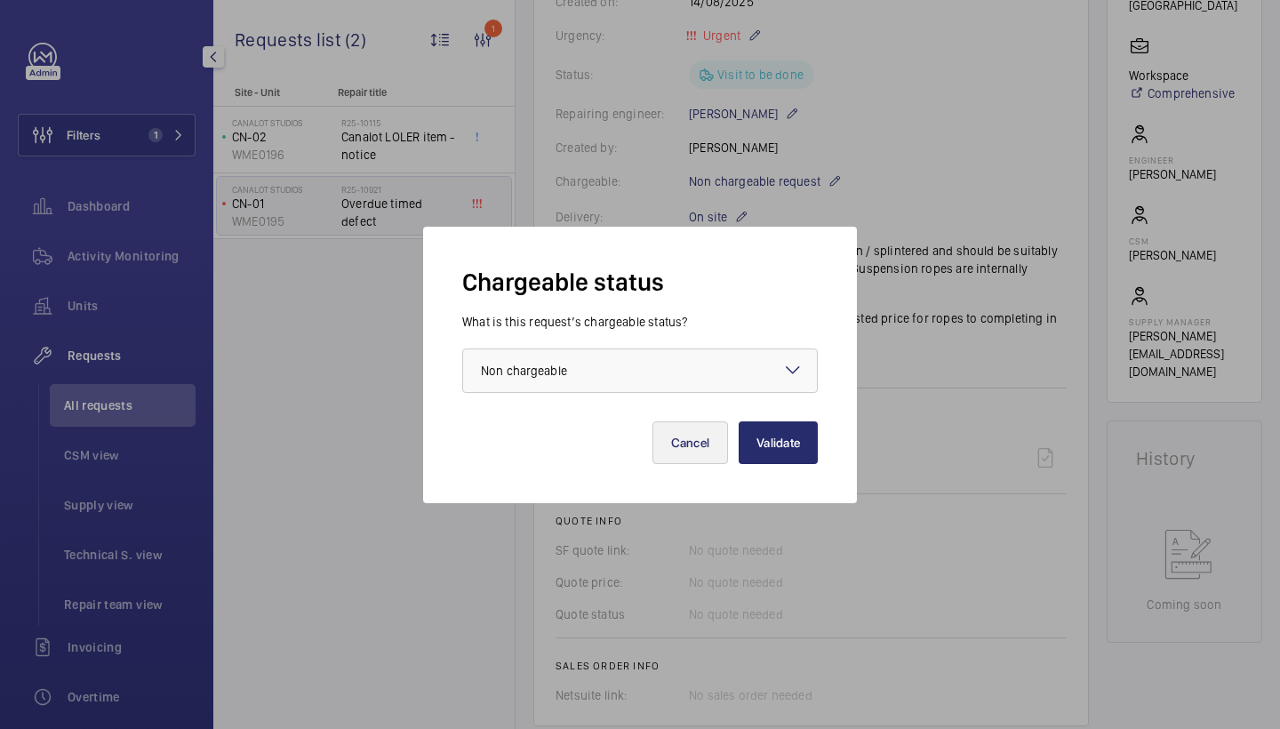
click at [689, 428] on button "Cancel" at bounding box center [691, 442] width 76 height 43
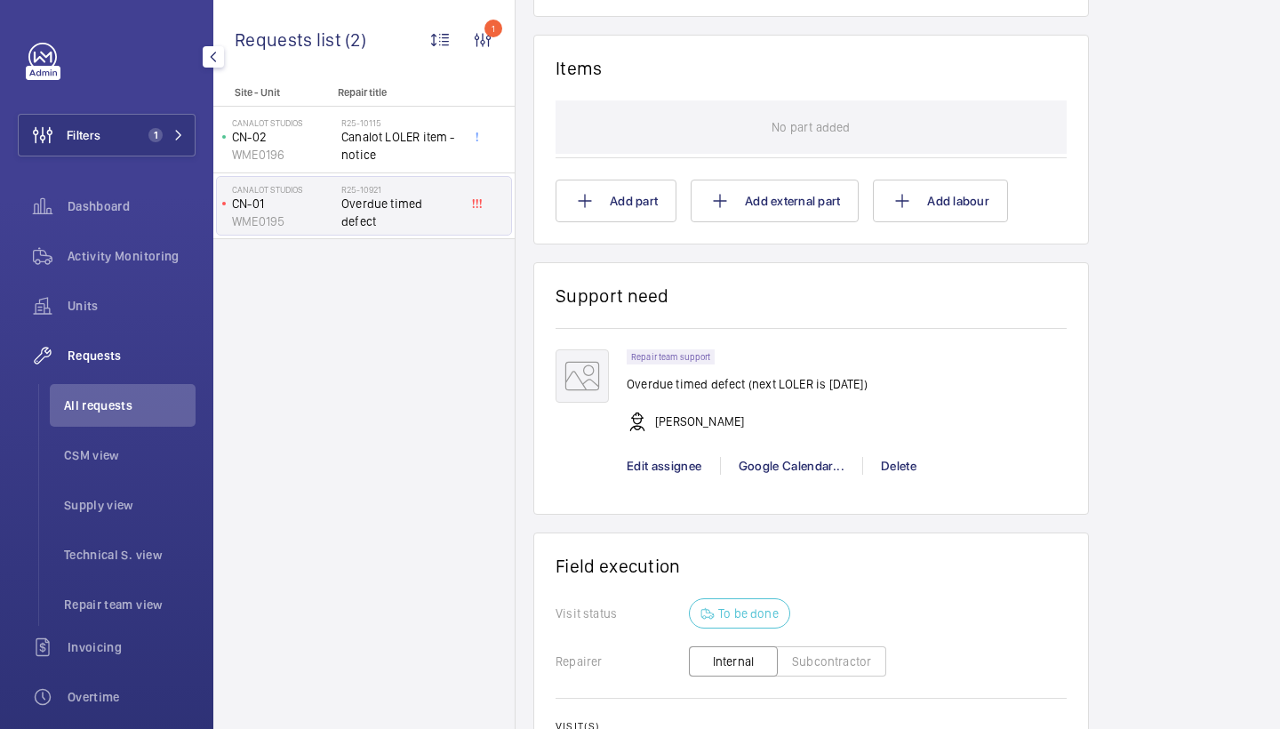
scroll to position [1091, 0]
click at [621, 215] on button "Add part" at bounding box center [616, 199] width 121 height 43
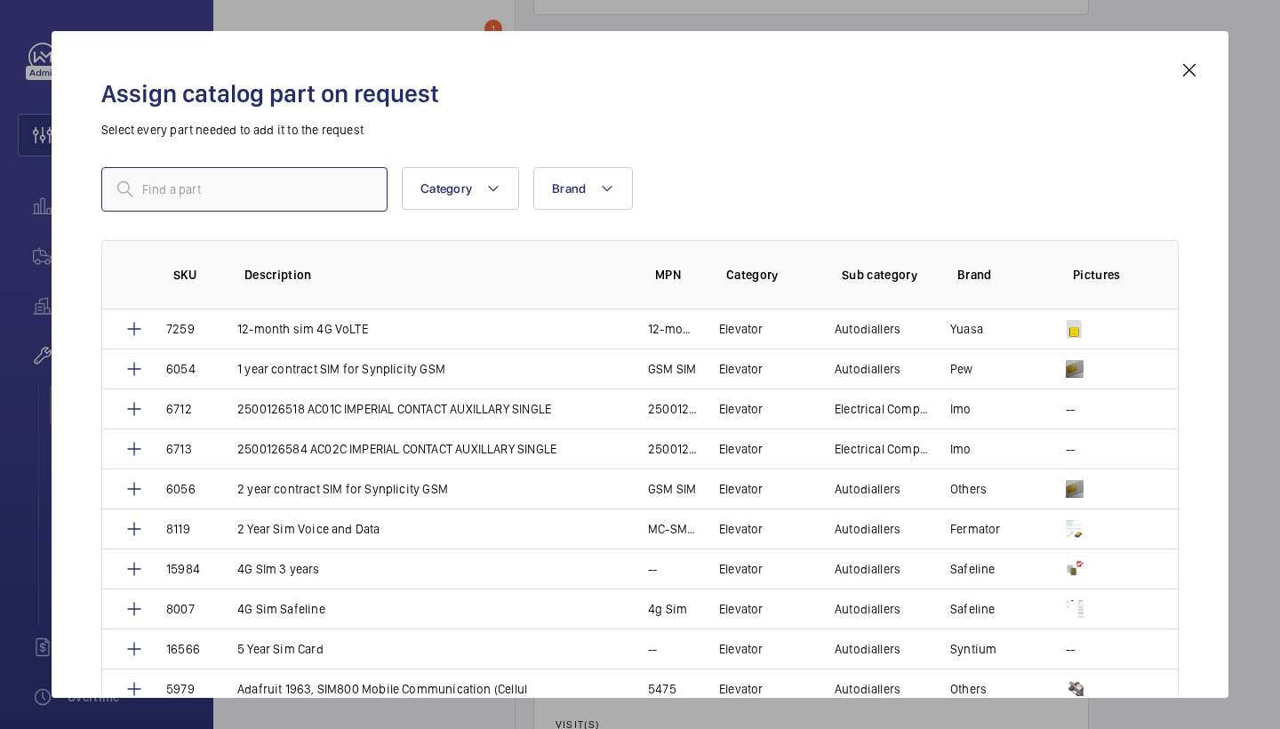
click at [371, 188] on input "text" at bounding box center [244, 189] width 286 height 44
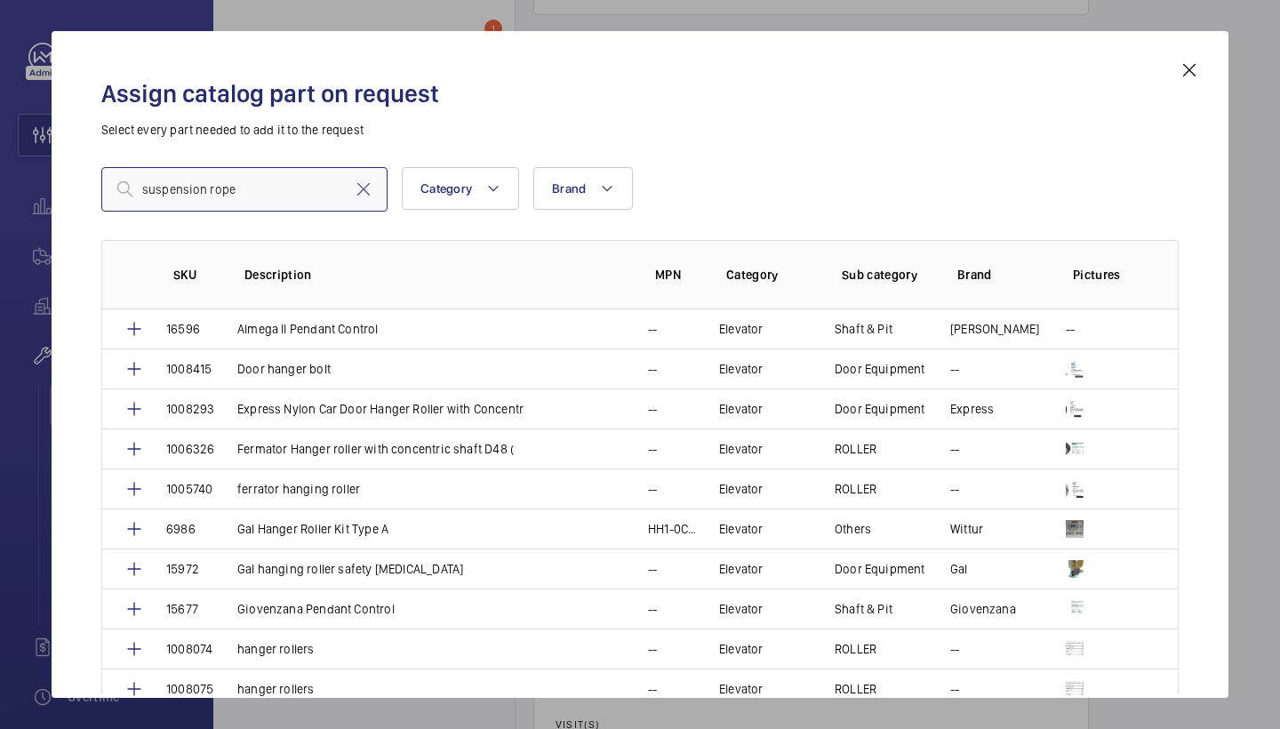
type input "suspension ropes"
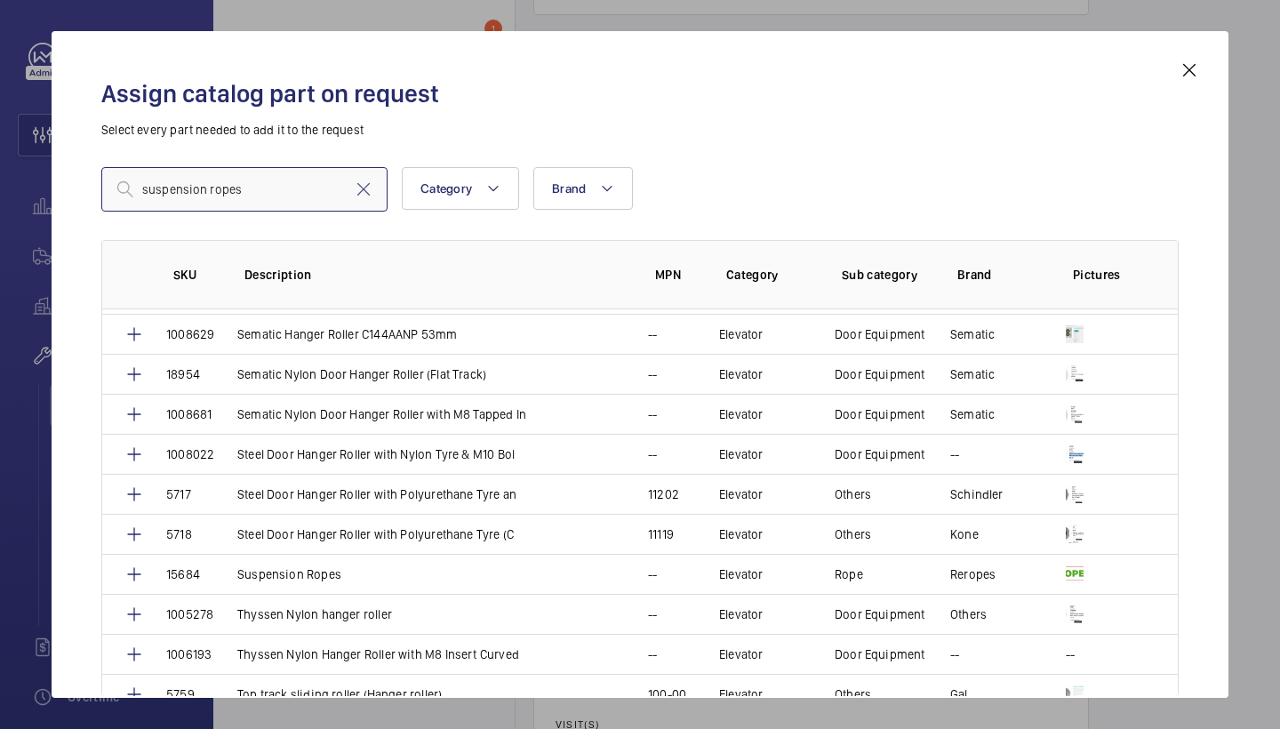
scroll to position [1036, 0]
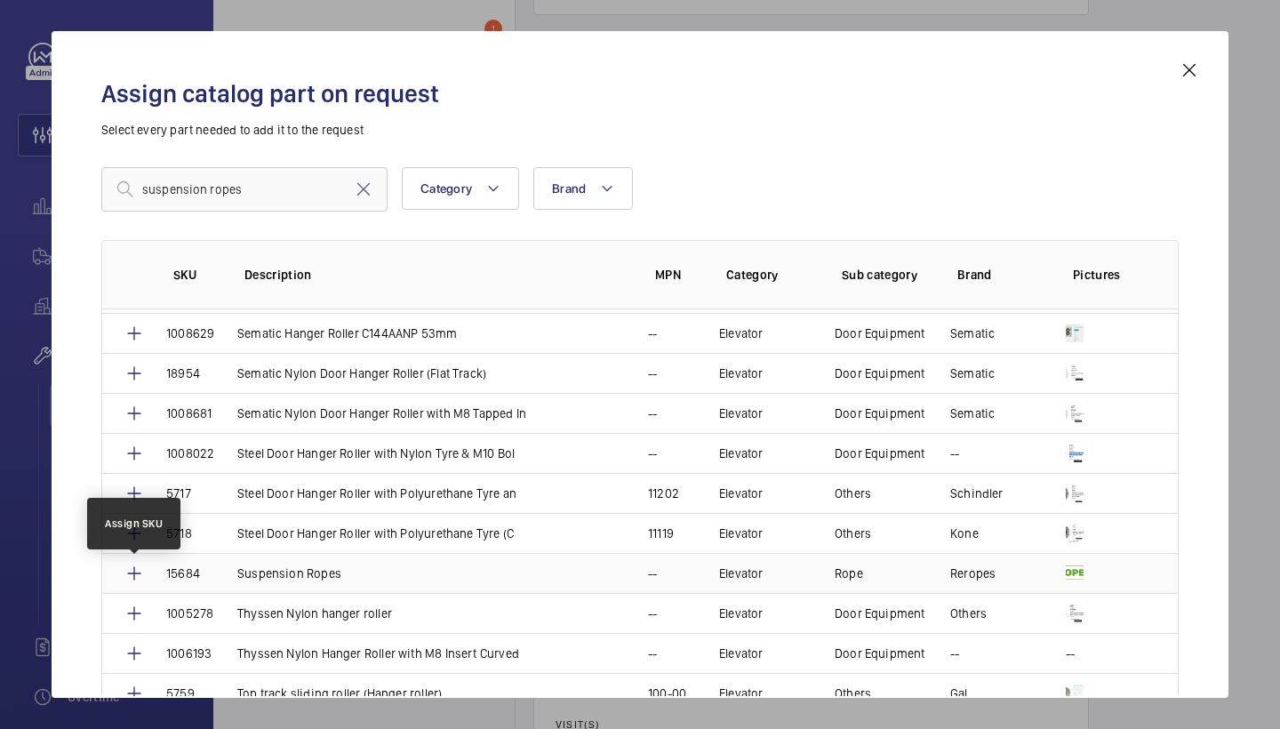
click at [135, 573] on mat-icon at bounding box center [134, 573] width 21 height 21
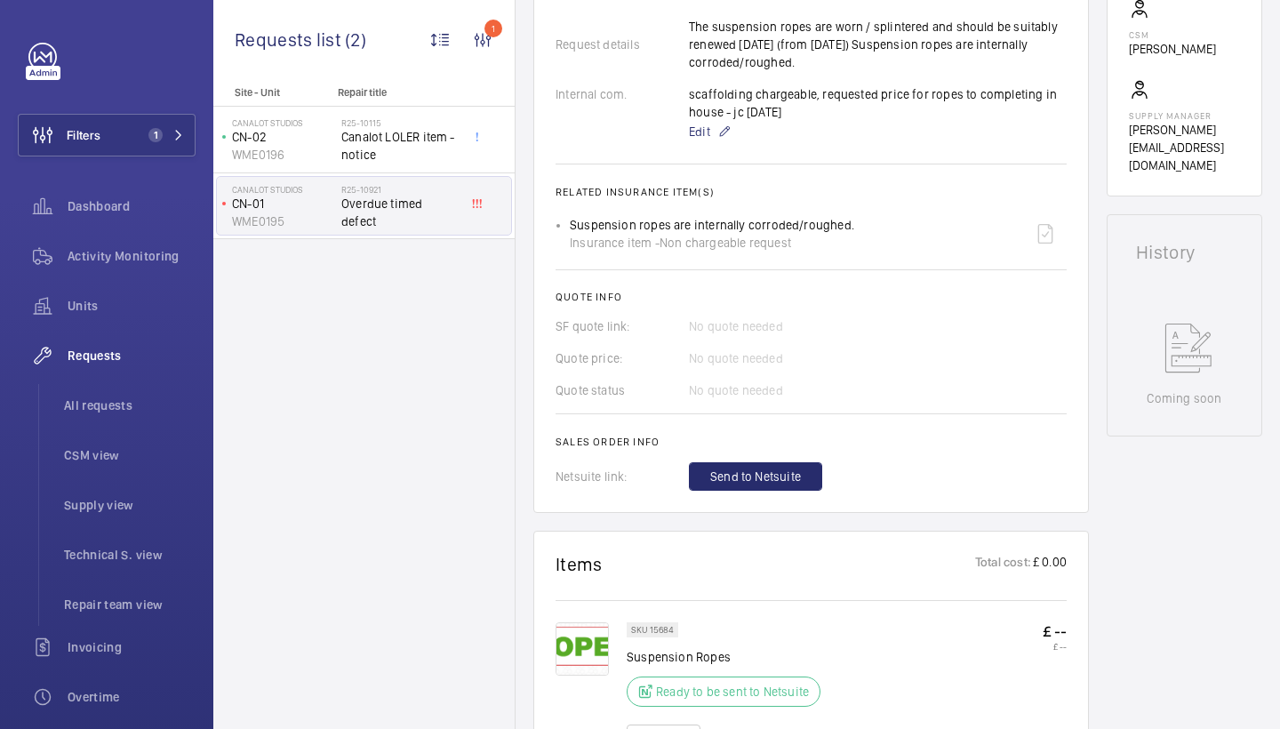
scroll to position [922, 0]
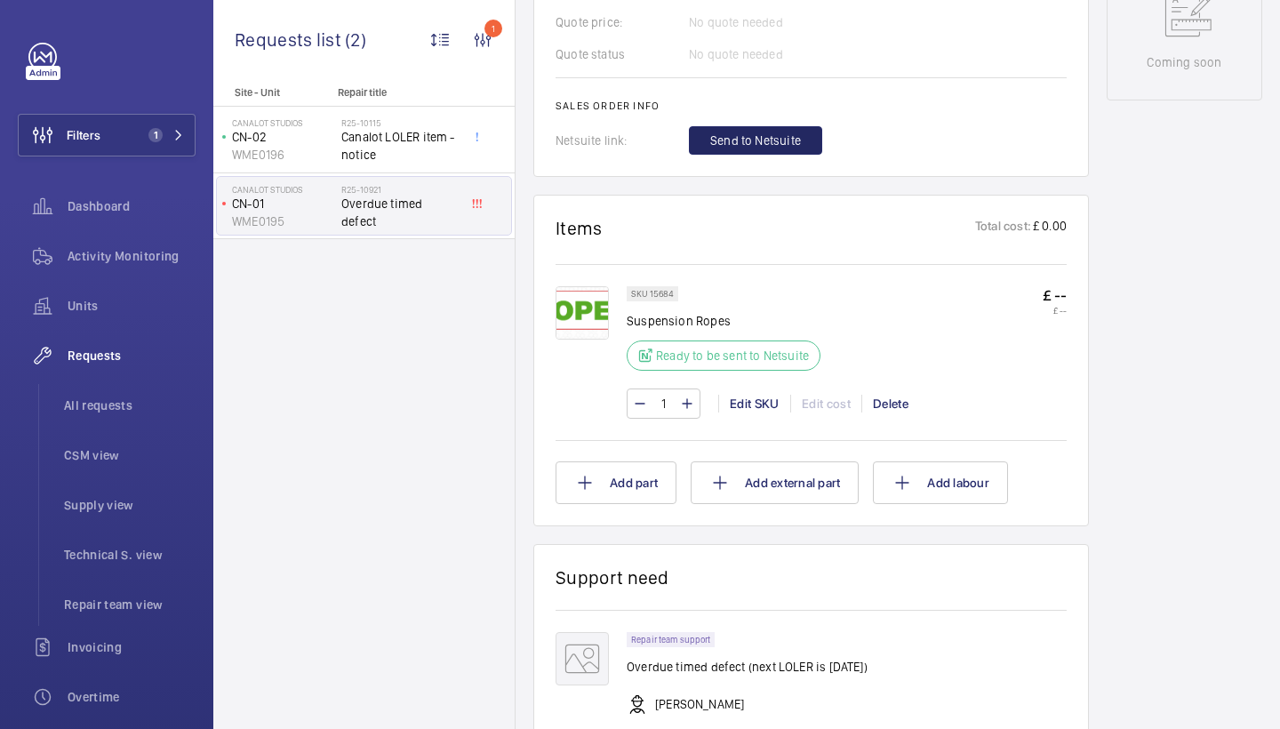
click at [751, 129] on button "Send to Netsuite" at bounding box center [755, 140] width 133 height 28
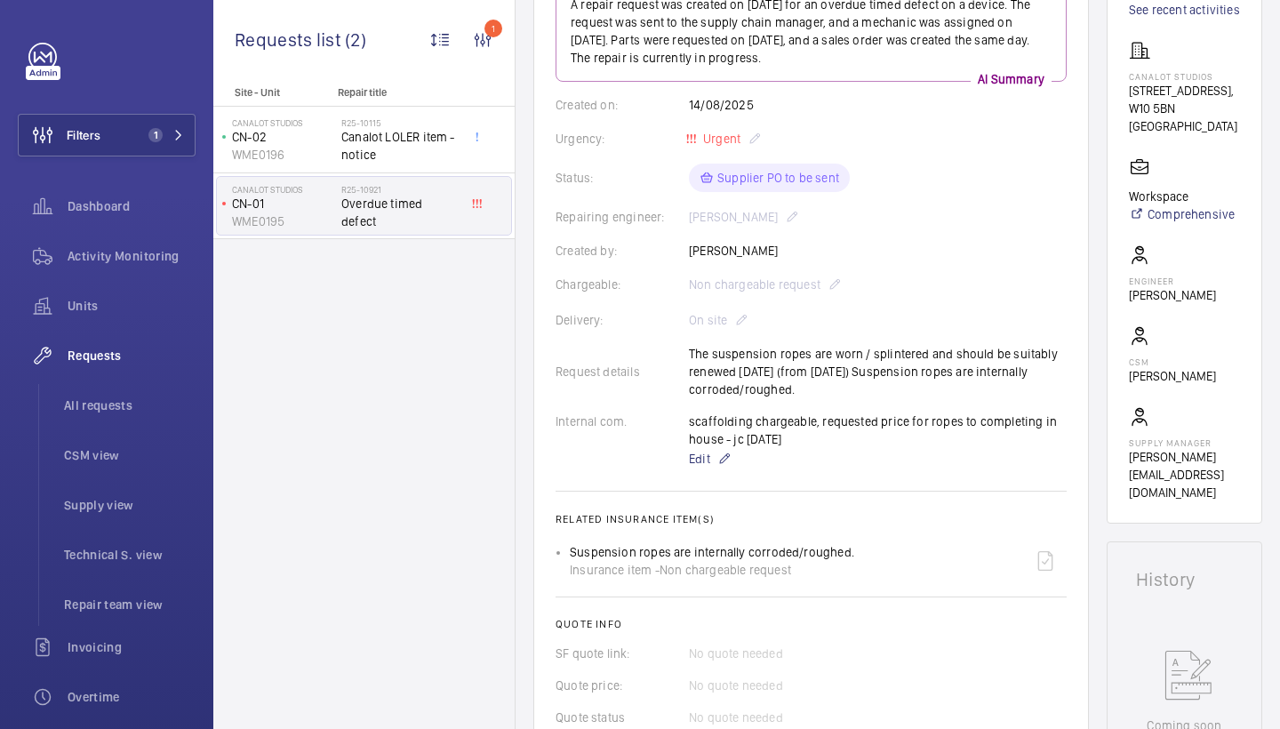
scroll to position [18, 0]
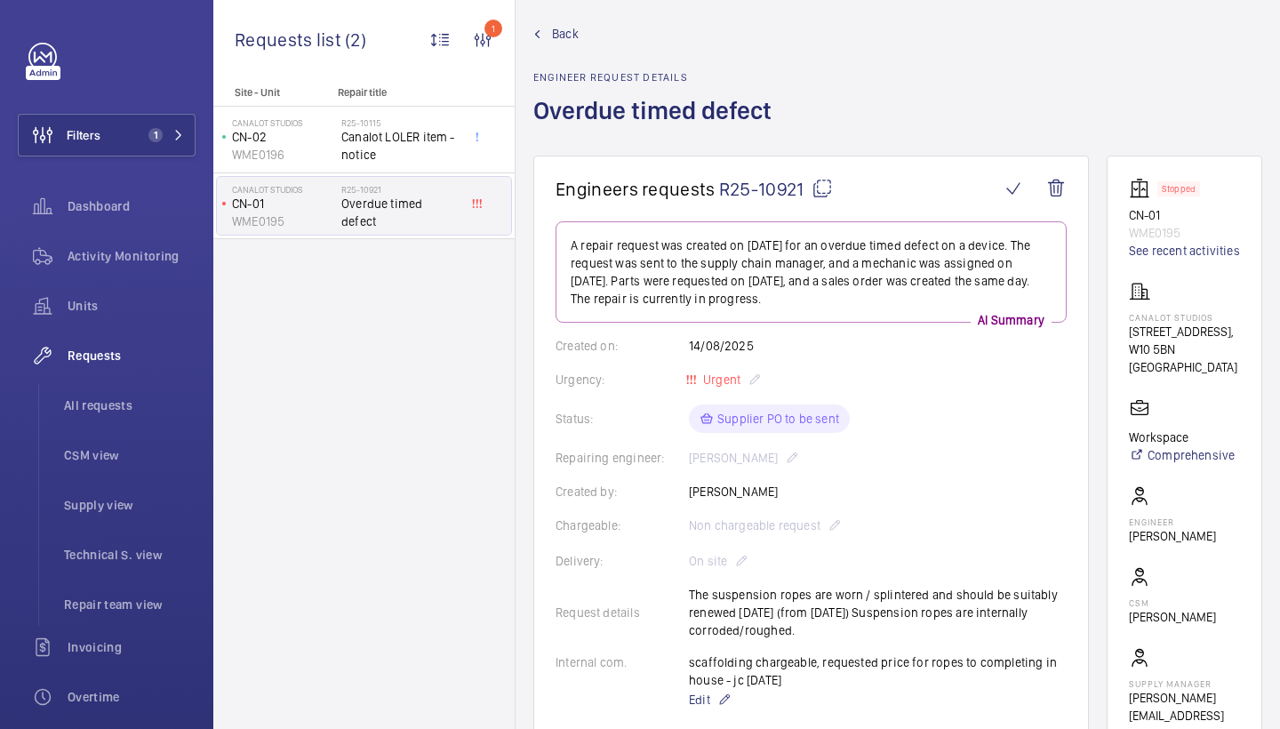
click at [740, 523] on div "Chargeable: Non chargeable request" at bounding box center [811, 525] width 511 height 21
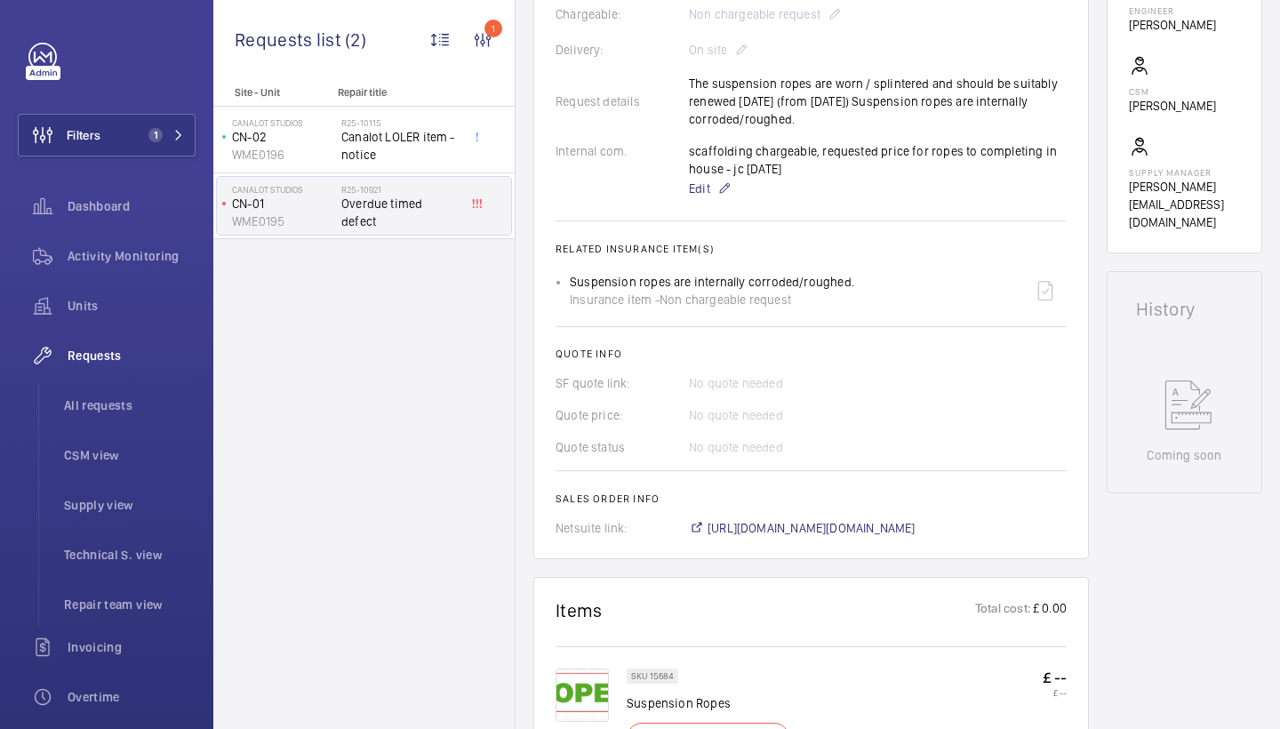
scroll to position [517, 0]
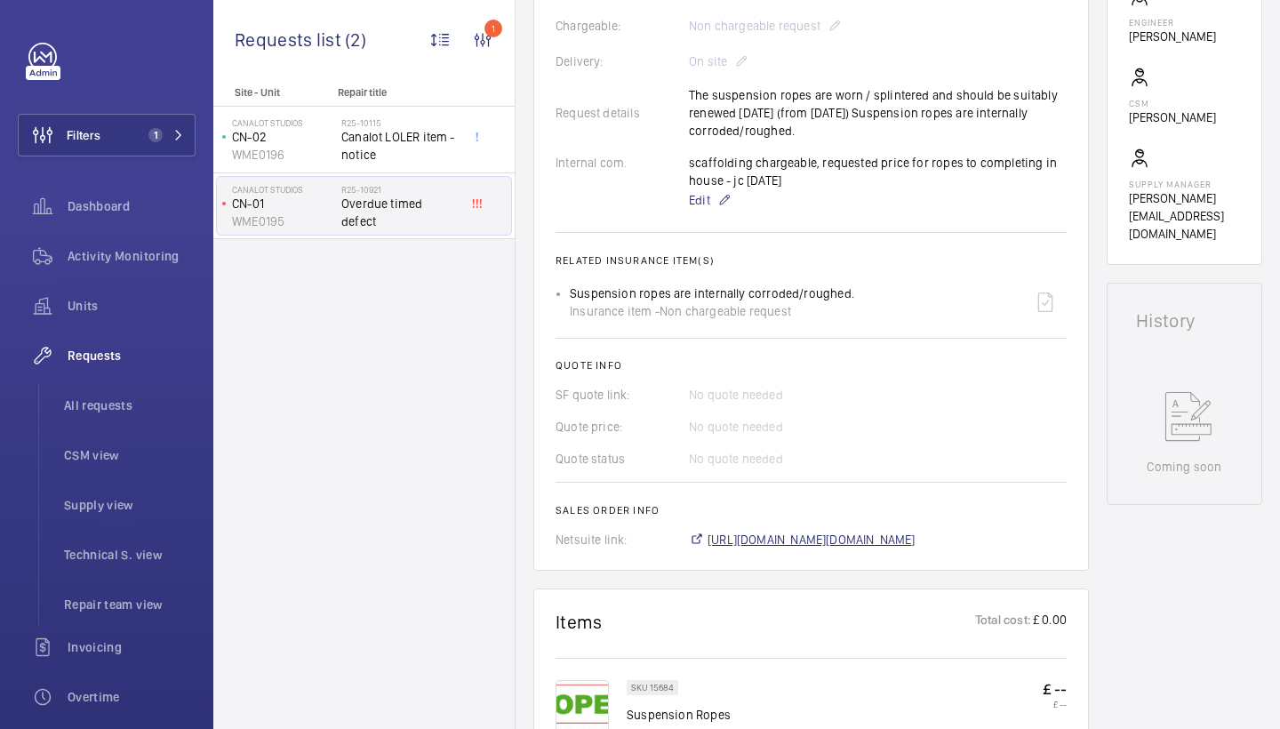
click at [759, 541] on span "https://6461500.app.netsuite.com/app/accounting/transactions/salesord.nl?id=297…" at bounding box center [812, 540] width 208 height 18
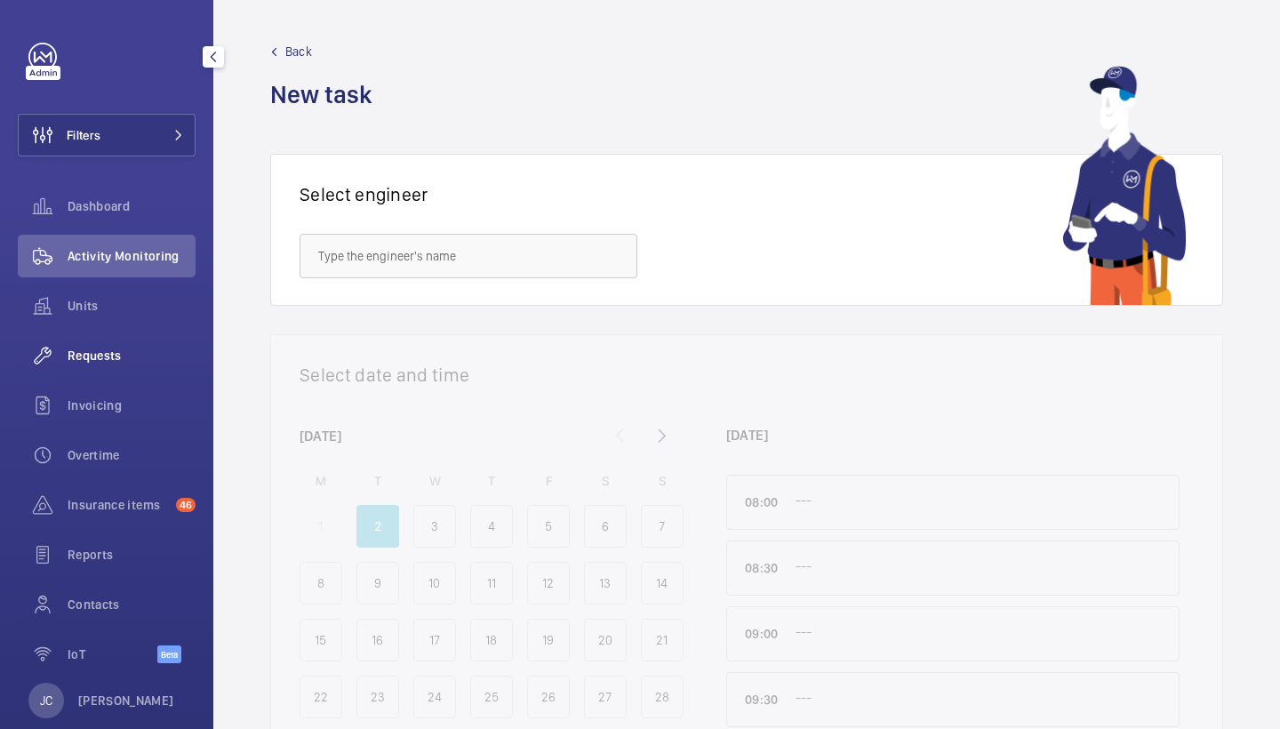
click at [101, 343] on div "Requests" at bounding box center [107, 355] width 178 height 43
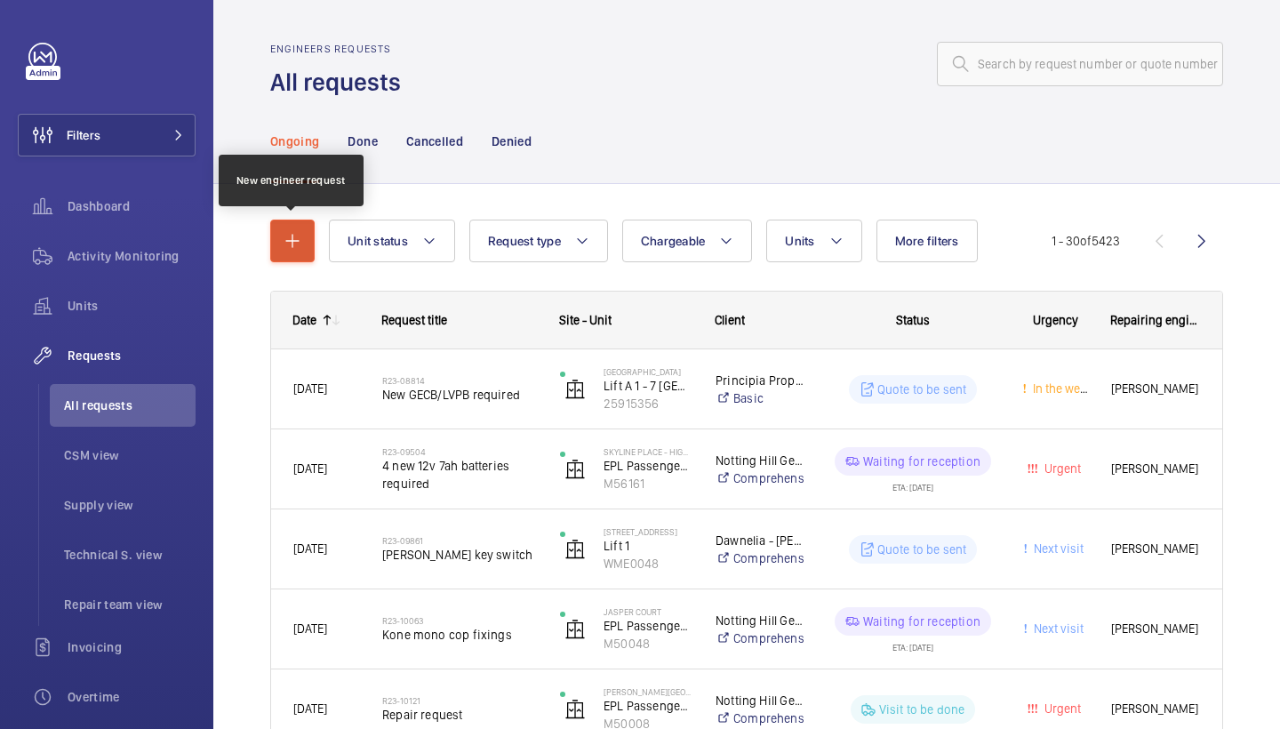
click at [274, 245] on button "button" at bounding box center [292, 241] width 44 height 43
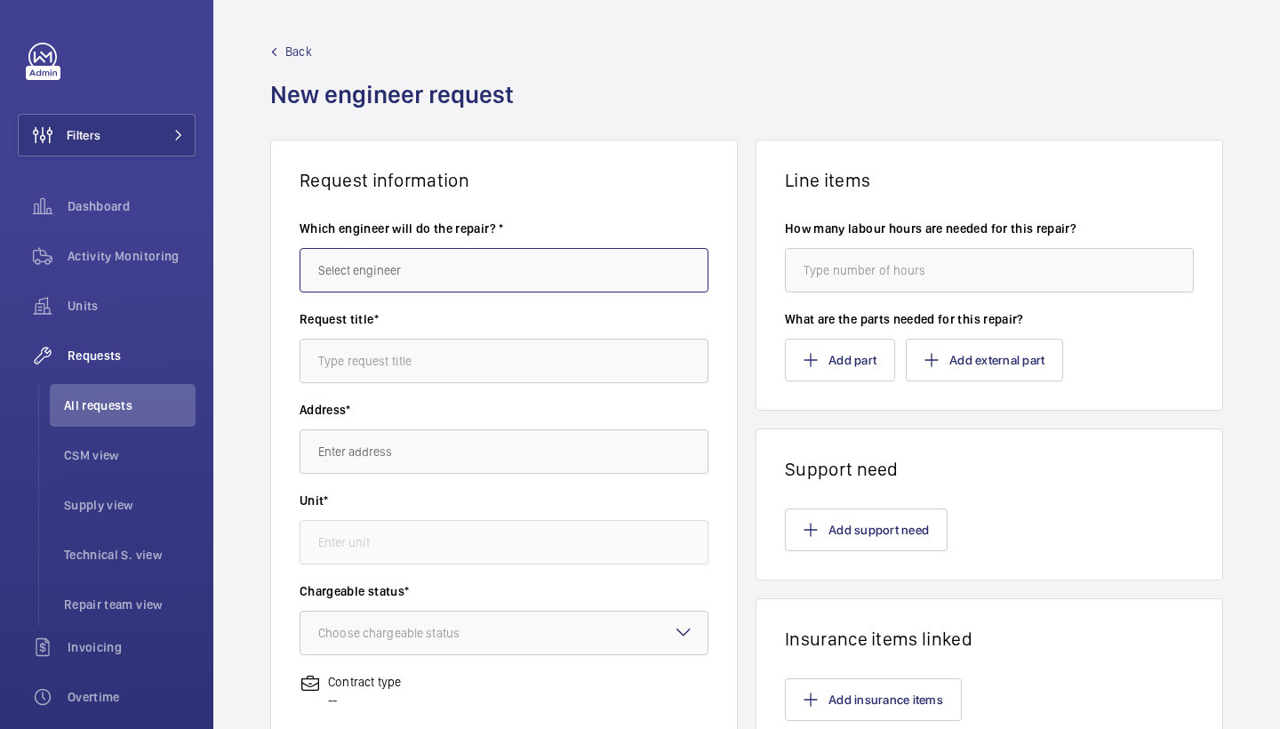
click at [355, 265] on input "text" at bounding box center [504, 270] width 409 height 44
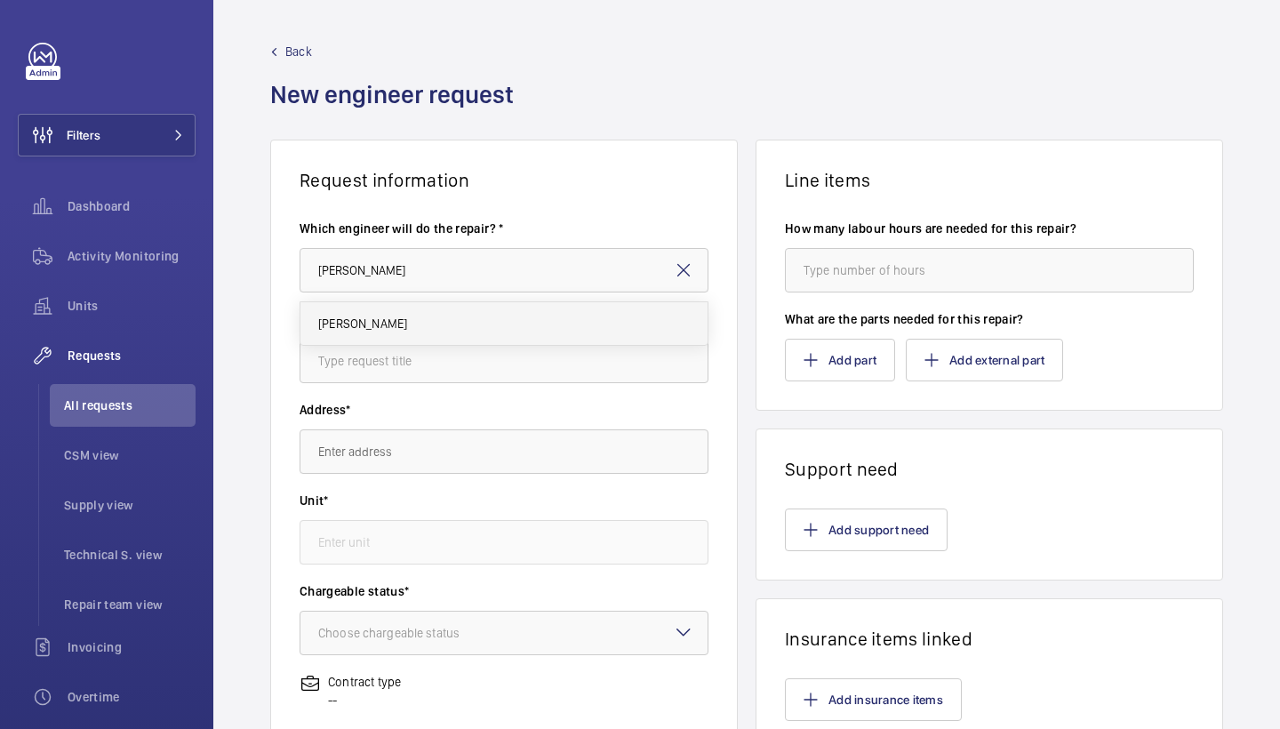
drag, startPoint x: 355, startPoint y: 265, endPoint x: 389, endPoint y: 322, distance: 66.2
click at [389, 322] on mat-option "Keith Bishop" at bounding box center [504, 323] width 407 height 43
type input "Keith"
click at [399, 360] on input "text" at bounding box center [504, 361] width 409 height 44
type input "scaffolding for roping"
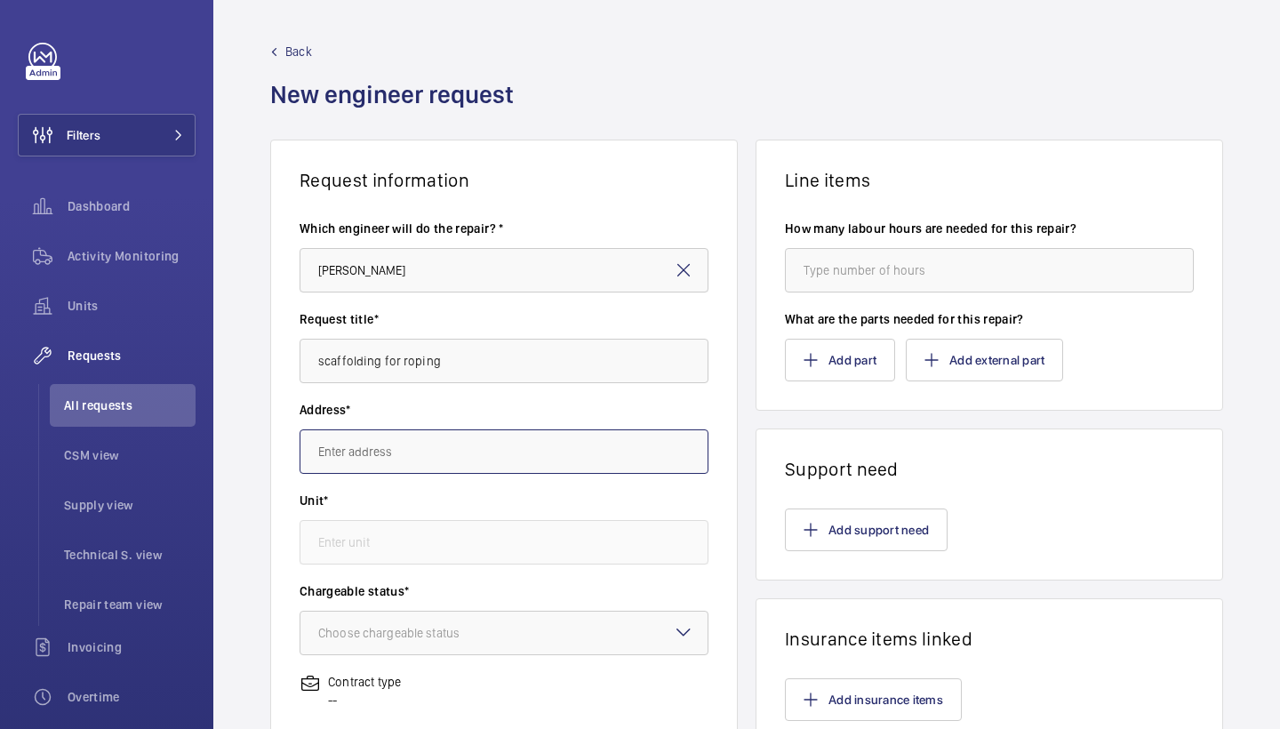
click at [455, 459] on input "text" at bounding box center [504, 451] width 409 height 44
drag, startPoint x: 1279, startPoint y: 585, endPoint x: 500, endPoint y: 503, distance: 784.1
click at [500, 503] on label "Unit*" at bounding box center [504, 501] width 409 height 18
click at [489, 442] on input "cannot" at bounding box center [504, 451] width 409 height 44
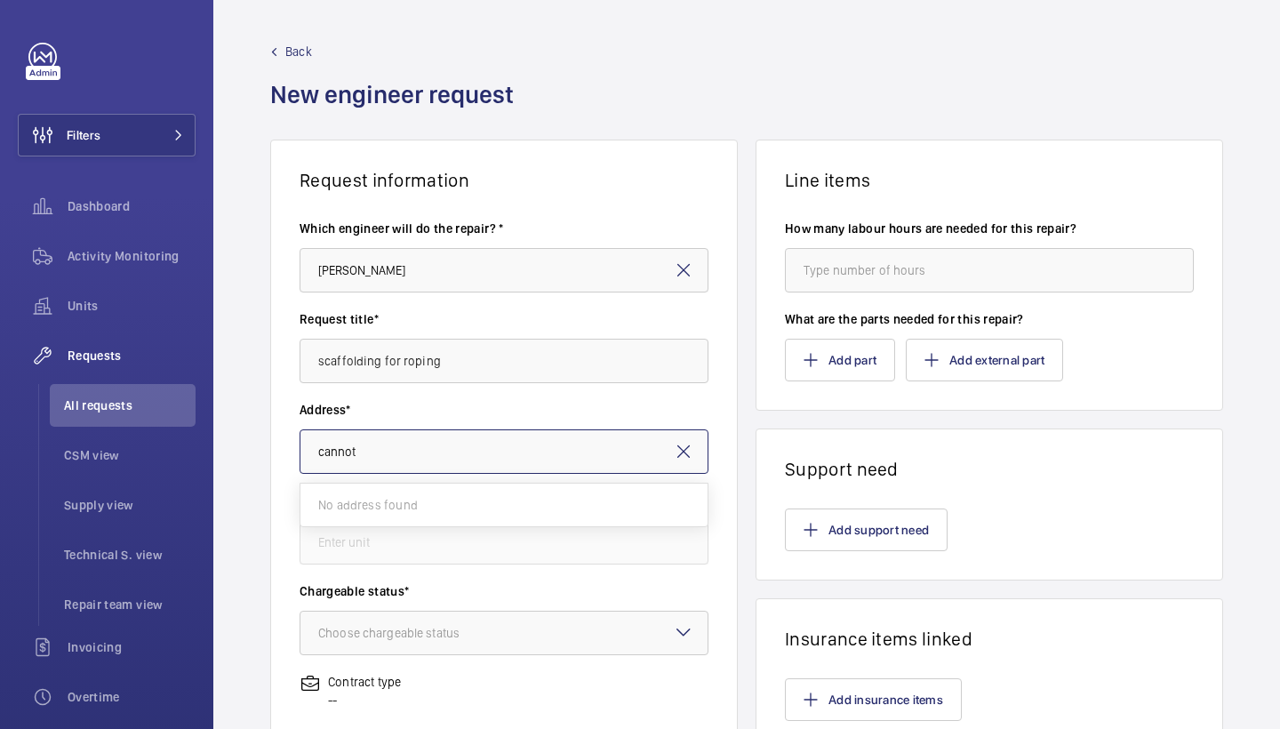
click at [395, 446] on input "cannot" at bounding box center [504, 451] width 409 height 44
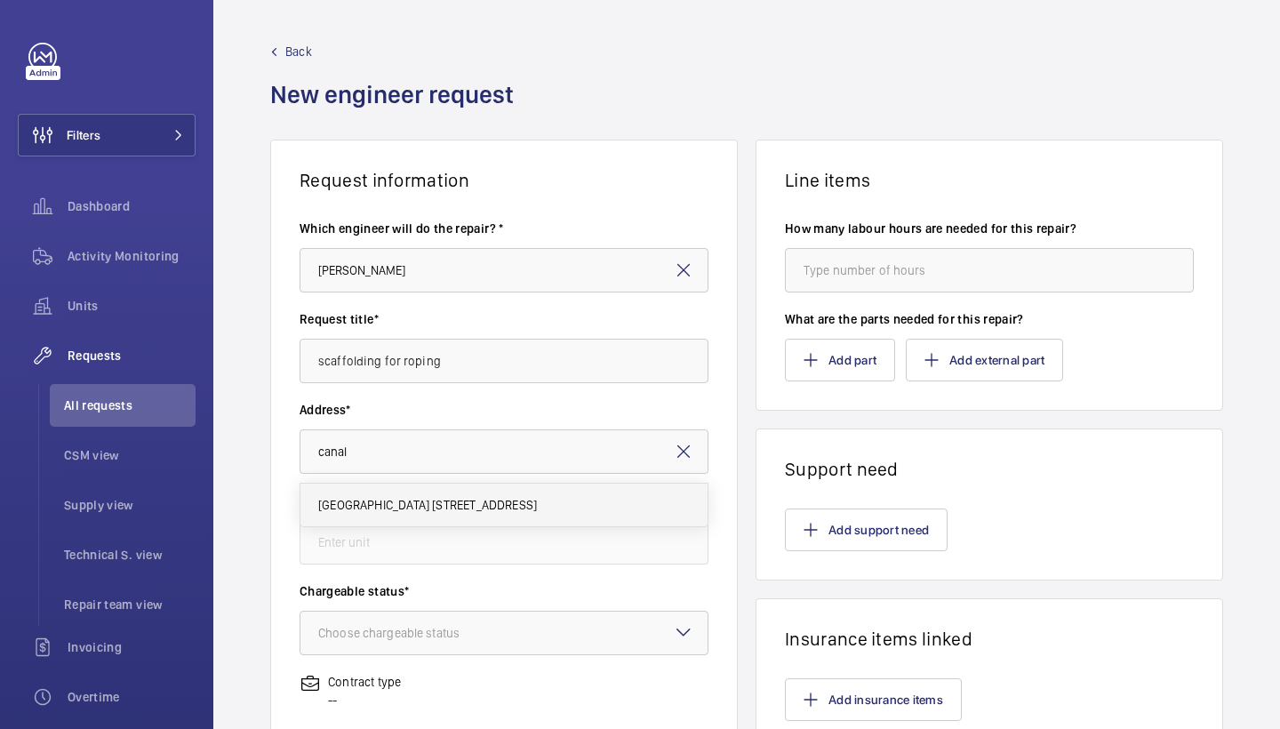
click at [404, 516] on mat-option "Canalot Studios 222 Kensal Road,, W10 5BN LONDON" at bounding box center [504, 505] width 407 height 43
type input "Canalot Studios 222 Kensal Road,, W10 5BN LONDON"
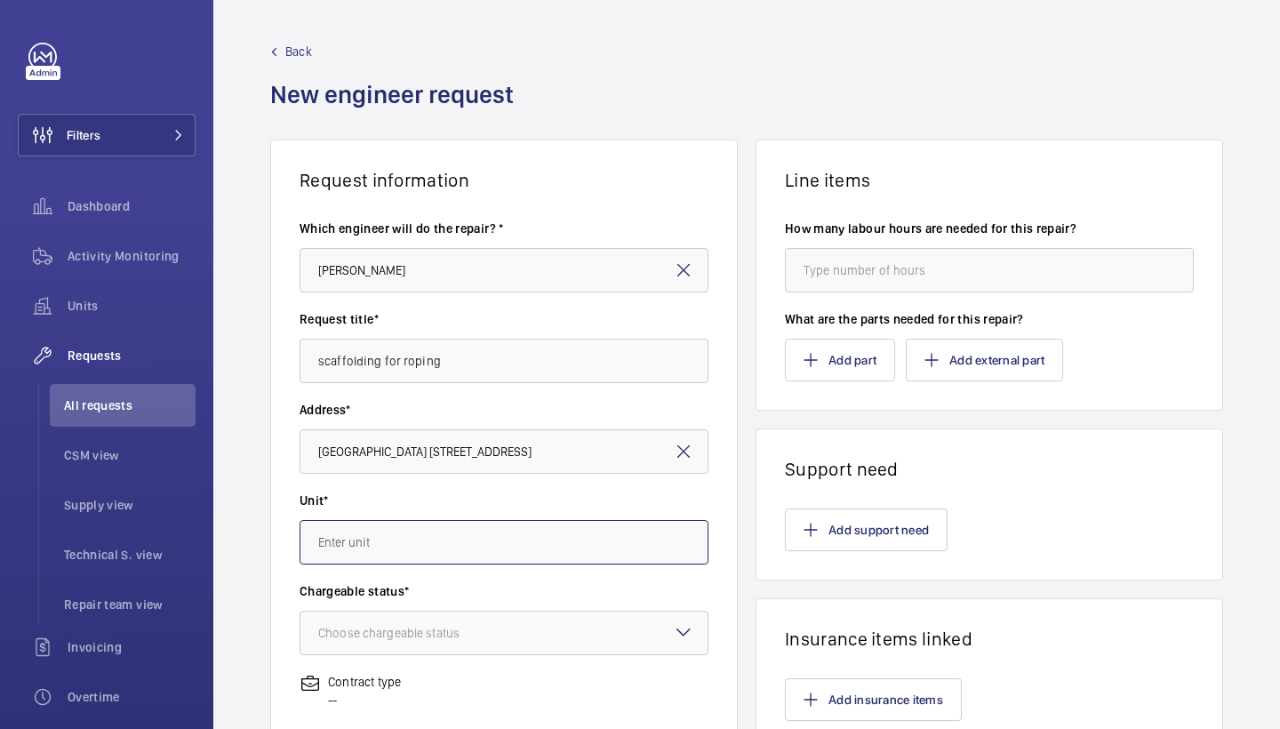
click at [424, 546] on input "text" at bounding box center [504, 542] width 409 height 44
click at [432, 647] on mat-option "WME0195 - CN-01" at bounding box center [504, 640] width 407 height 44
type input "WME0195 - CN-01"
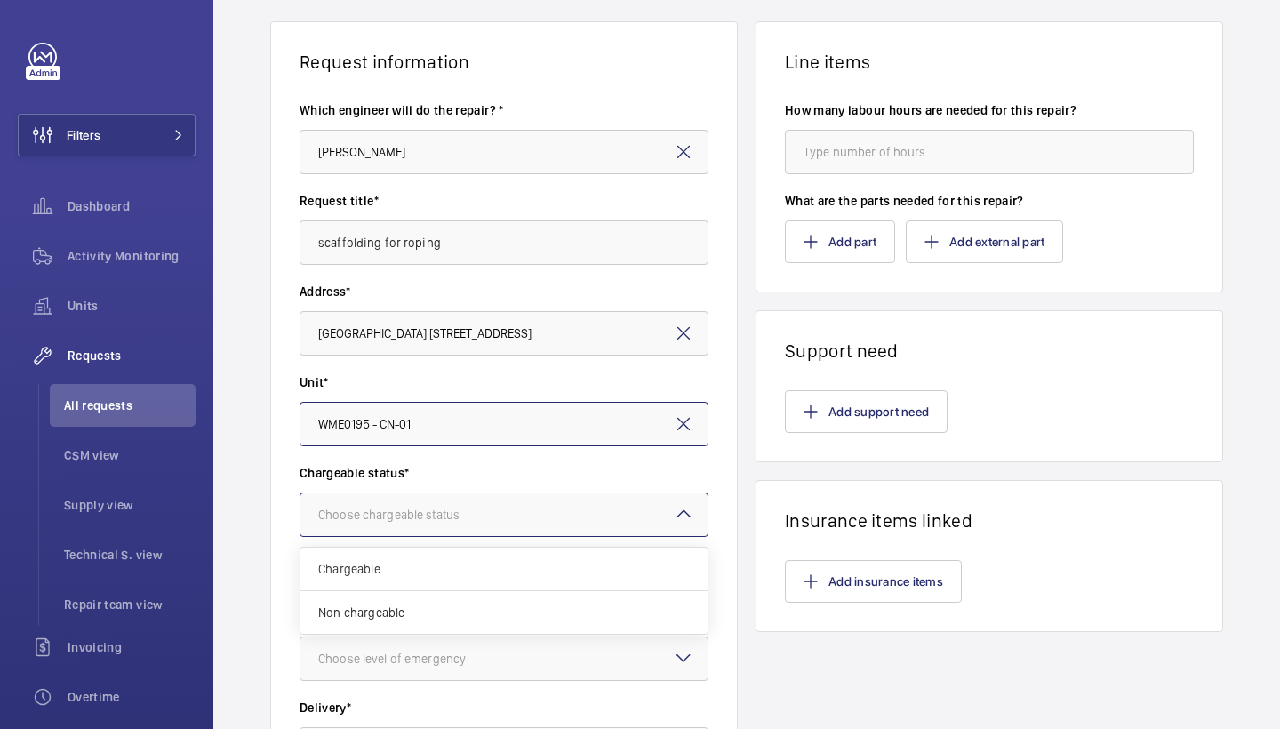
click at [614, 513] on div at bounding box center [504, 514] width 407 height 43
click at [479, 561] on span "Chargeable" at bounding box center [504, 569] width 372 height 18
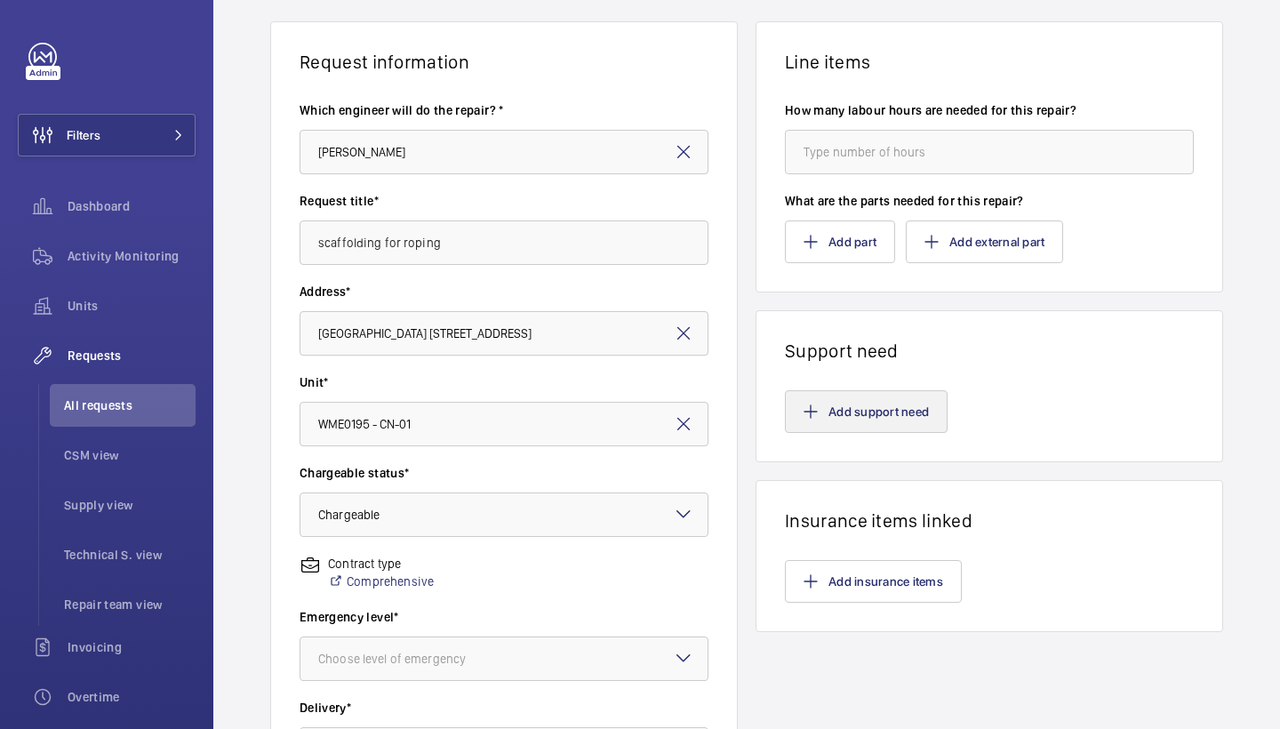
click at [810, 421] on button "Add support need" at bounding box center [866, 411] width 163 height 43
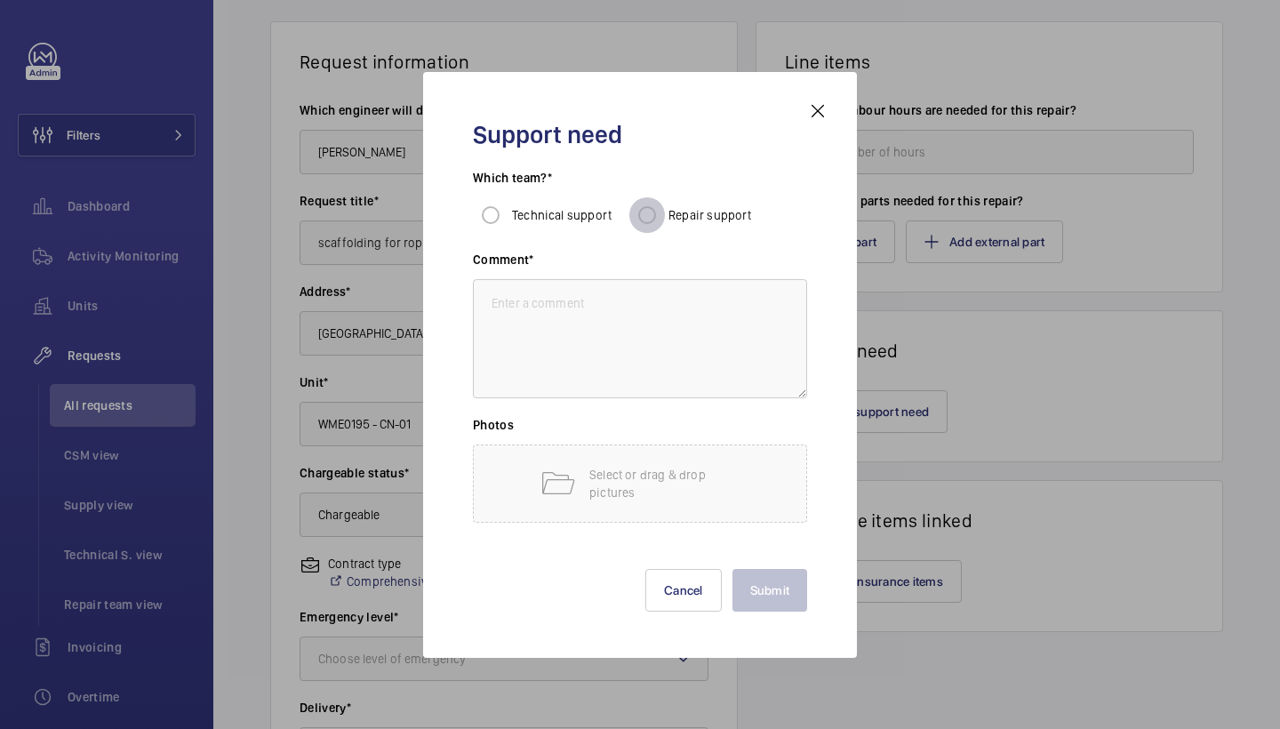
click at [650, 213] on input "Repair support" at bounding box center [648, 215] width 36 height 36
radio input "true"
click at [636, 367] on textarea at bounding box center [640, 338] width 334 height 119
type textarea "t"
type textarea "roping works"
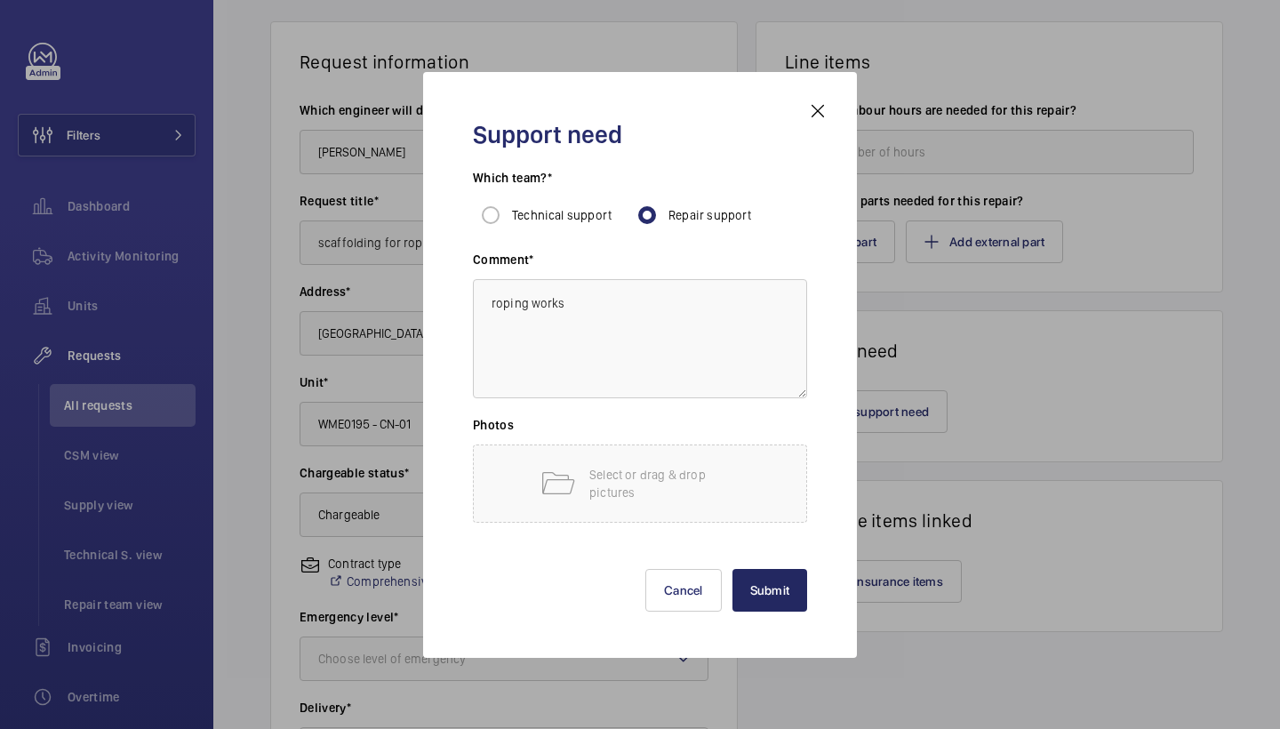
click at [775, 586] on button "Submit" at bounding box center [771, 590] width 76 height 43
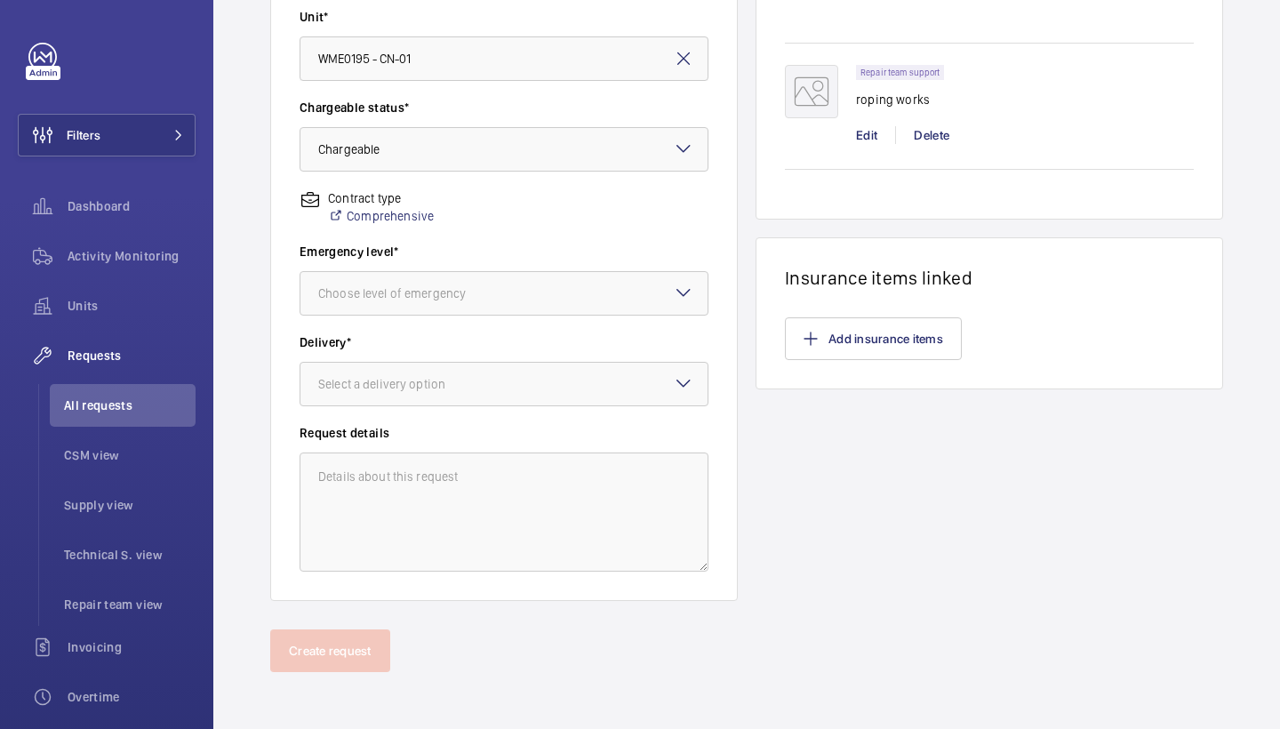
scroll to position [484, 0]
click at [516, 354] on wm-front-input-dropdown "Delivery* Select a delivery option" at bounding box center [504, 369] width 409 height 73
click at [514, 370] on div at bounding box center [504, 384] width 407 height 43
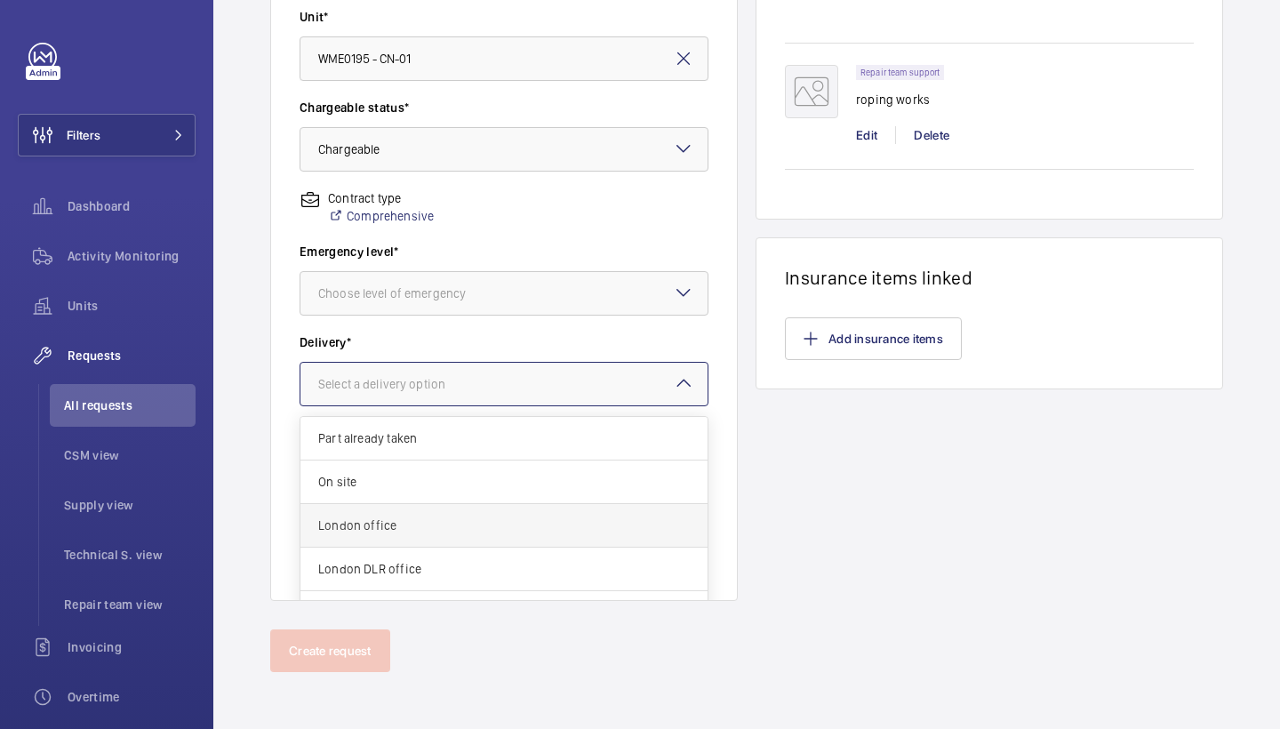
click at [386, 541] on div "London office" at bounding box center [504, 526] width 407 height 44
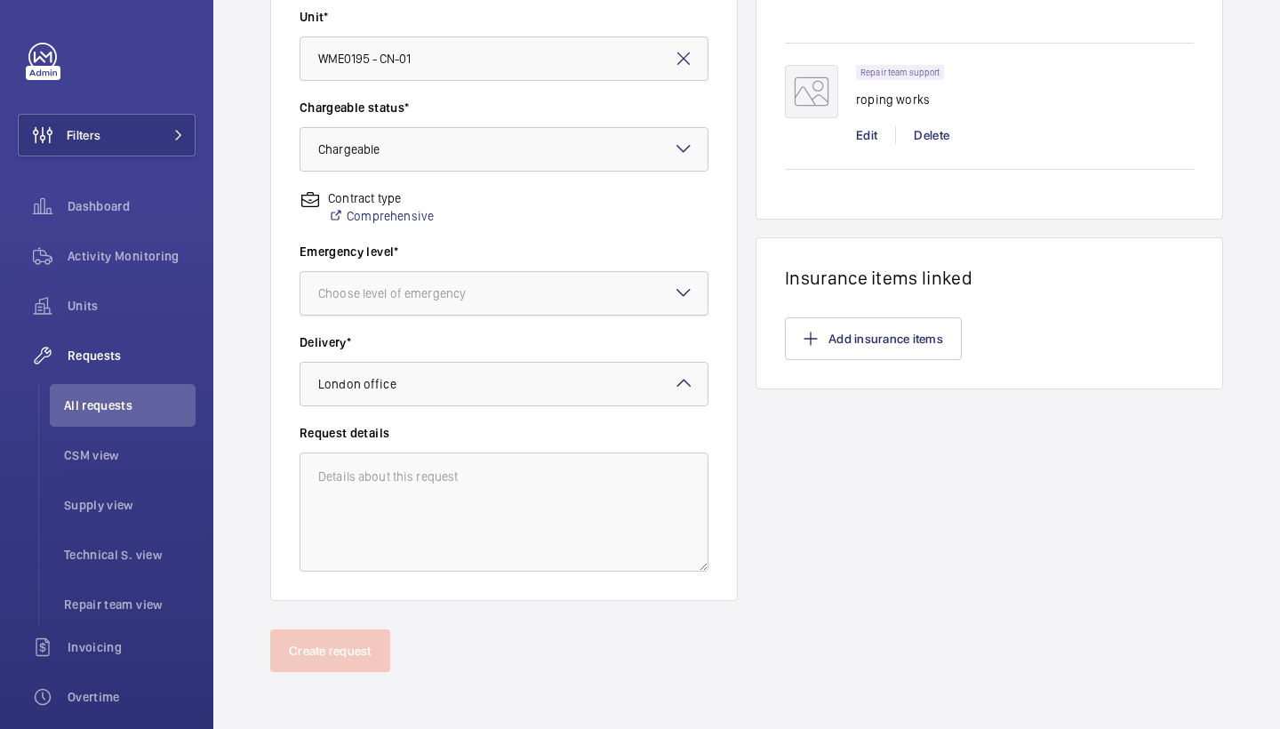
click at [416, 300] on div "Choose level of emergency" at bounding box center [414, 294] width 192 height 18
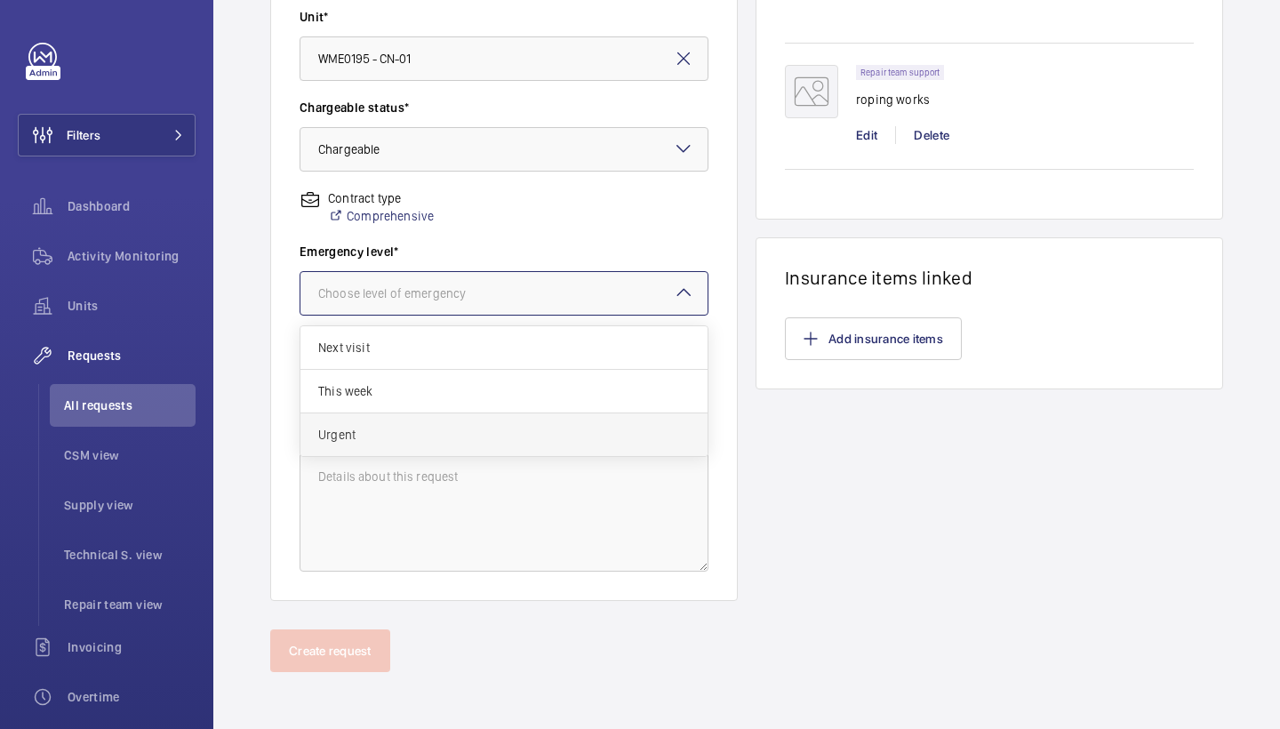
click at [370, 432] on span "Urgent" at bounding box center [504, 435] width 372 height 18
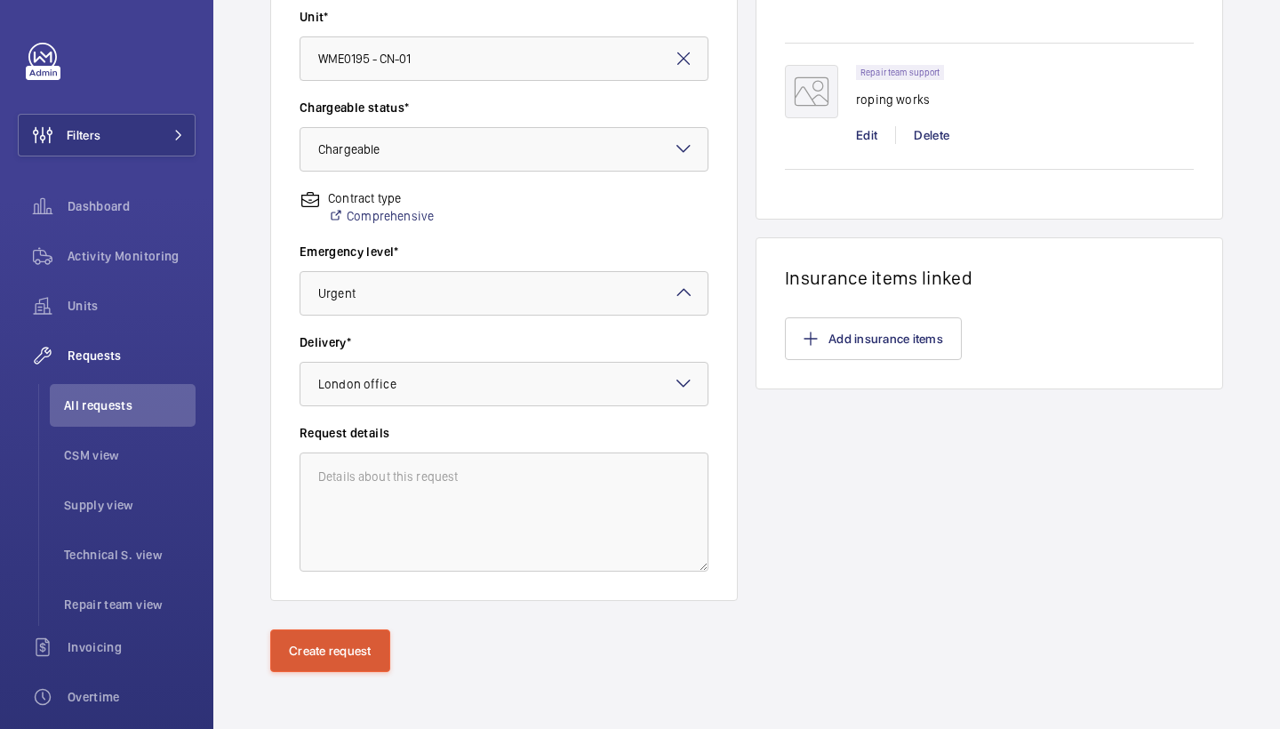
click at [300, 657] on button "Create request" at bounding box center [330, 651] width 120 height 43
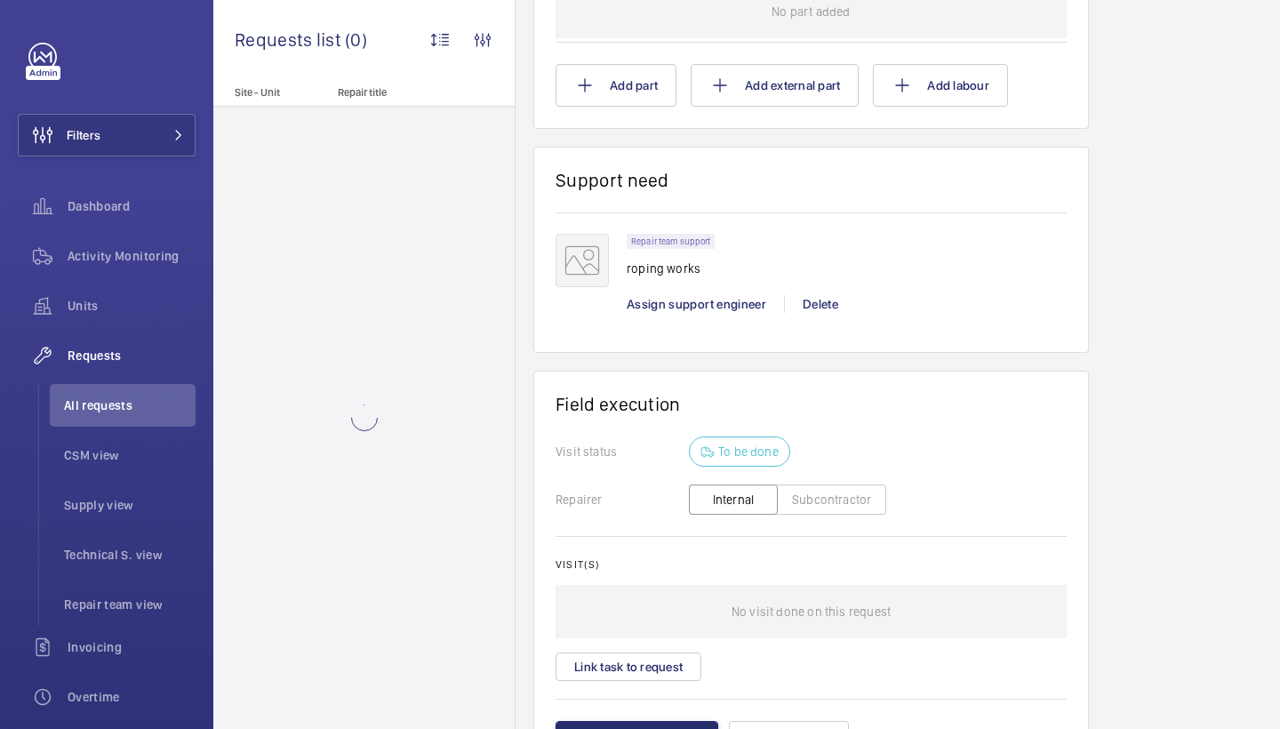
scroll to position [1135, 0]
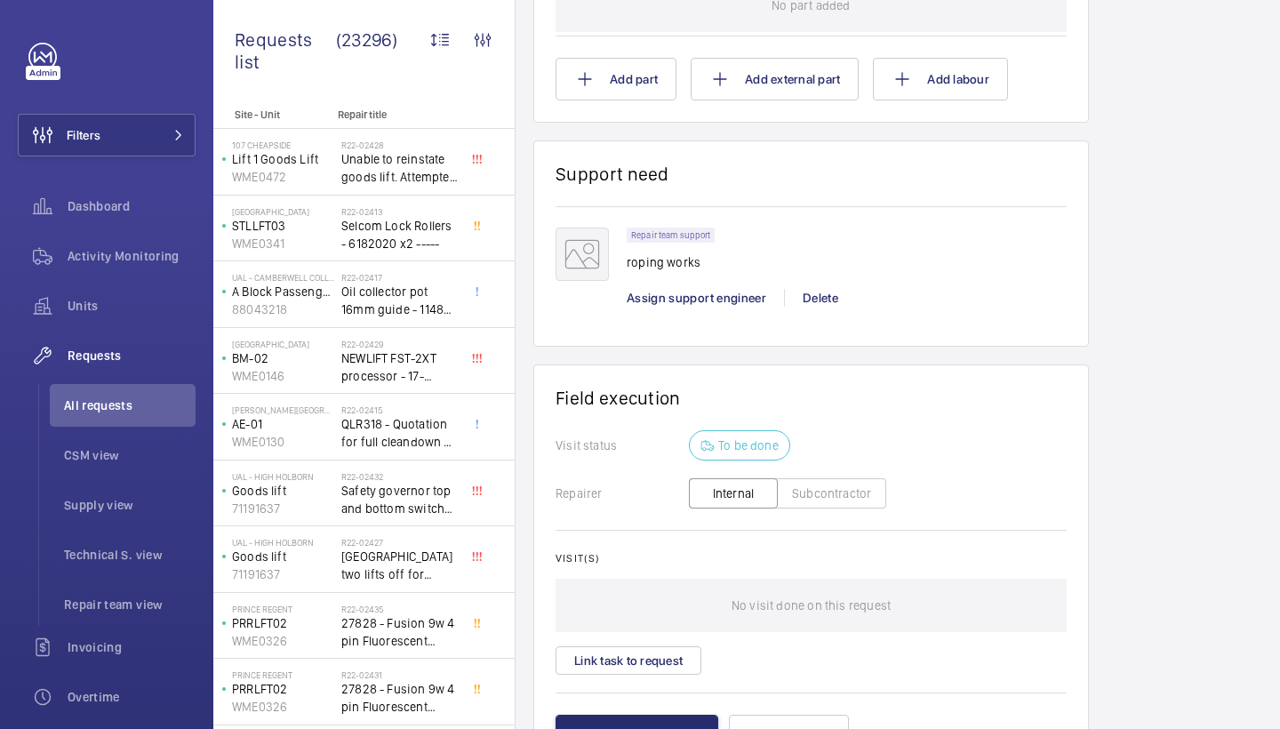
scroll to position [1103, 0]
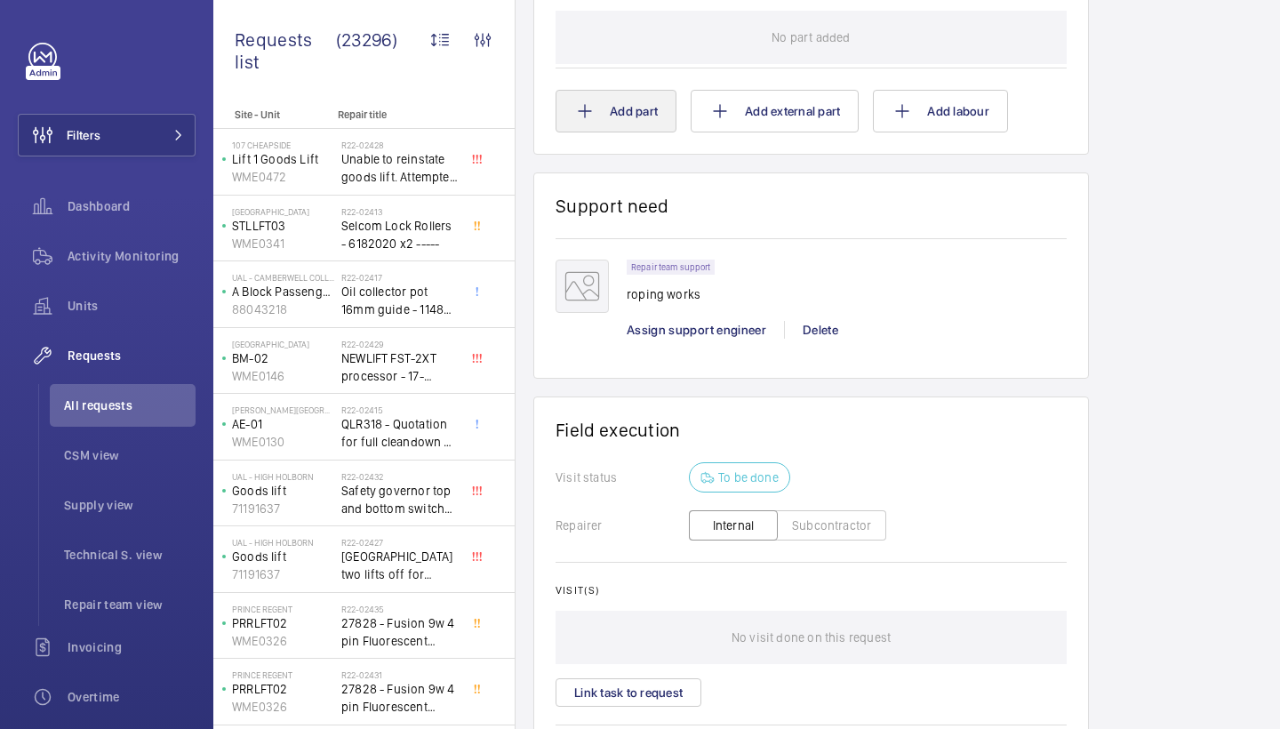
click at [626, 103] on button "Add part" at bounding box center [616, 111] width 121 height 43
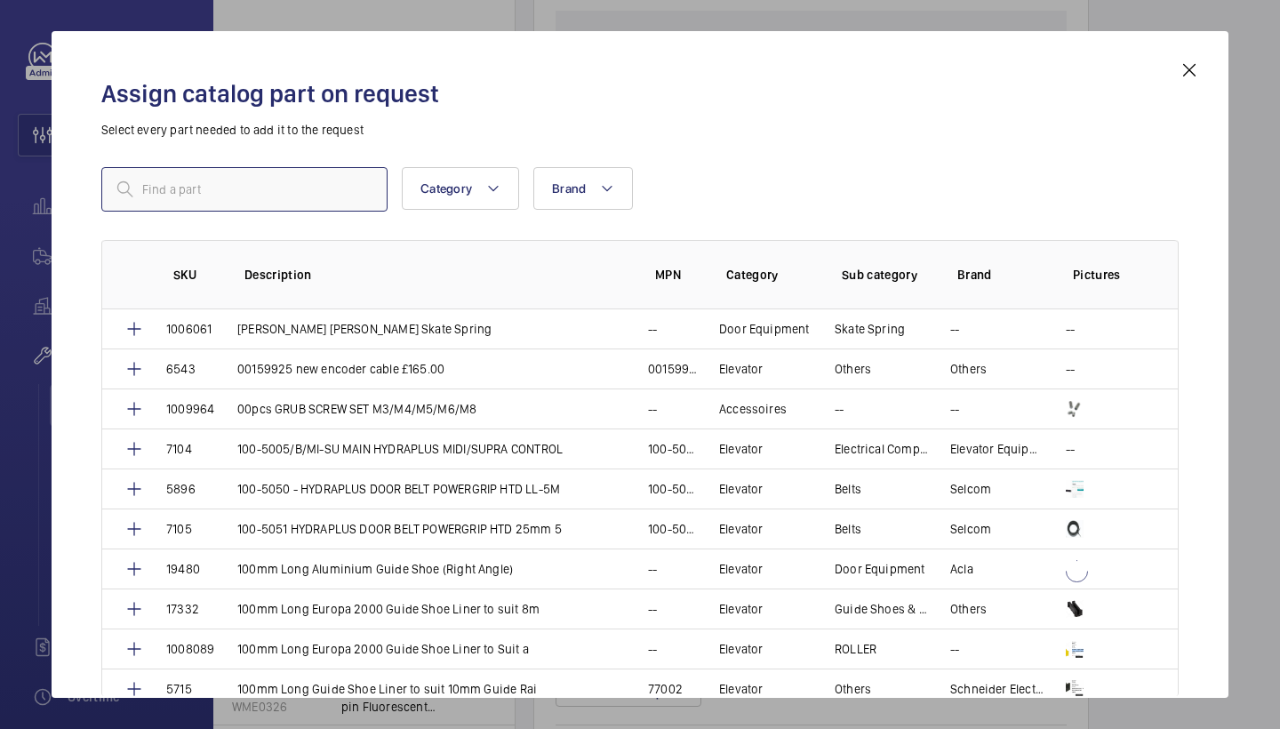
click at [349, 168] on input "text" at bounding box center [244, 189] width 286 height 44
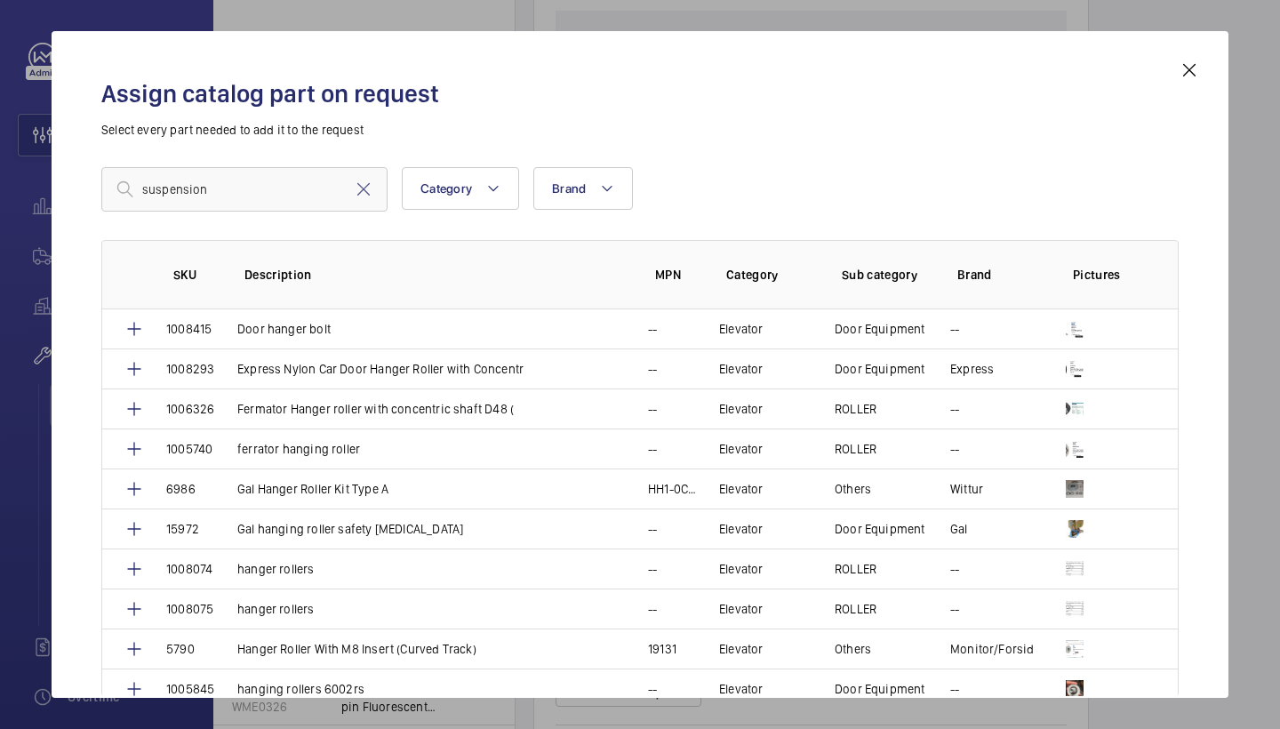
type input "suspension"
click at [1198, 69] on mat-icon at bounding box center [1189, 70] width 21 height 21
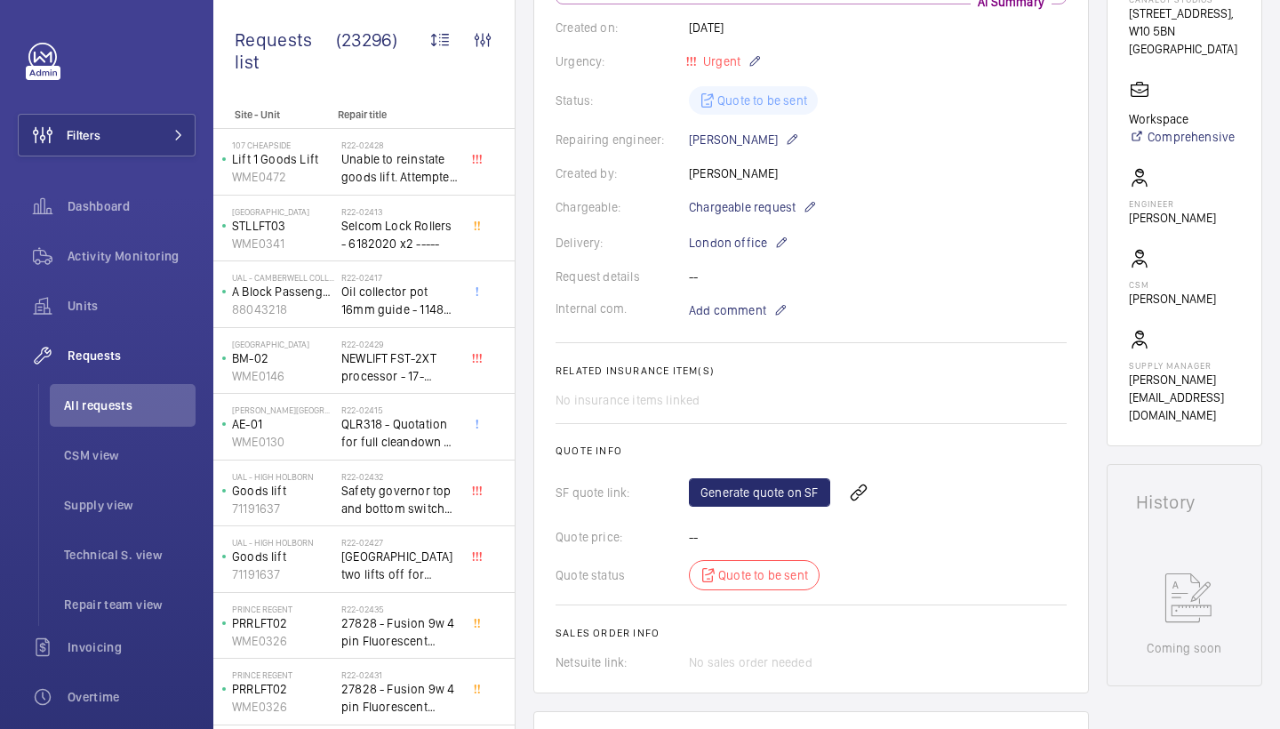
scroll to position [280, 0]
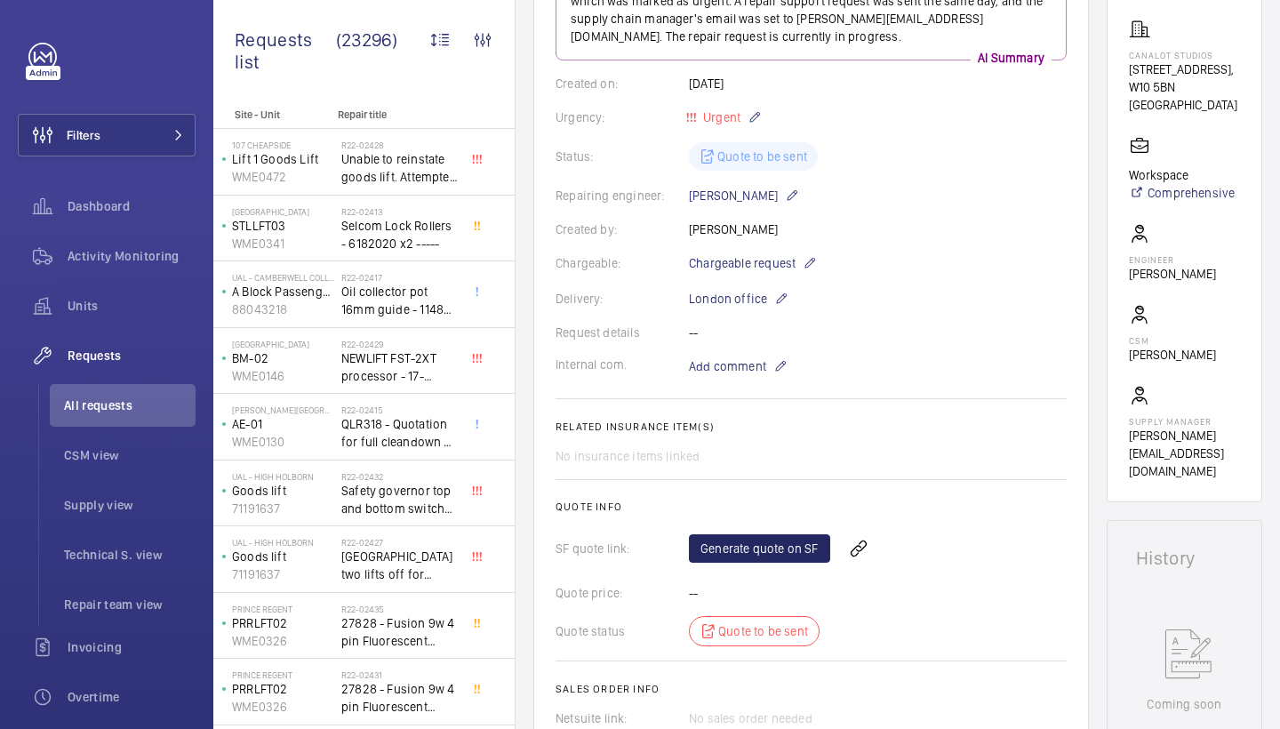
click at [762, 556] on link "Generate quote on SF" at bounding box center [759, 548] width 141 height 28
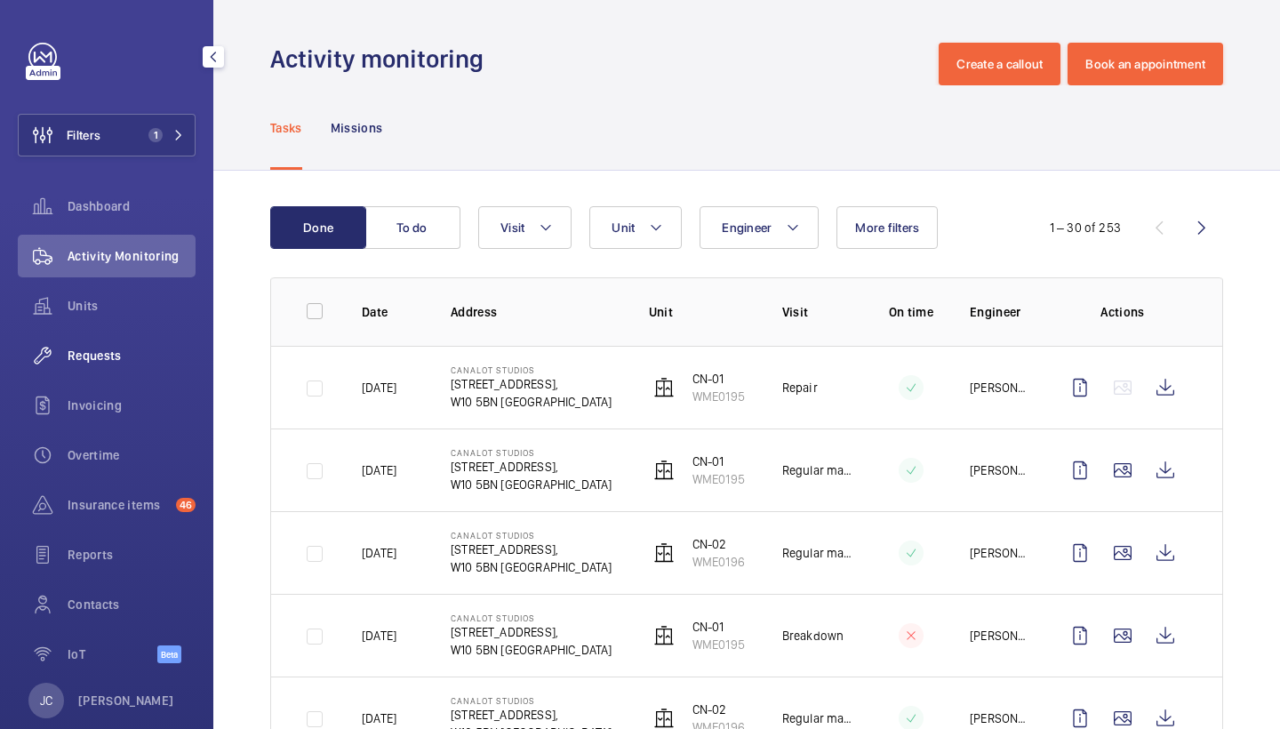
click at [116, 365] on div "Requests" at bounding box center [107, 355] width 178 height 43
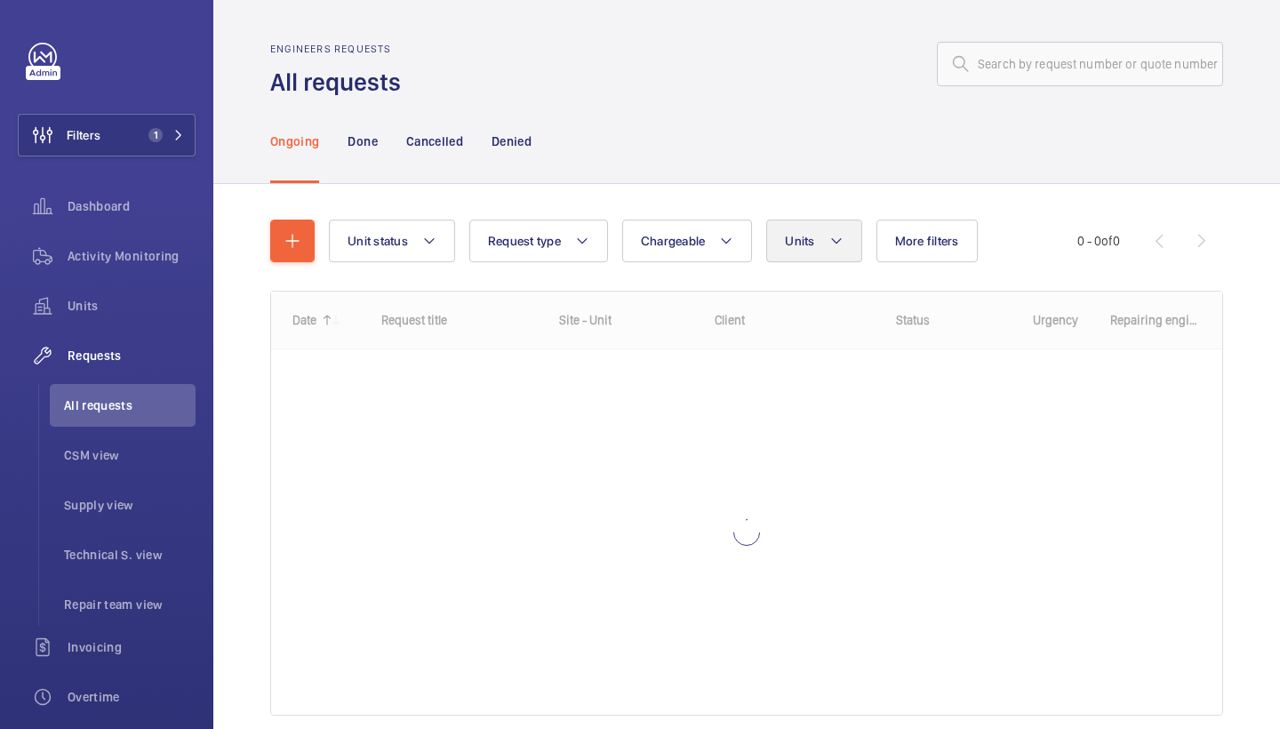
click at [838, 241] on mat-icon at bounding box center [837, 240] width 14 height 21
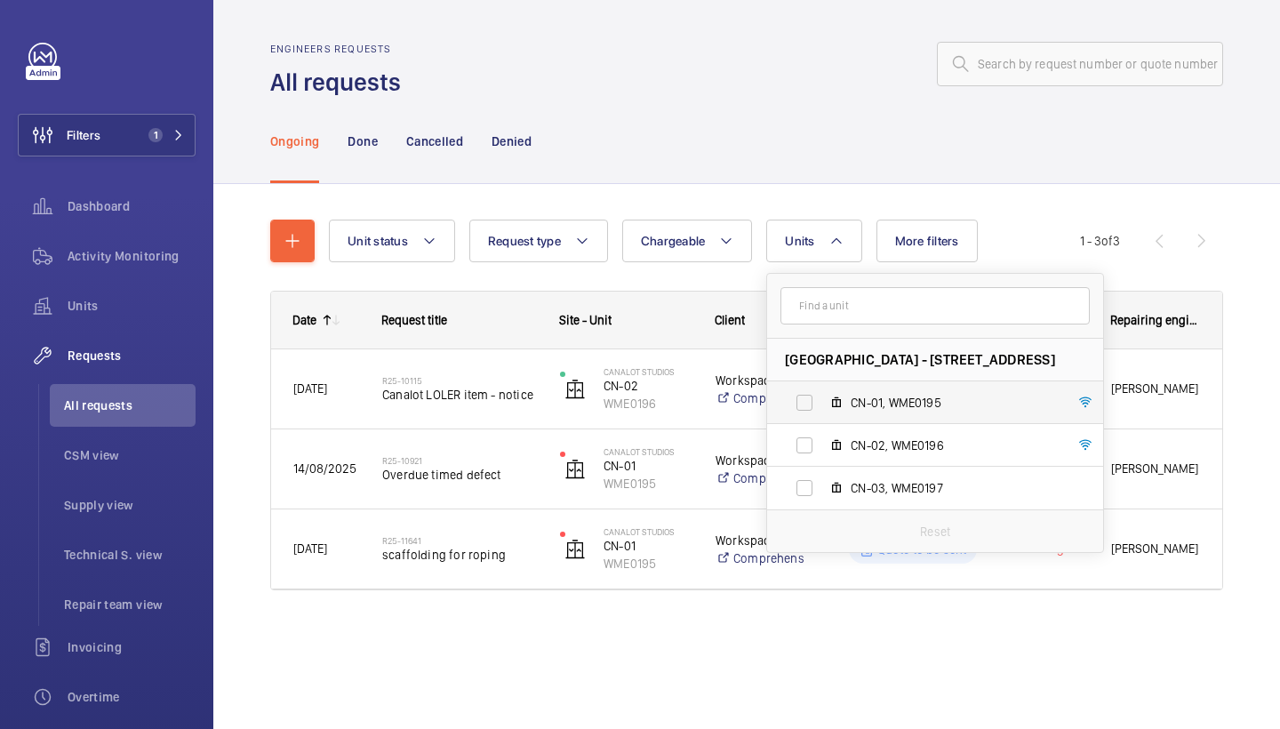
click at [879, 405] on span "CN-01, WME0195" at bounding box center [954, 403] width 206 height 18
click at [822, 405] on input "CN-01, WME0195" at bounding box center [805, 403] width 36 height 36
checkbox input "true"
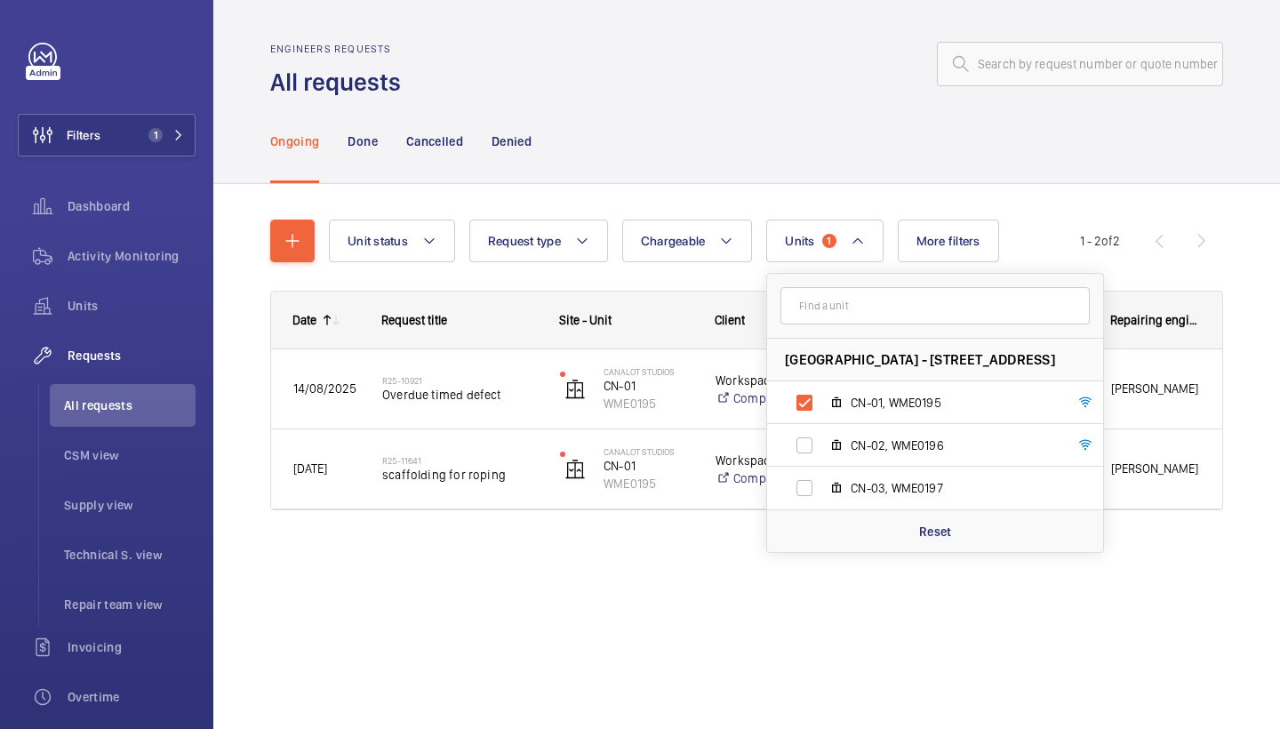
click at [843, 195] on div "Unit status Request type Chargeable Units 1 Canalot Studios - 222 Kensal Road,,…" at bounding box center [746, 372] width 953 height 362
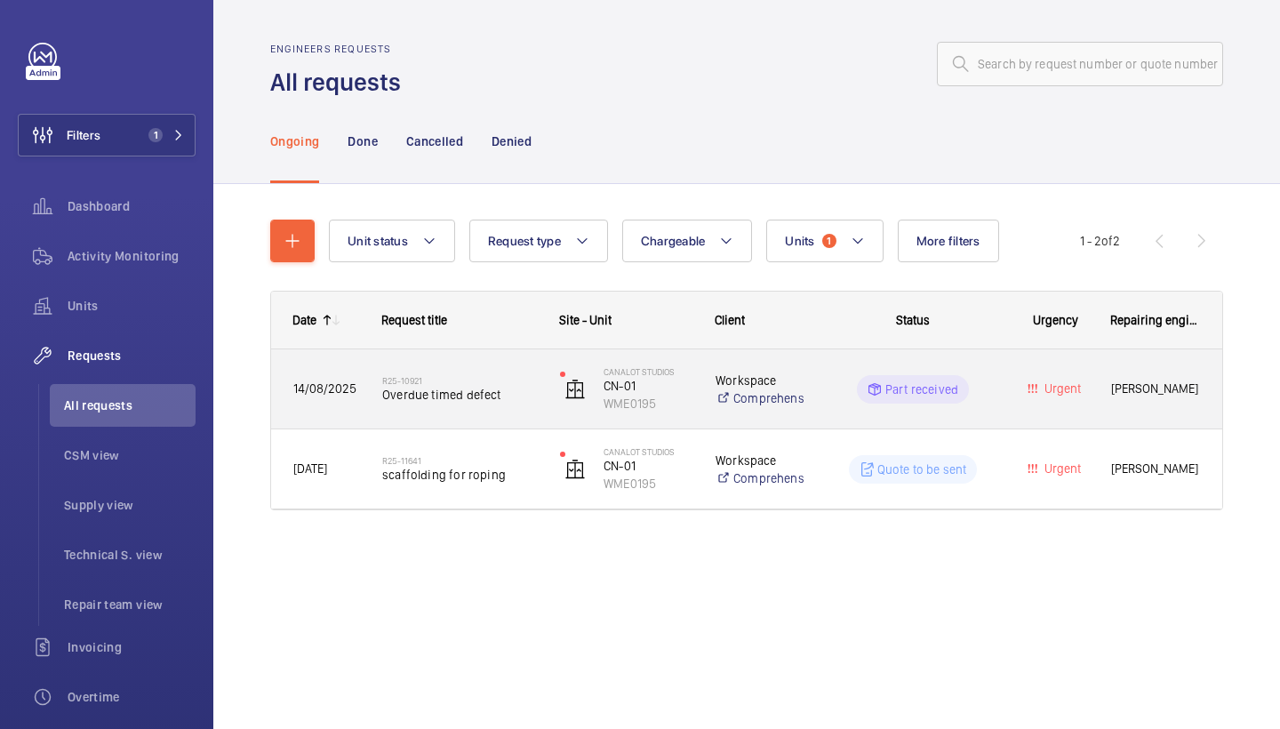
click at [451, 369] on div "R25-10921 Overdue timed defect" at bounding box center [459, 390] width 155 height 52
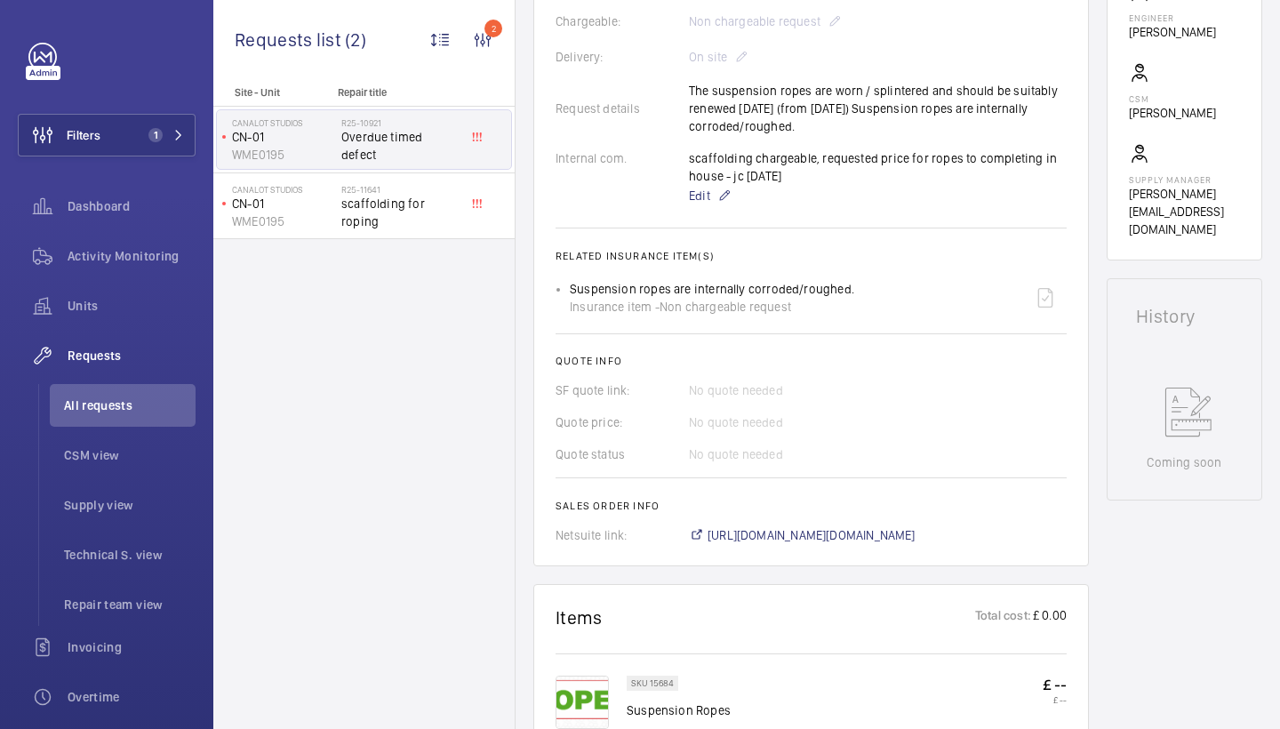
scroll to position [382, 0]
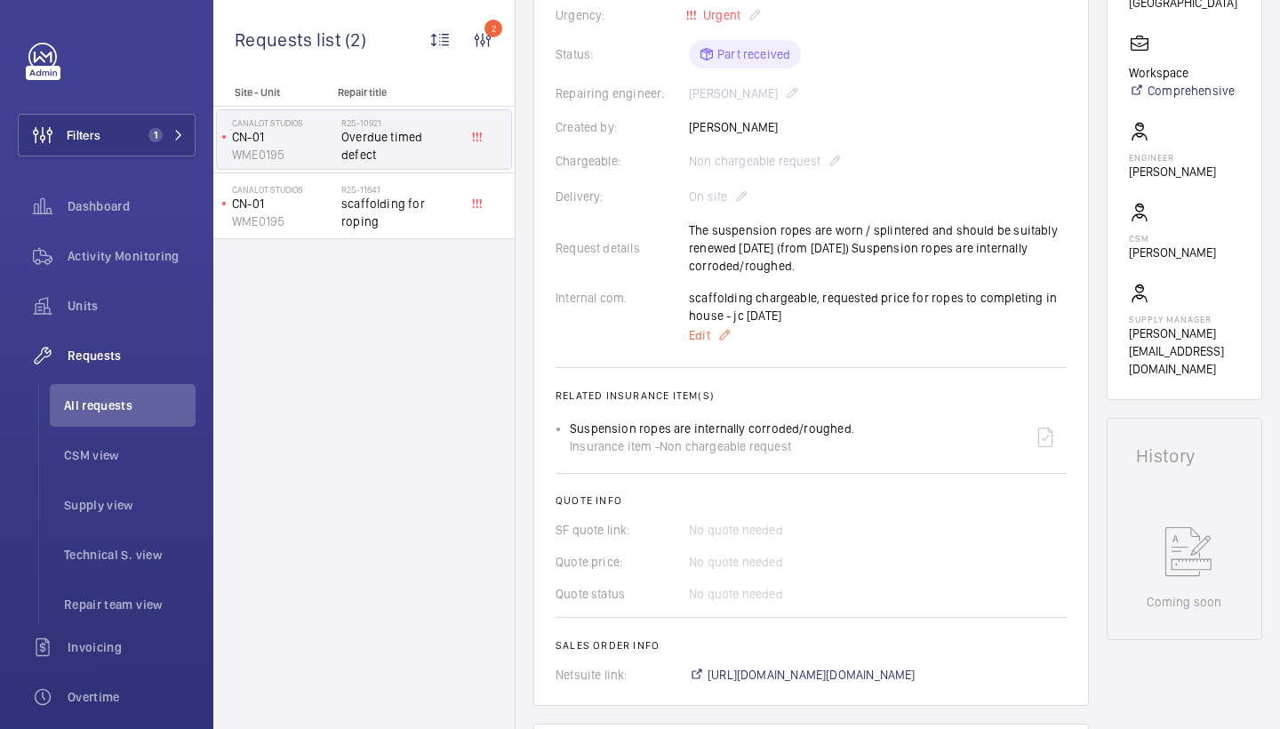
click at [716, 331] on p "Edit" at bounding box center [878, 335] width 378 height 21
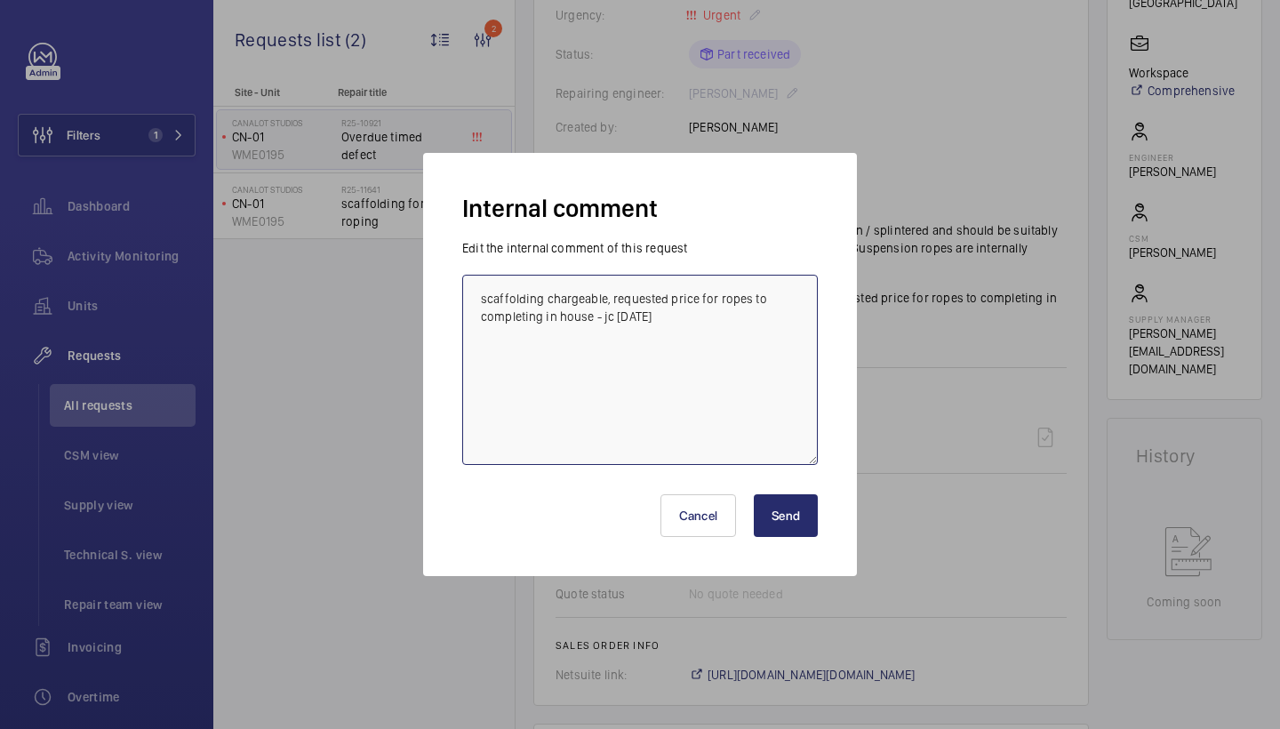
click at [605, 300] on textarea "scaffolding chargeable, requested price for ropes to completing in house - jc 2…" at bounding box center [640, 370] width 356 height 190
paste textarea "Q00021831"
type textarea "scaffolding chargeable Q00021831 awaiting quote acceptance, requested price for…"
click at [772, 507] on button "Send" at bounding box center [786, 515] width 64 height 43
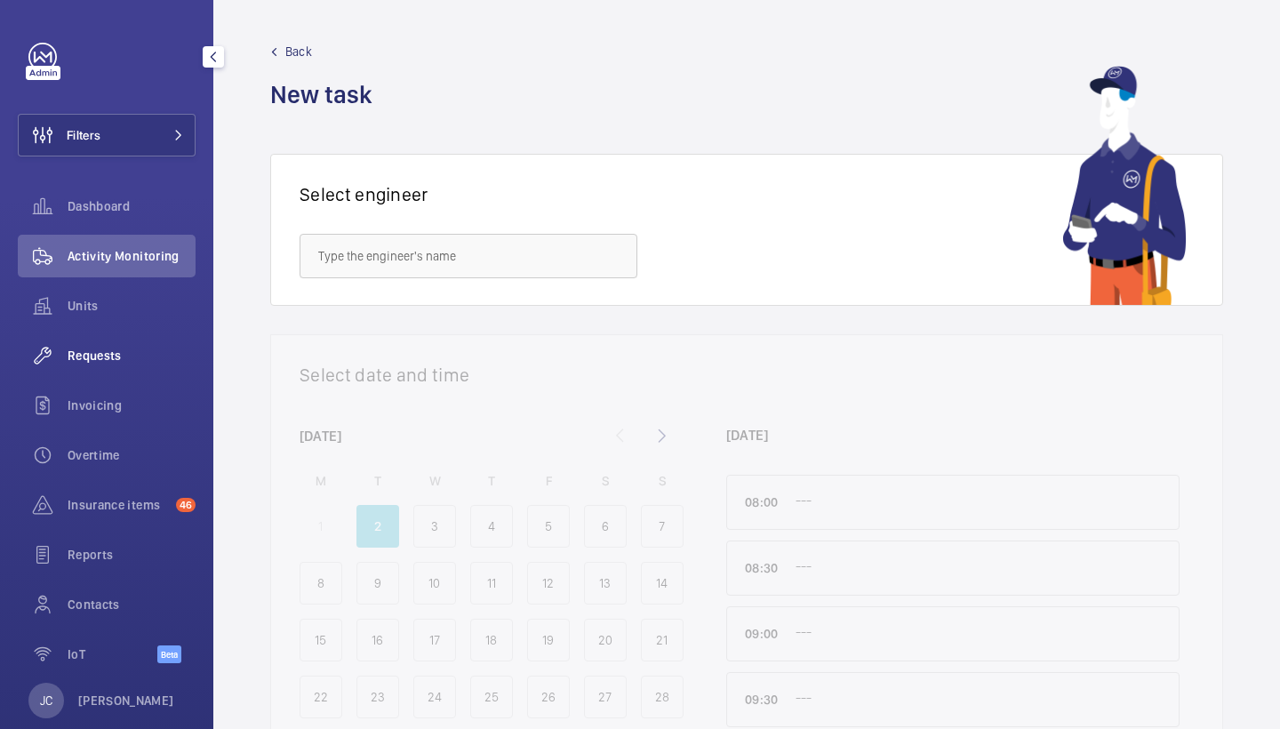
click at [148, 356] on span "Requests" at bounding box center [132, 356] width 128 height 18
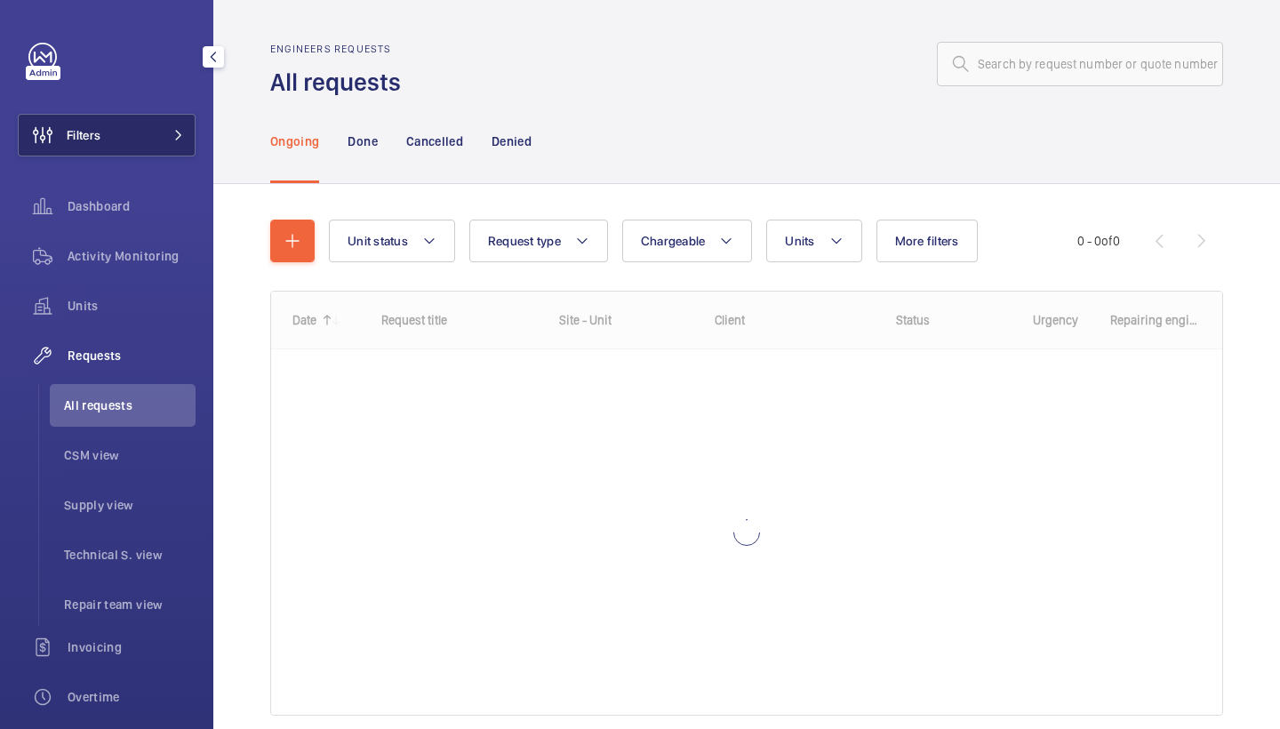
click at [176, 132] on mat-icon at bounding box center [178, 135] width 11 height 11
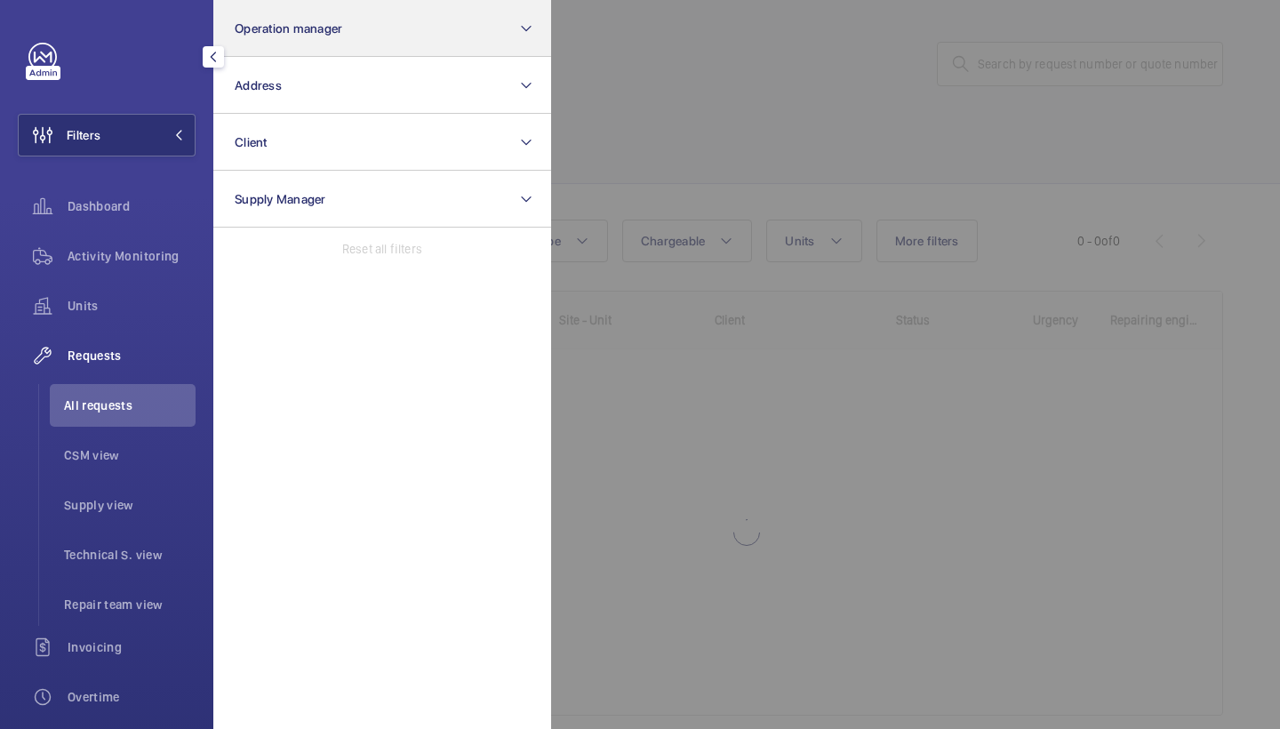
drag, startPoint x: 387, startPoint y: 20, endPoint x: 384, endPoint y: 30, distance: 10.1
click at [387, 20] on button "Operation manager" at bounding box center [382, 28] width 338 height 57
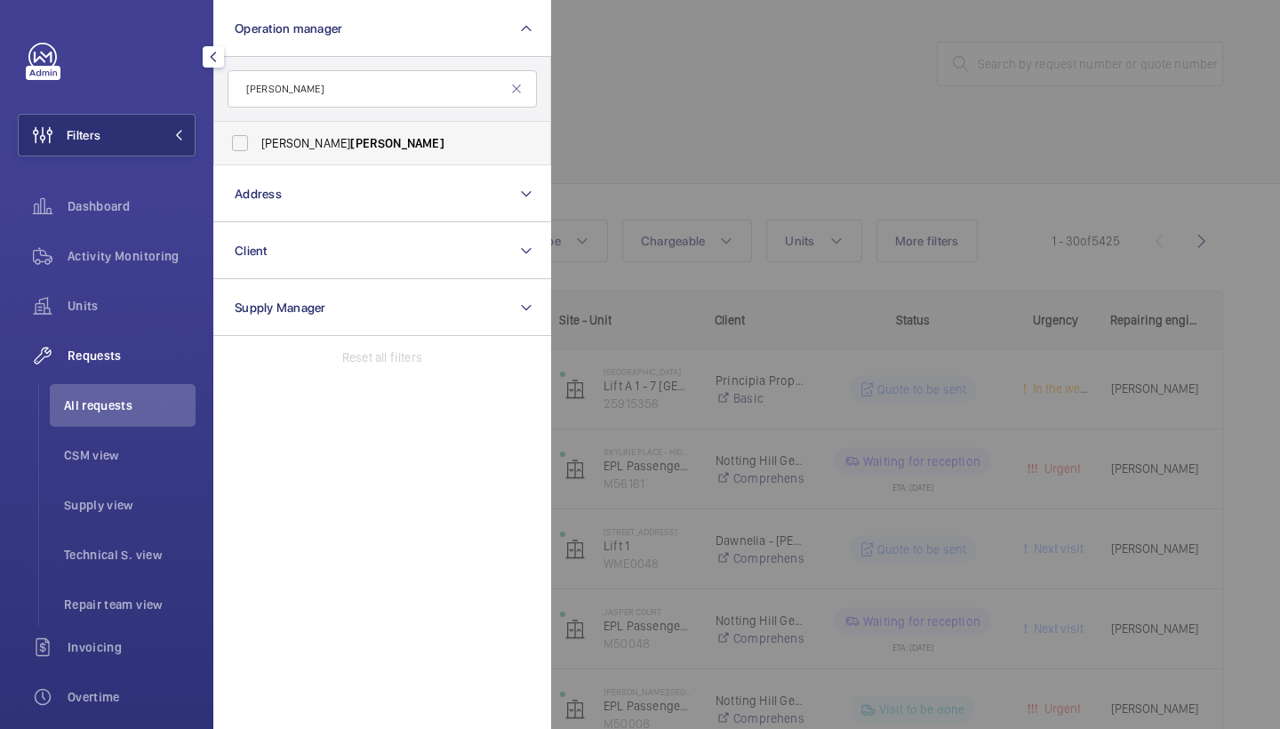
type input "tarpey"
click at [350, 147] on span "Tarpey" at bounding box center [396, 143] width 93 height 14
click at [258, 147] on input "Connor Tarpey" at bounding box center [240, 143] width 36 height 36
checkbox input "true"
click at [180, 598] on span "Repair team view" at bounding box center [130, 605] width 132 height 18
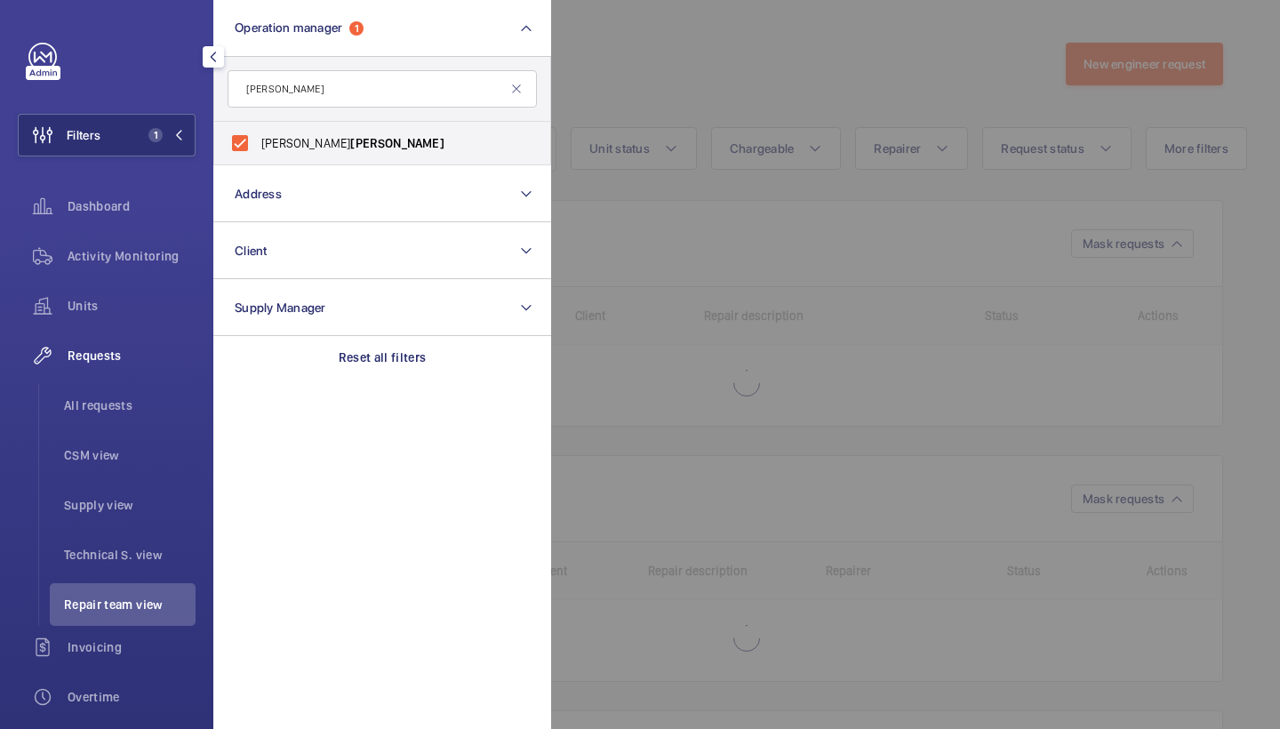
click at [674, 97] on div at bounding box center [1191, 364] width 1280 height 729
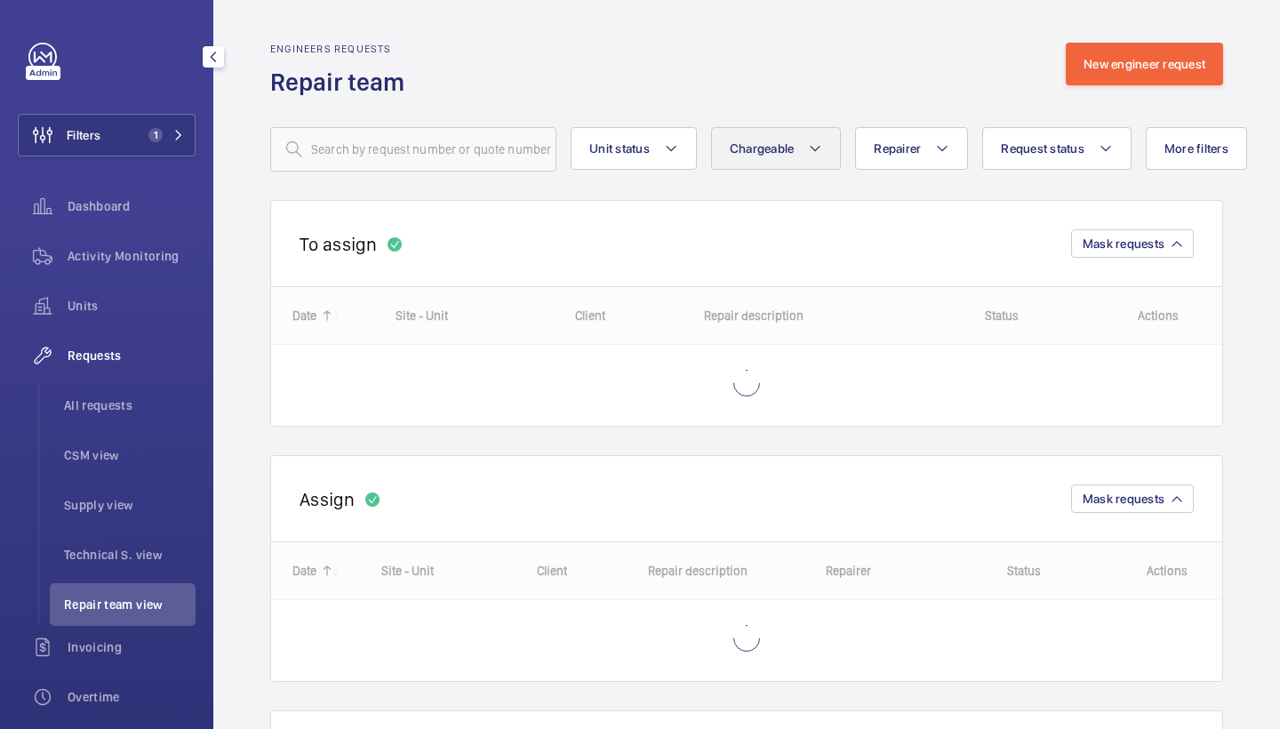
click at [809, 154] on mat-icon at bounding box center [815, 148] width 14 height 21
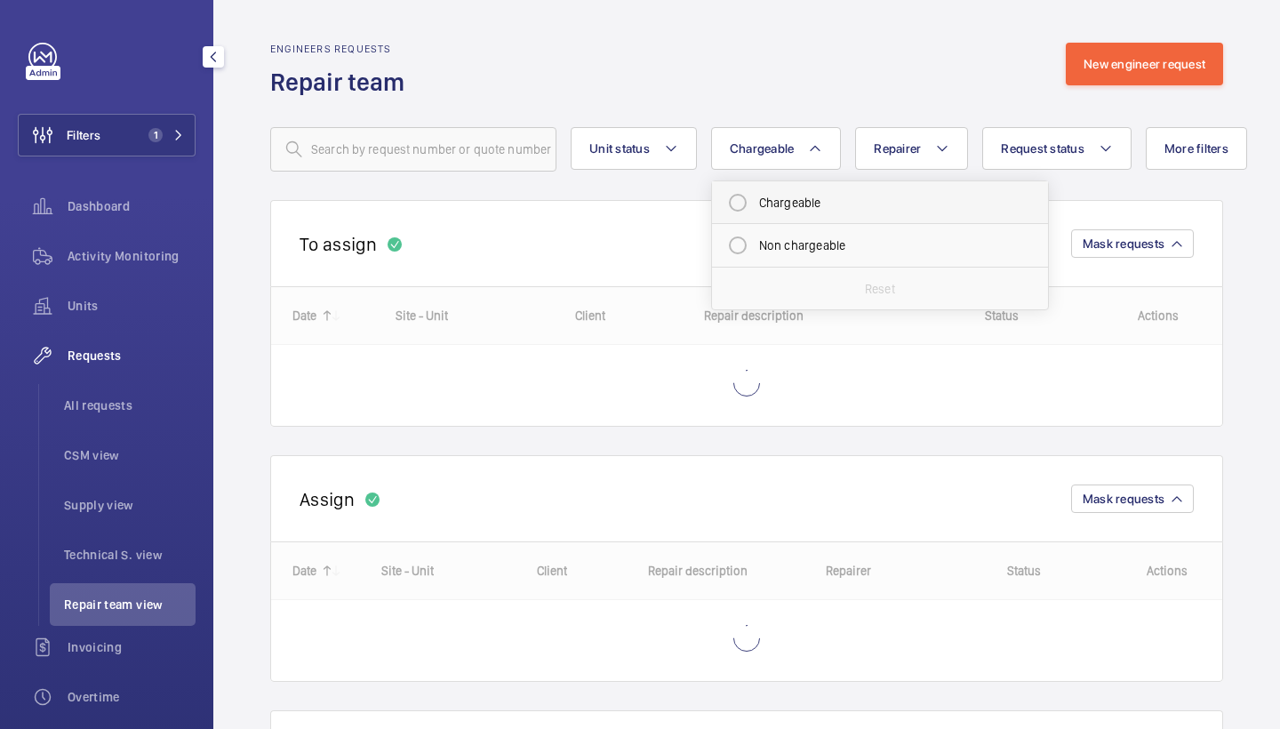
click at [807, 188] on mat-radio-button "Chargeable" at bounding box center [880, 203] width 320 height 36
radio input "true"
click at [1092, 135] on button "Request status" at bounding box center [1078, 148] width 149 height 43
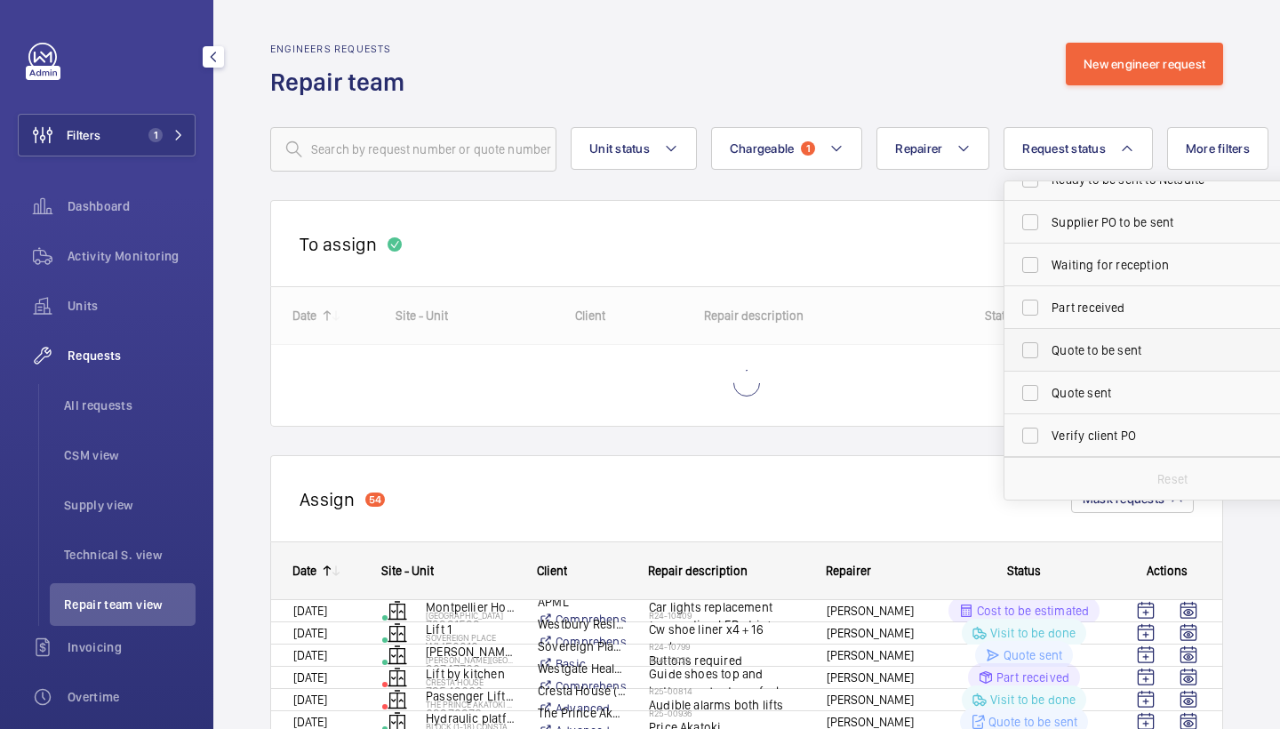
scroll to position [170, 0]
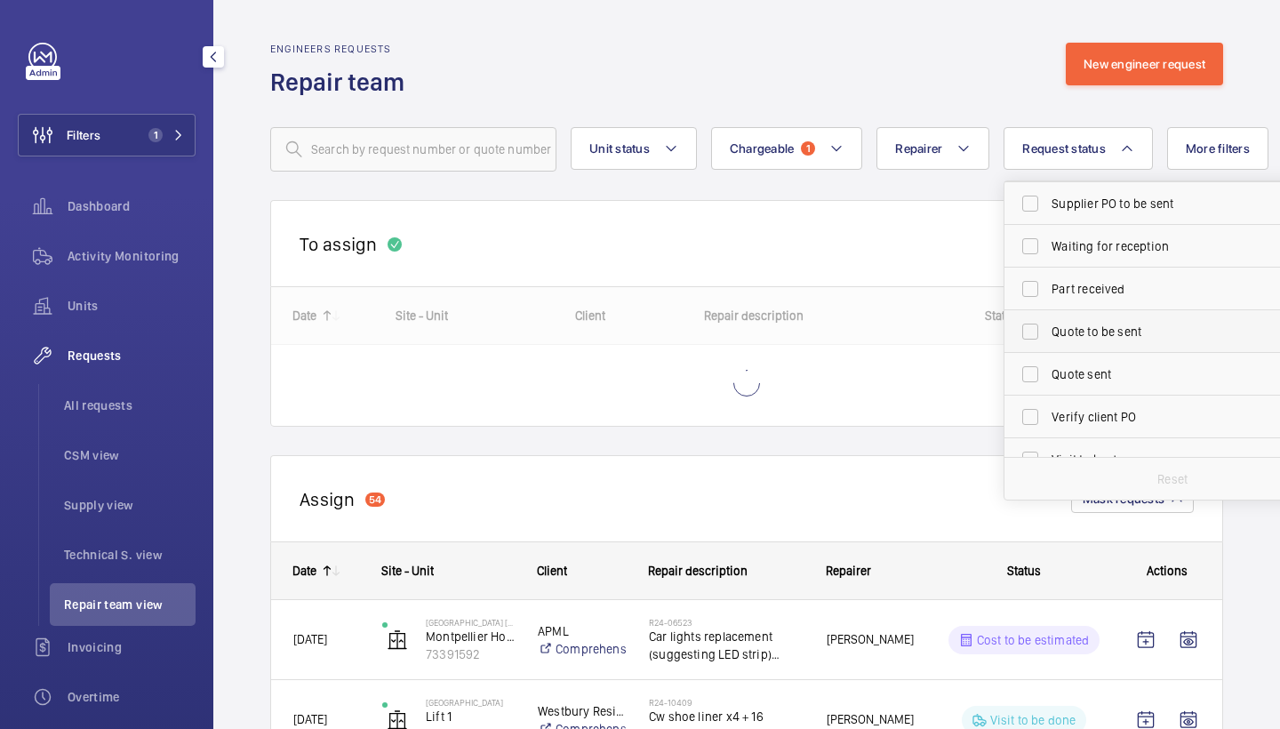
click at [1100, 332] on span "Quote to be sent" at bounding box center [1174, 332] width 245 height 18
click at [1048, 332] on input "Quote to be sent" at bounding box center [1031, 332] width 36 height 36
checkbox input "true"
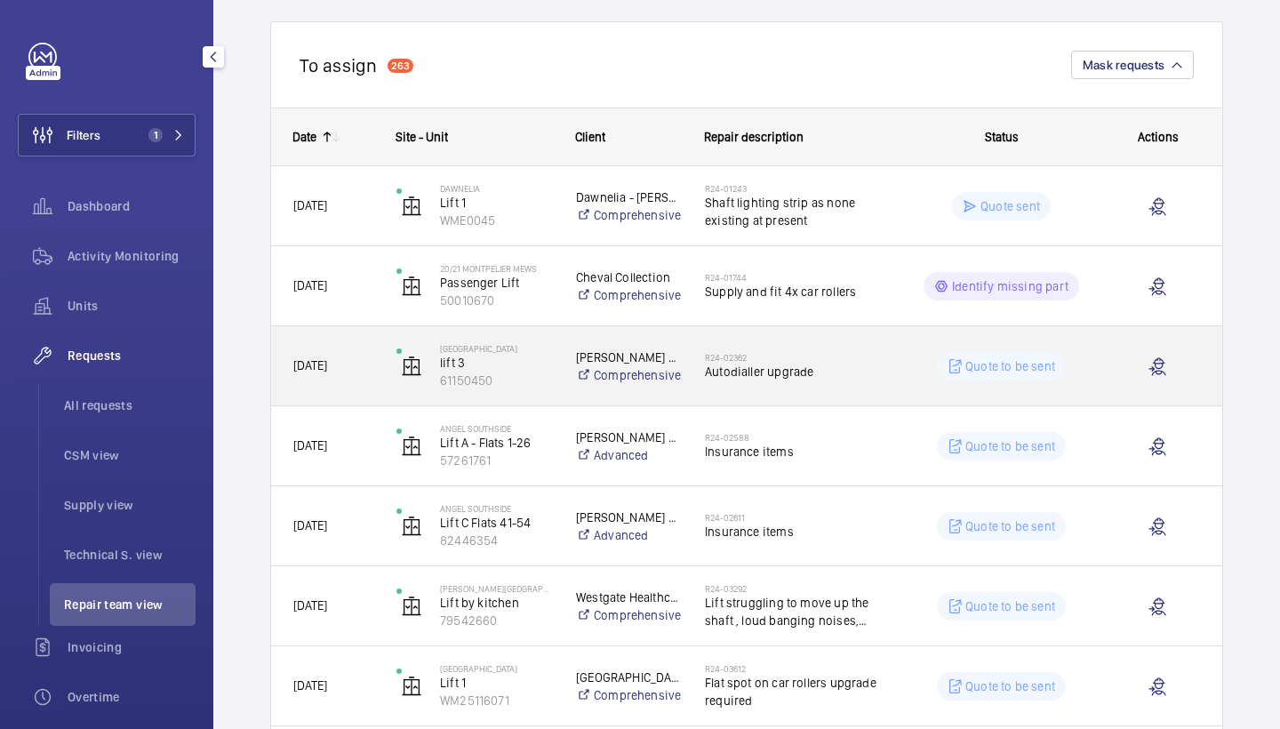
scroll to position [198, 0]
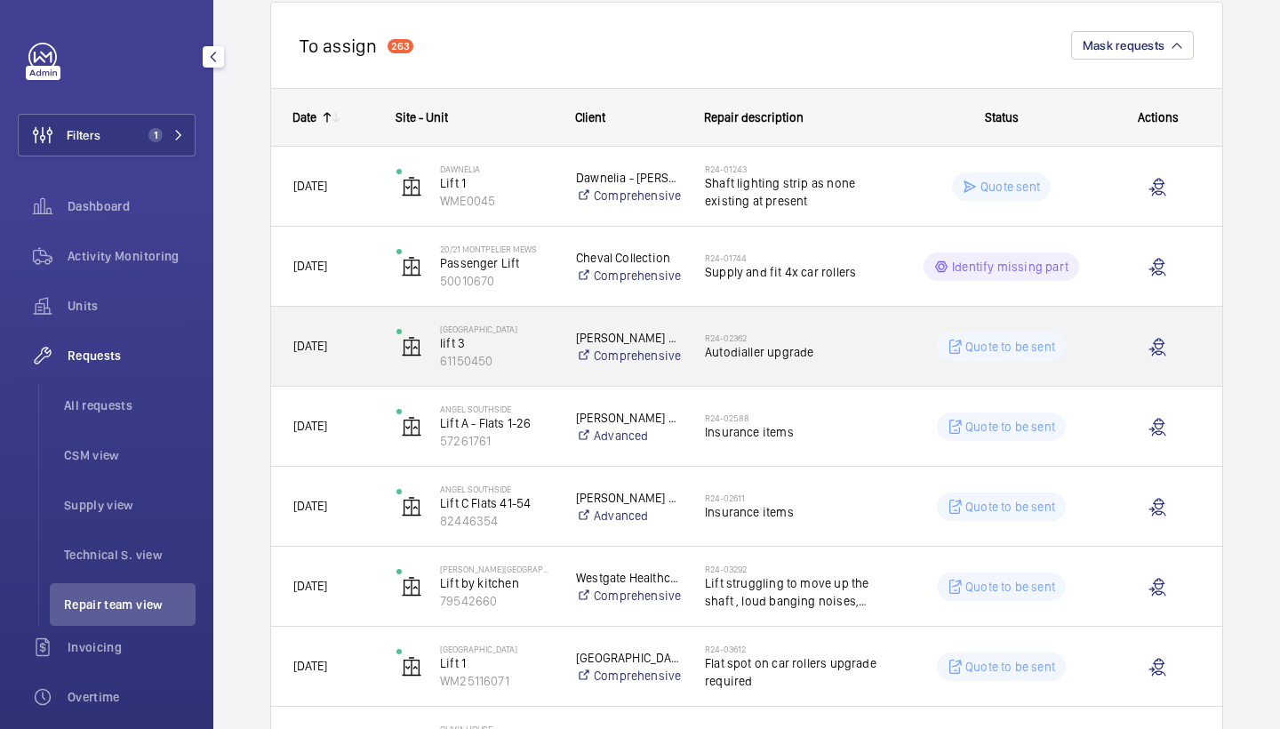
click at [802, 336] on h2 "R24-02362" at bounding box center [796, 338] width 182 height 11
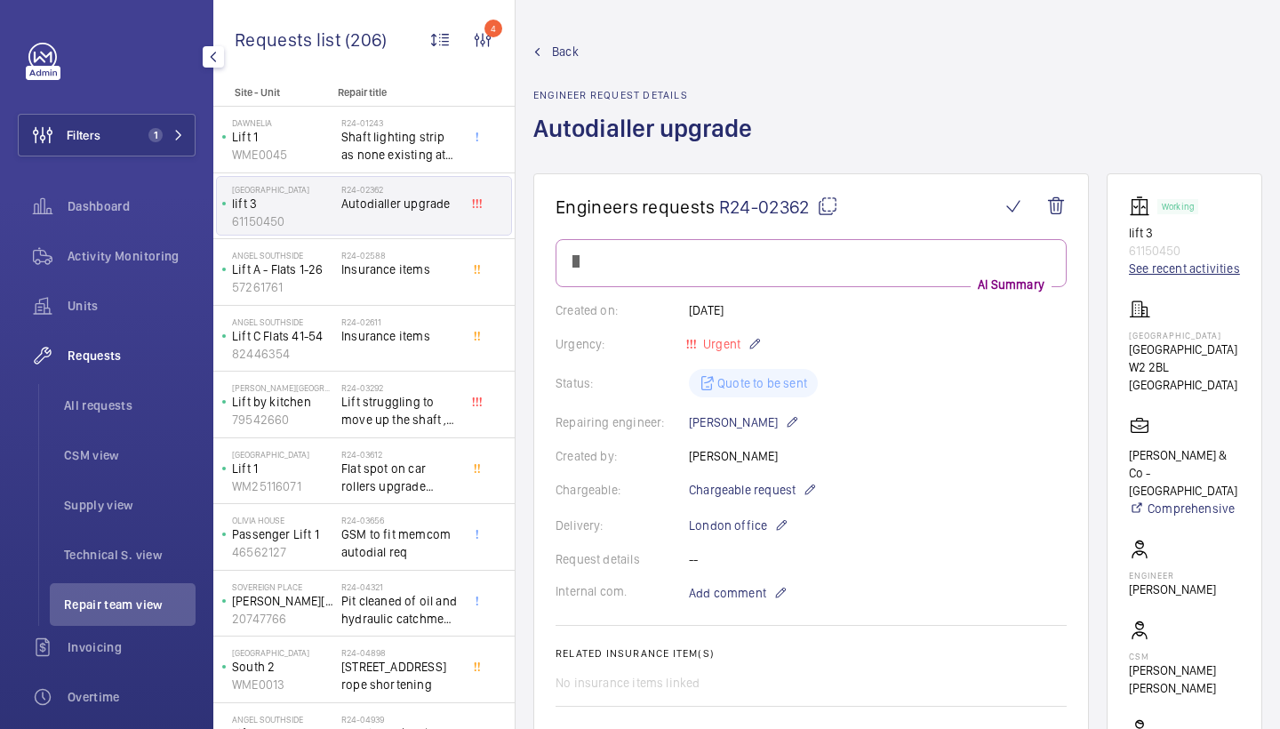
click at [1132, 269] on link "See recent activities" at bounding box center [1184, 269] width 111 height 18
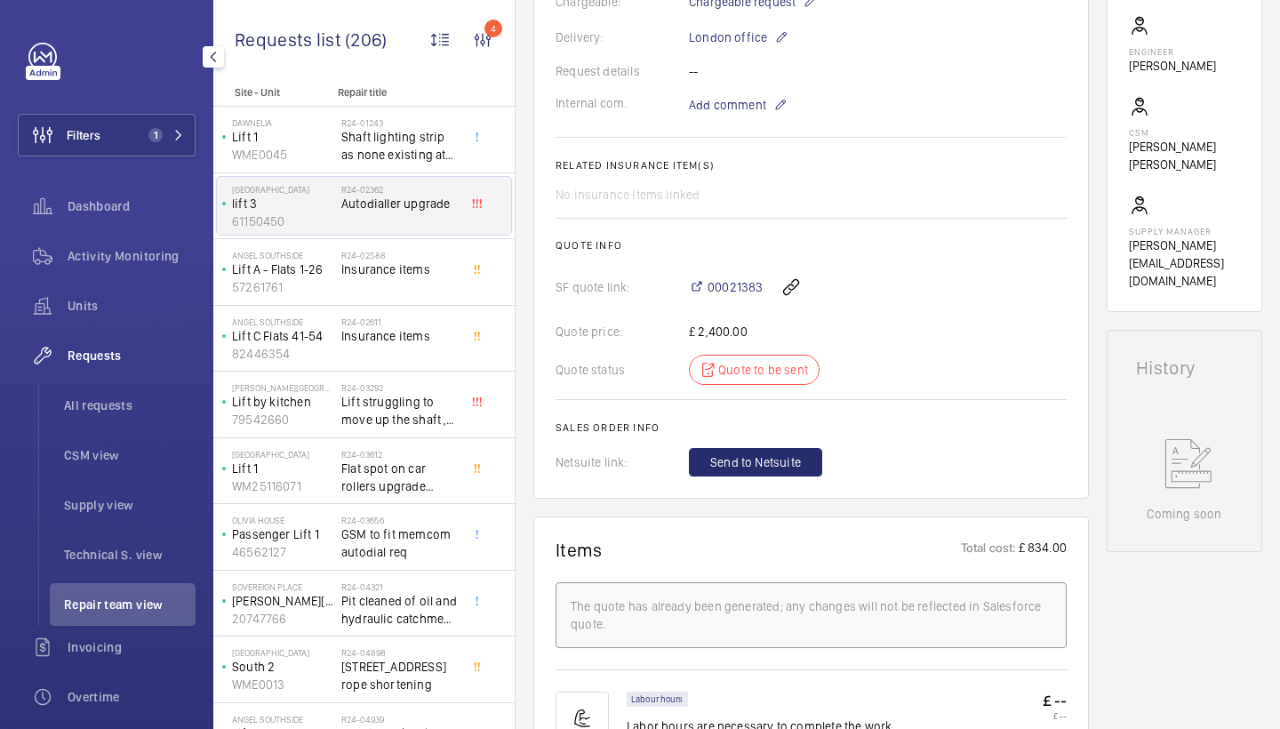
scroll to position [753, 0]
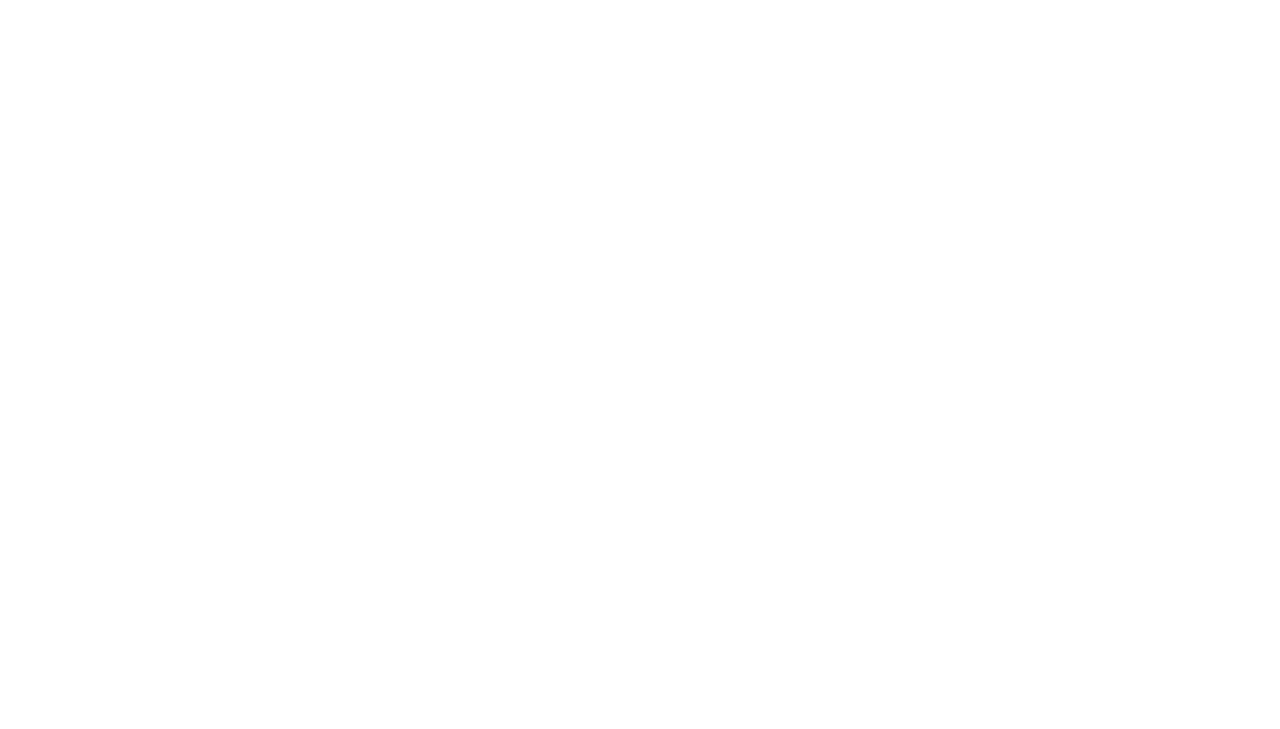
click at [742, 0] on html at bounding box center [640, 0] width 1280 height 0
